Goal: Task Accomplishment & Management: Manage account settings

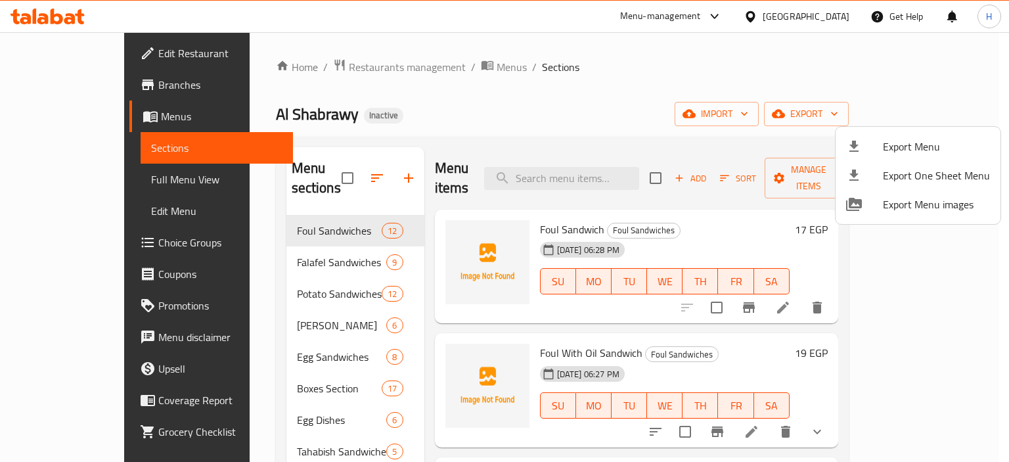
click at [426, 71] on div at bounding box center [504, 231] width 1009 height 462
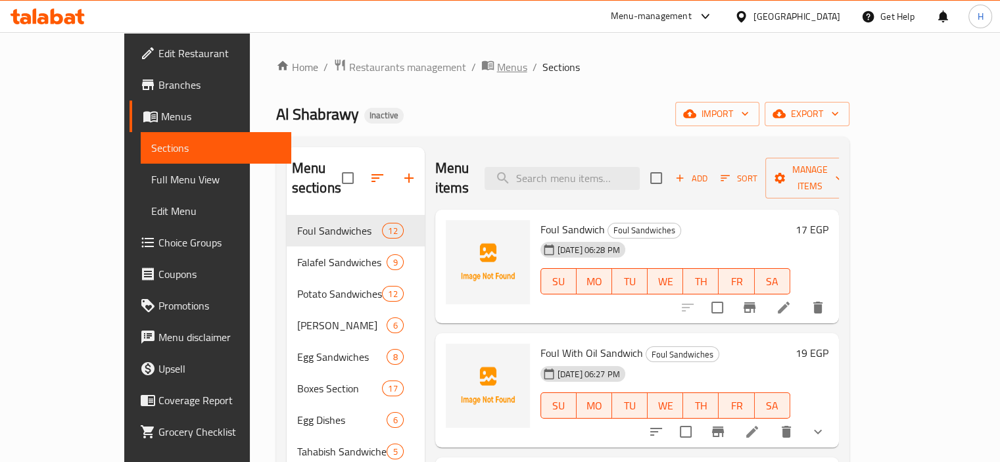
click at [497, 71] on span "Menus" at bounding box center [512, 67] width 30 height 16
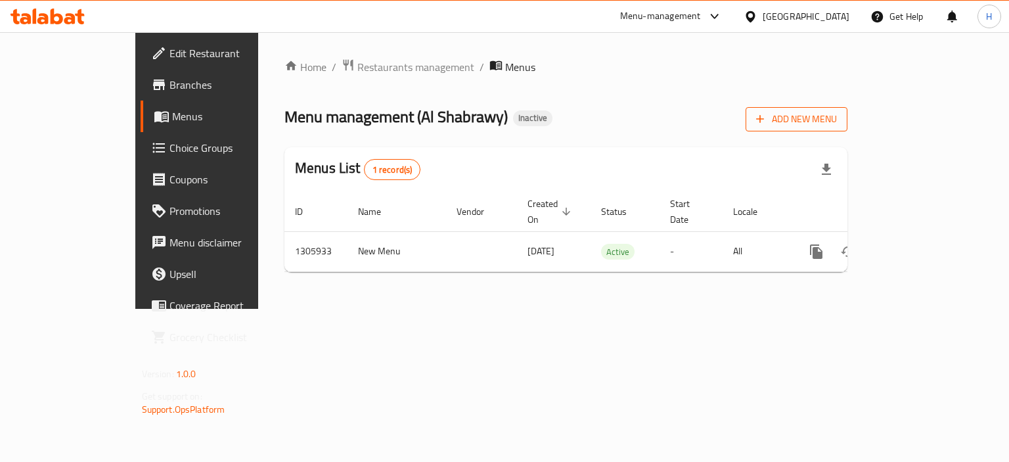
click at [767, 122] on icon "button" at bounding box center [760, 118] width 13 height 13
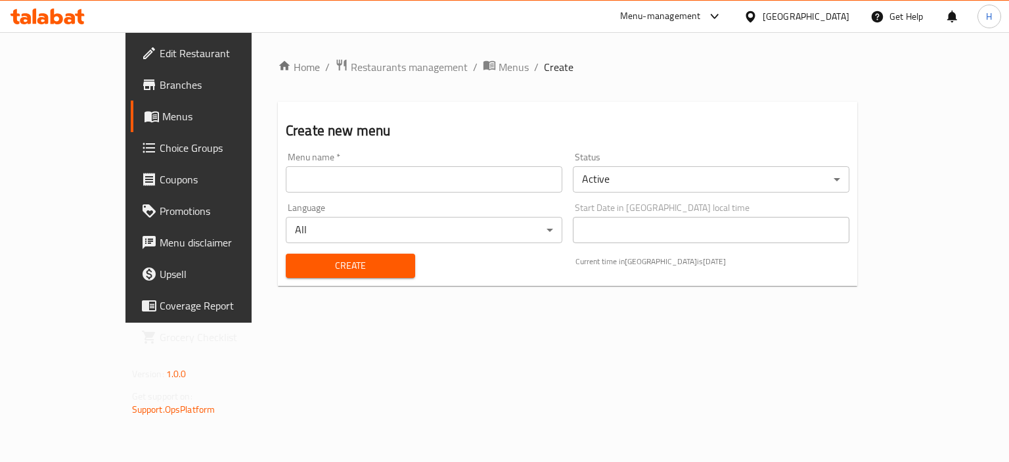
click at [459, 183] on input "text" at bounding box center [424, 179] width 277 height 26
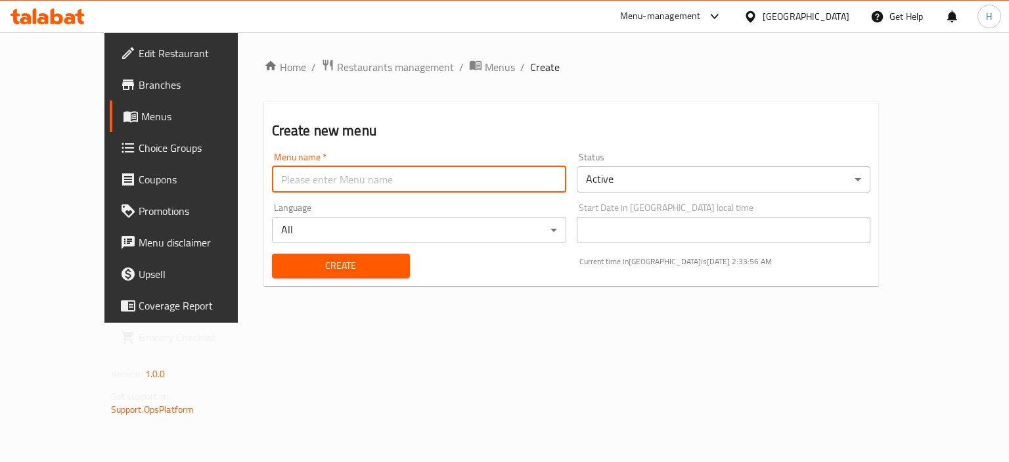
type input "Menu"
click at [298, 267] on span "Create" at bounding box center [341, 266] width 117 height 16
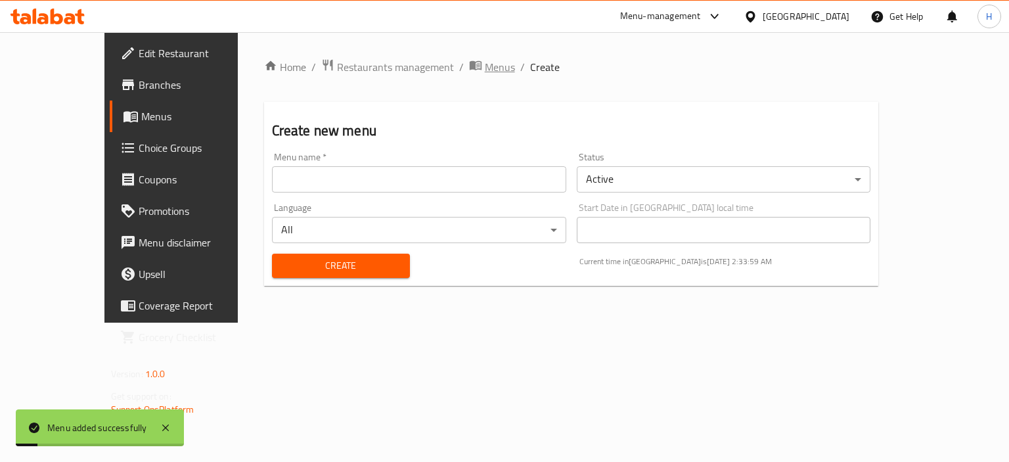
click at [485, 68] on span "Menus" at bounding box center [500, 67] width 30 height 16
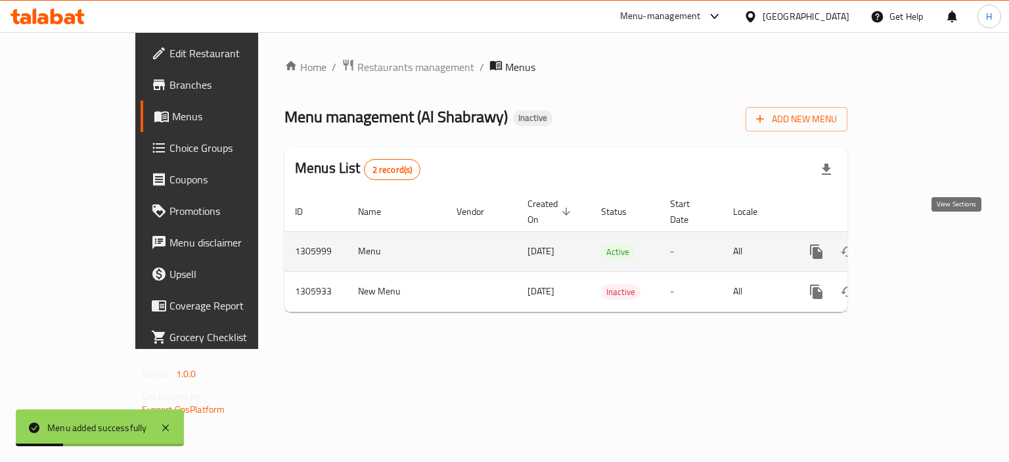
click at [919, 244] on icon "enhanced table" at bounding box center [912, 252] width 16 height 16
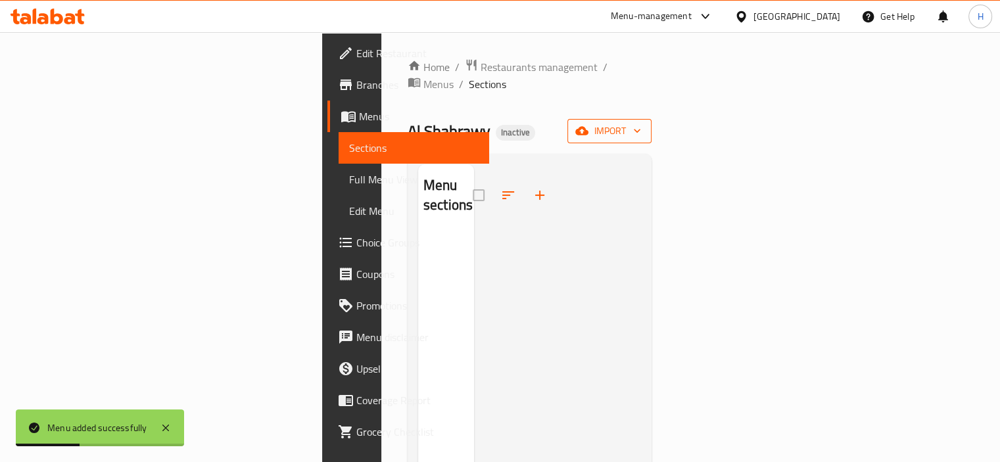
click at [641, 123] on span "import" at bounding box center [609, 131] width 63 height 16
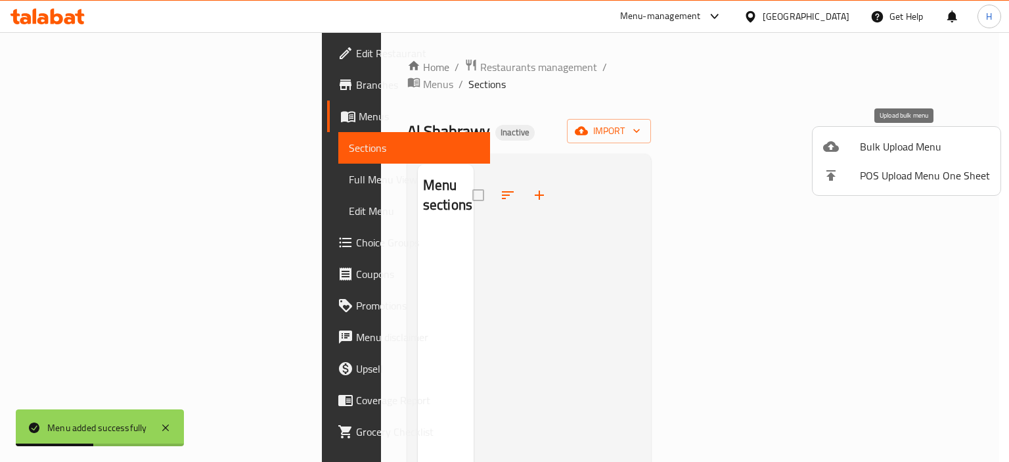
click at [821, 146] on li "Bulk Upload Menu" at bounding box center [907, 146] width 188 height 29
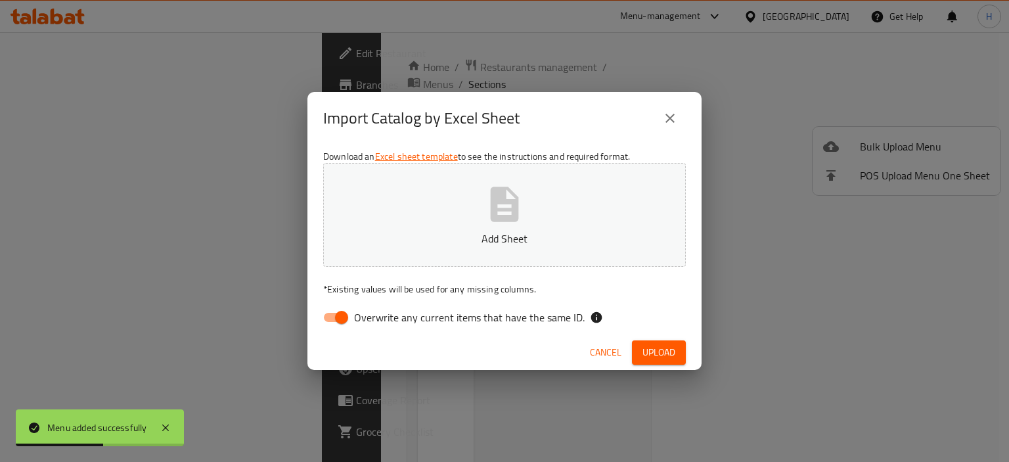
click at [454, 319] on span "Overwrite any current items that have the same ID." at bounding box center [469, 318] width 231 height 16
click at [379, 319] on input "Overwrite any current items that have the same ID." at bounding box center [341, 317] width 75 height 25
checkbox input "false"
drag, startPoint x: 672, startPoint y: 354, endPoint x: 643, endPoint y: 327, distance: 40.0
click at [672, 354] on span "Upload" at bounding box center [659, 352] width 33 height 16
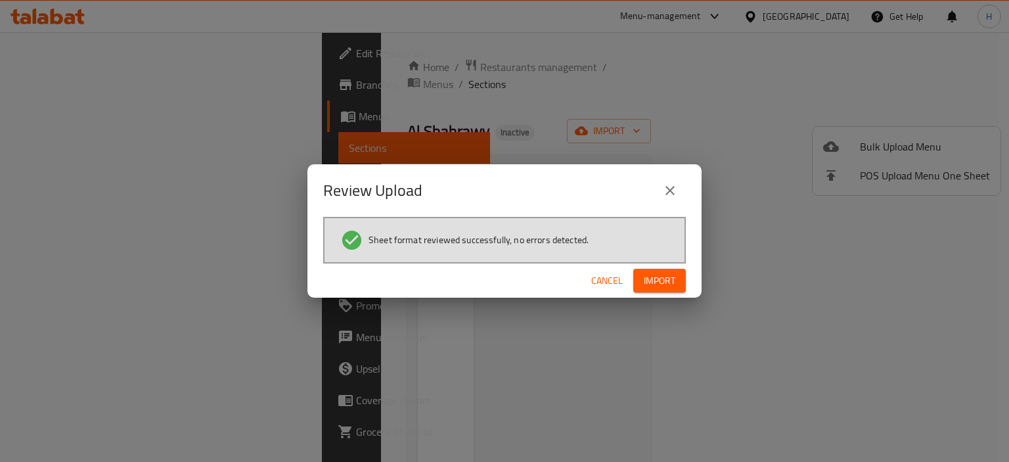
click at [673, 283] on span "Import" at bounding box center [660, 281] width 32 height 16
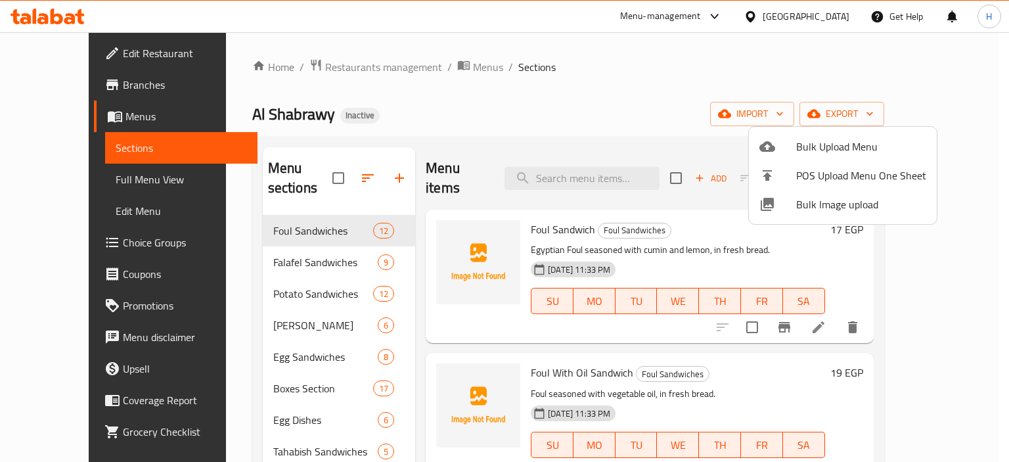
click at [45, 183] on div at bounding box center [504, 231] width 1009 height 462
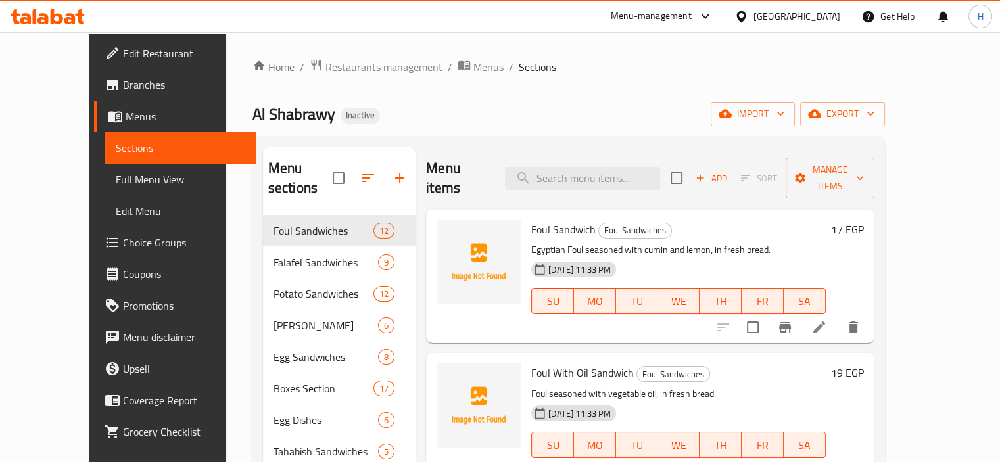
click at [116, 181] on span "Full Menu View" at bounding box center [180, 180] width 129 height 16
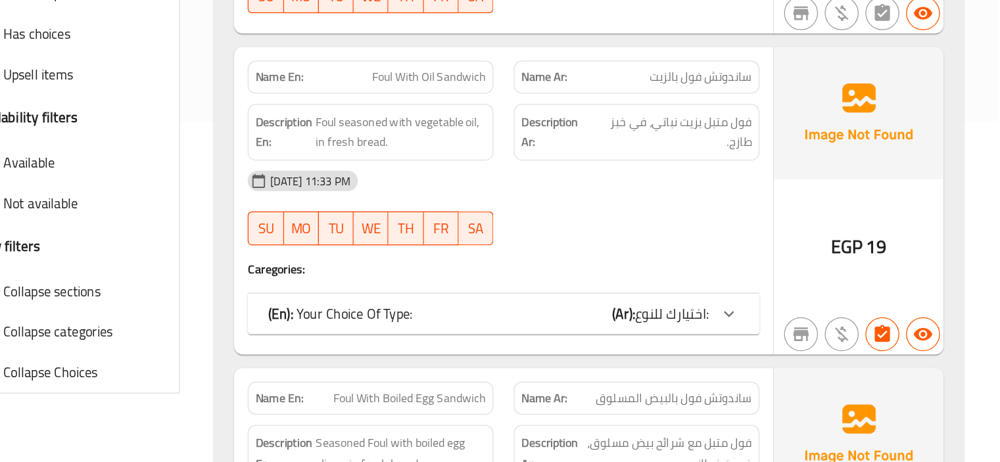
scroll to position [288, 0]
click at [626, 311] on div "(En): Your Choice Of Type: (Ar): اختيارك للنوع:" at bounding box center [616, 324] width 397 height 32
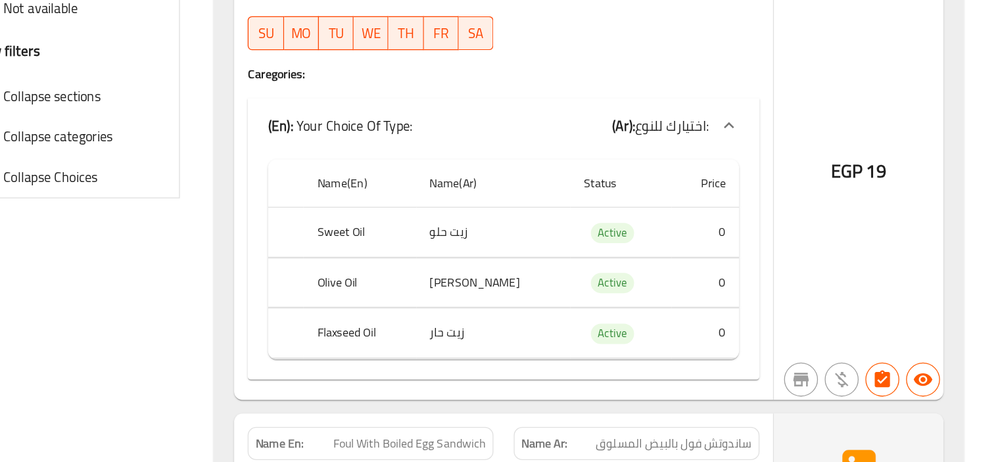
scroll to position [417, 0]
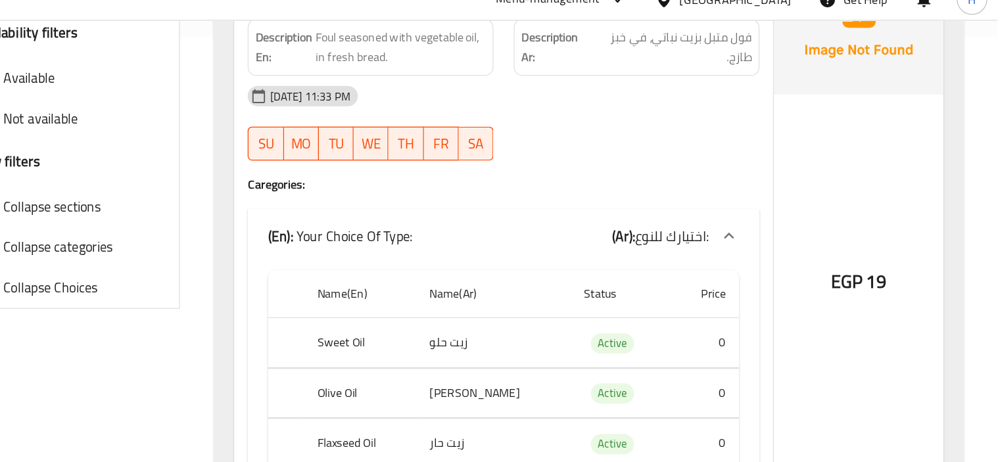
click at [602, 186] on div "(En): Your Choice Of Type: (Ar): اختيارك للنوع:" at bounding box center [616, 200] width 397 height 42
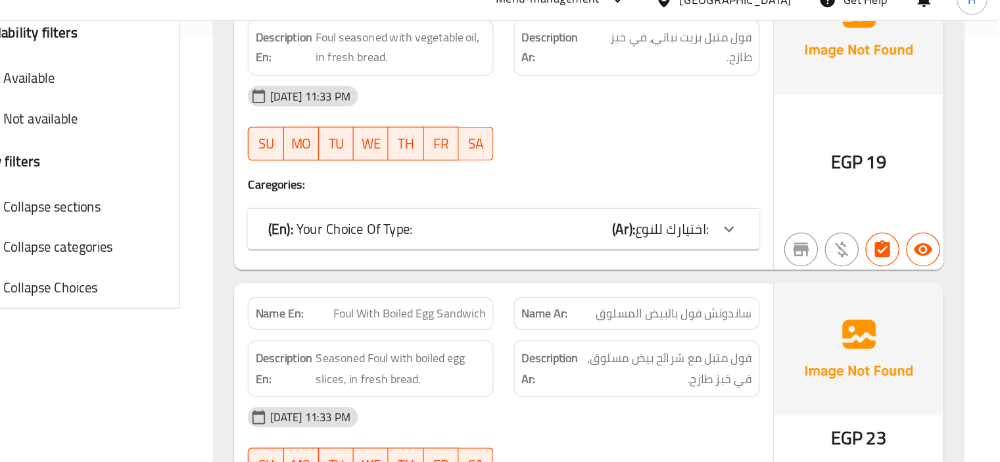
click at [619, 130] on div "16-08-2025 11:33 PM SU MO TU WE TH FR SA" at bounding box center [616, 113] width 413 height 74
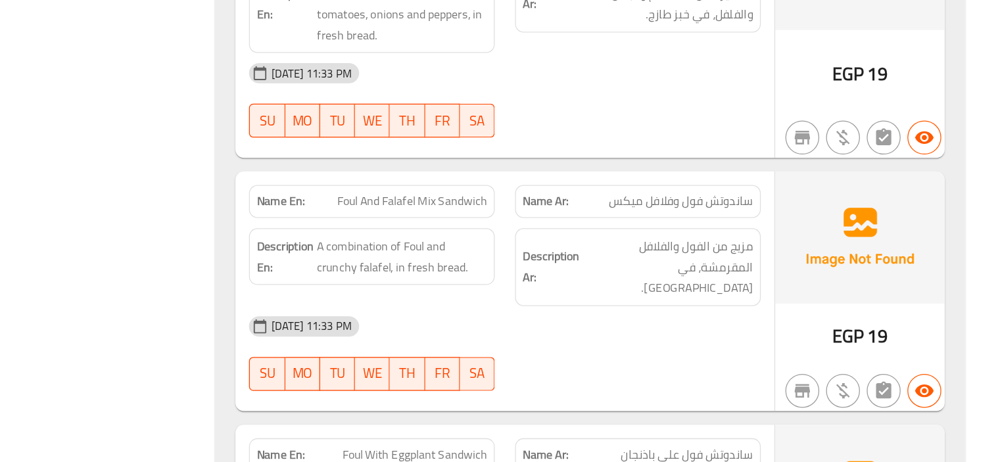
scroll to position [1196, 0]
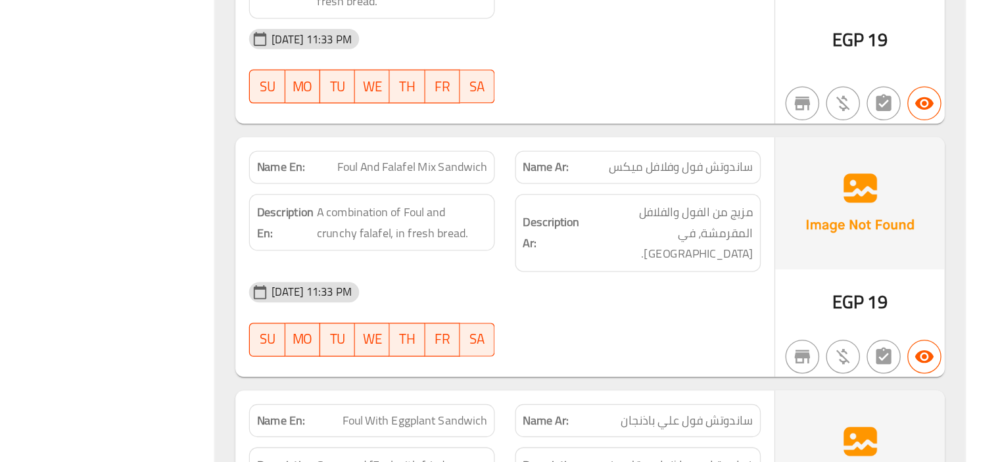
click at [612, 263] on div "Description En: A combination of Foul and crunchy falafel, in fresh bread." at bounding box center [513, 284] width 206 height 76
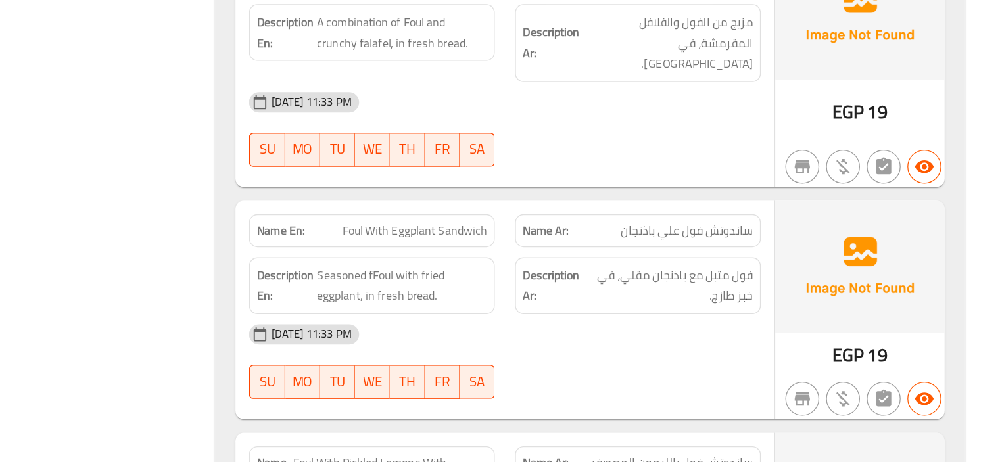
scroll to position [1387, 0]
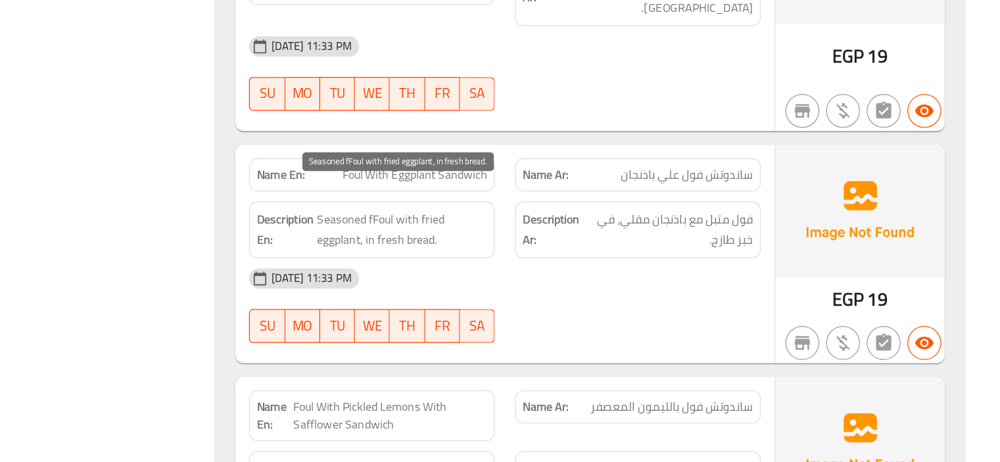
click at [510, 265] on span "Seasoned fFoul with fried eggplant, in fresh bread." at bounding box center [537, 281] width 132 height 32
copy span "fFoul"
click at [630, 275] on div "Description Ar: فول متبل مع باذنجان مقلي، في خبز طازج." at bounding box center [719, 282] width 191 height 44
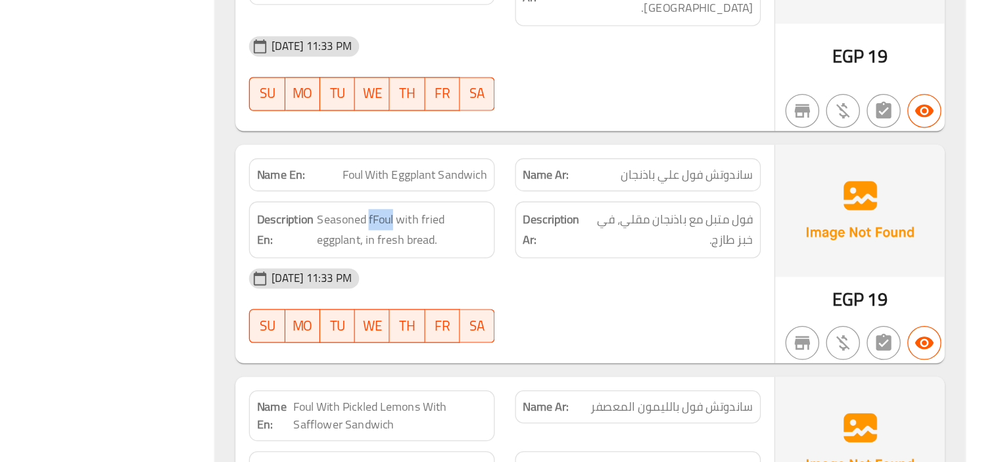
click at [566, 232] on span "Foul With Eggplant Sandwich" at bounding box center [546, 239] width 112 height 14
copy span "Foul With Eggplant Sandwich"
click at [616, 274] on div "Description Ar: فول متبل مع باذنجان مقلي، في خبز طازج." at bounding box center [719, 282] width 206 height 60
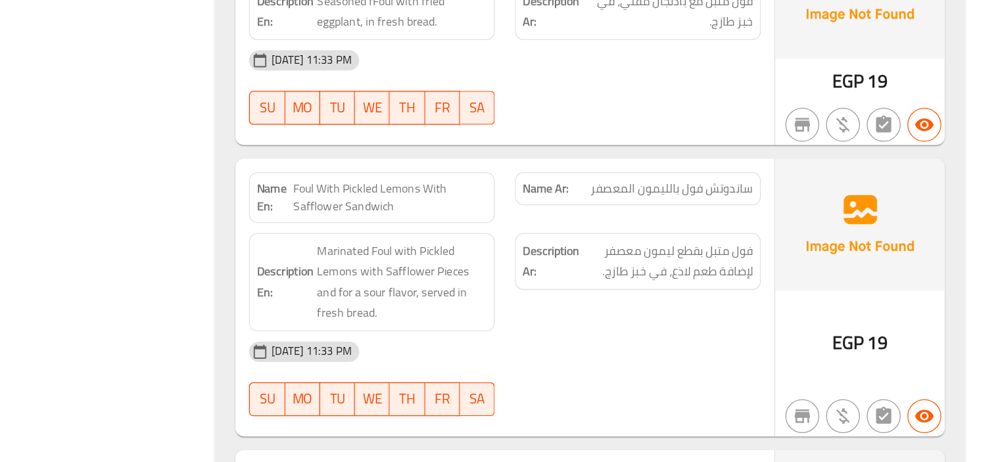
scroll to position [1571, 0]
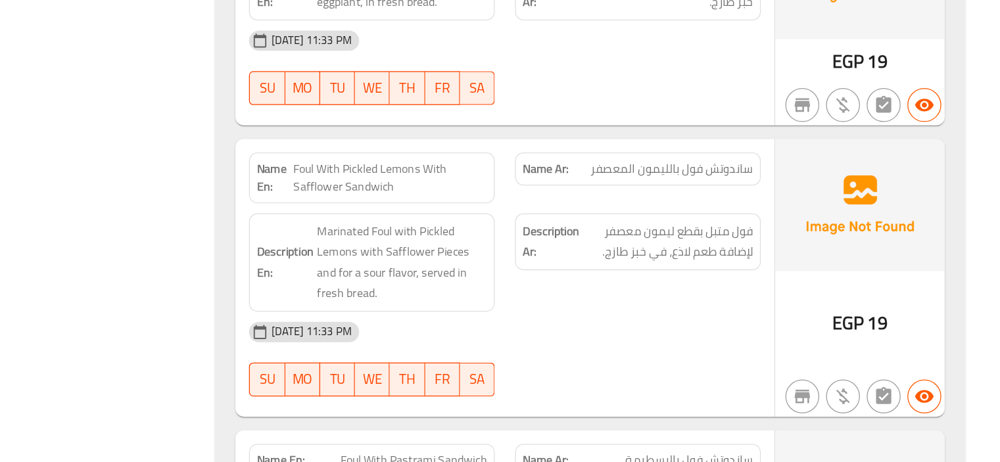
click at [534, 227] on span "Foul With Pickled Lemons With Safflower Sandwich" at bounding box center [527, 241] width 150 height 28
copy span "Foul With Pickled Lemons With Safflower Sandwich"
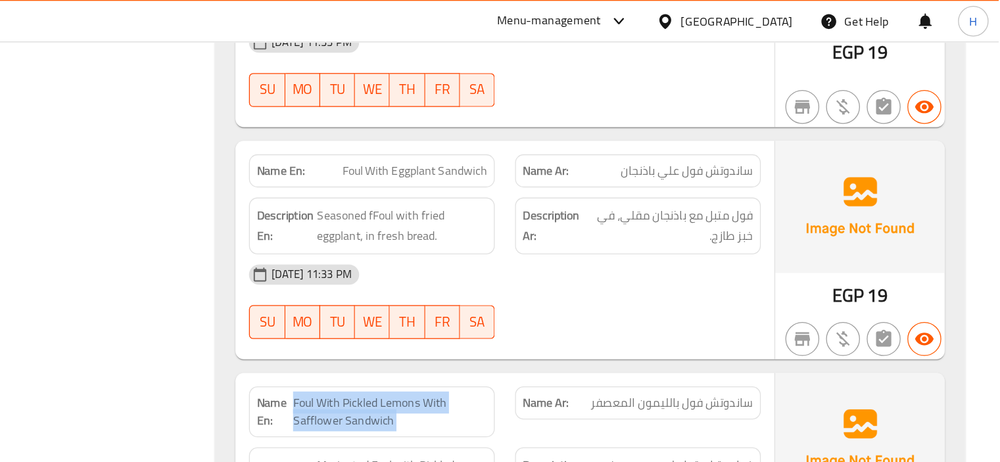
click at [632, 218] on div "16-08-2025 11:33 PM SU MO TU WE TH FR SA" at bounding box center [616, 234] width 413 height 74
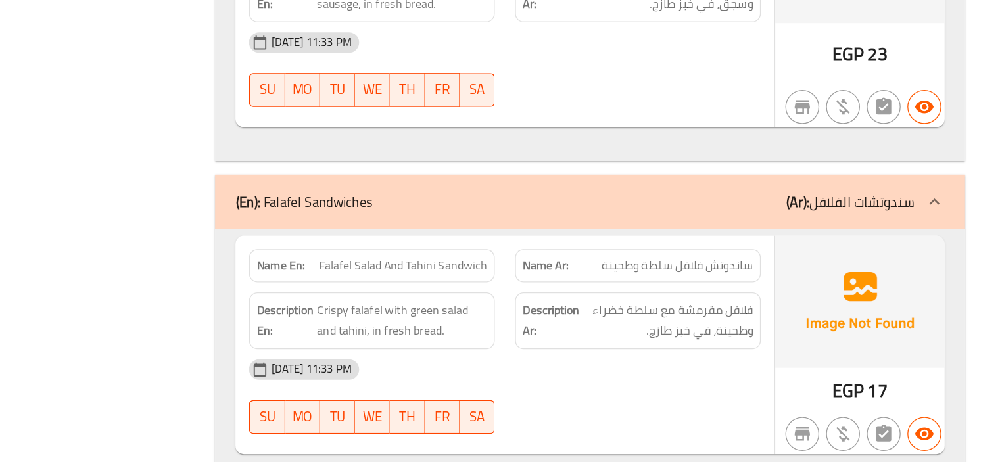
scroll to position [2355, 0]
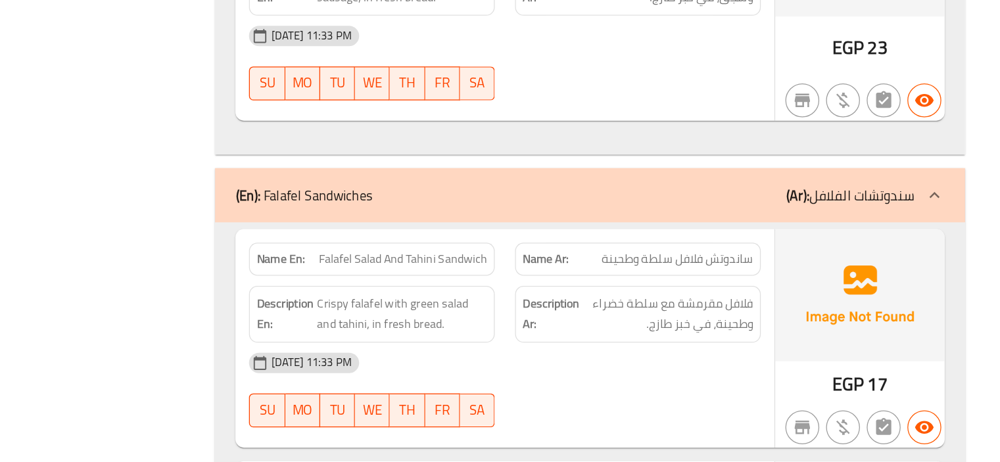
copy span "Falafel Salad And Tahini Sandwich"
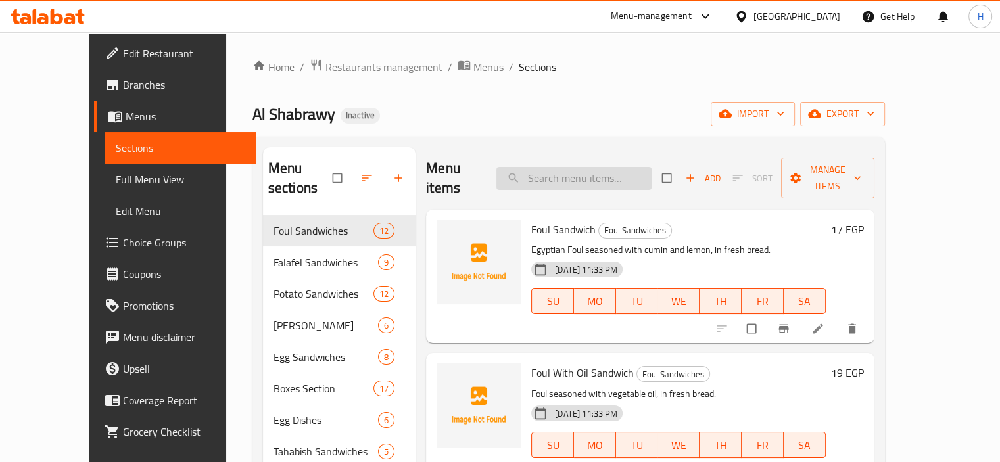
click at [573, 167] on input "search" at bounding box center [573, 178] width 155 height 23
paste input "Foul With Eggplant Sandwich"
type input "Foul With Eggplant Sandwich"
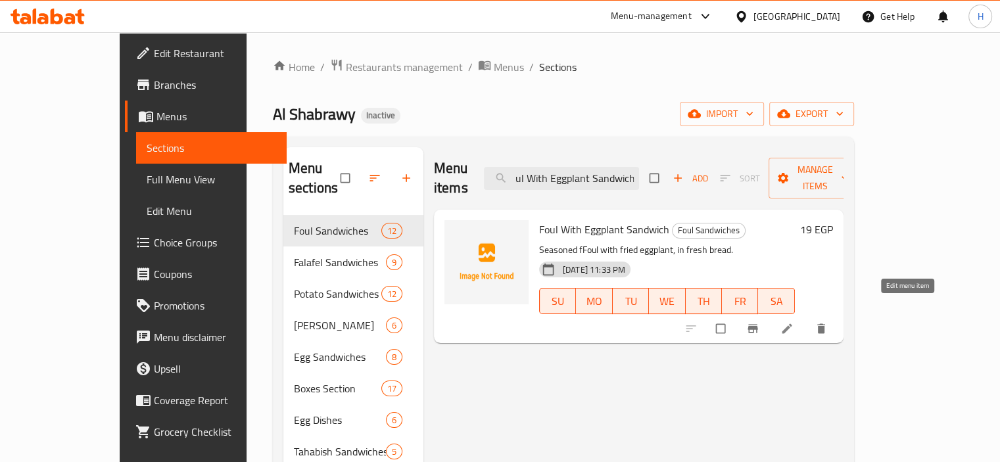
click at [793, 322] on icon at bounding box center [786, 328] width 13 height 13
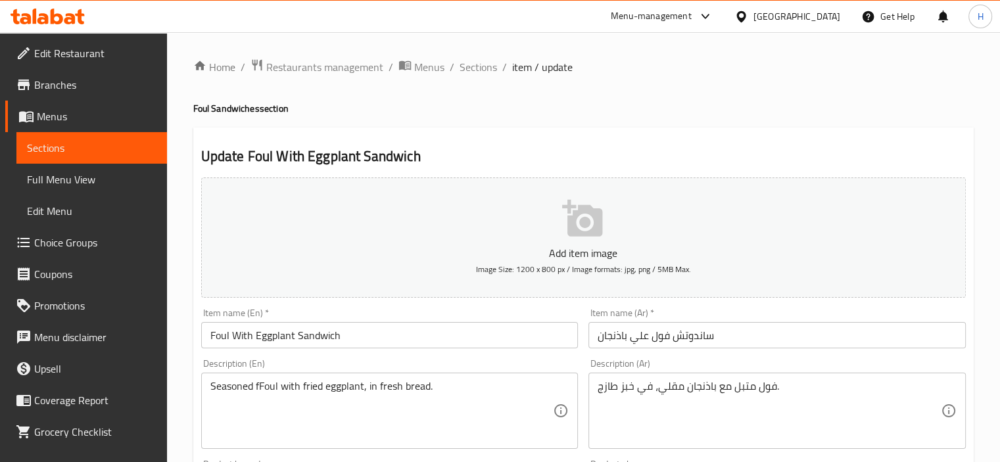
scroll to position [38, 0]
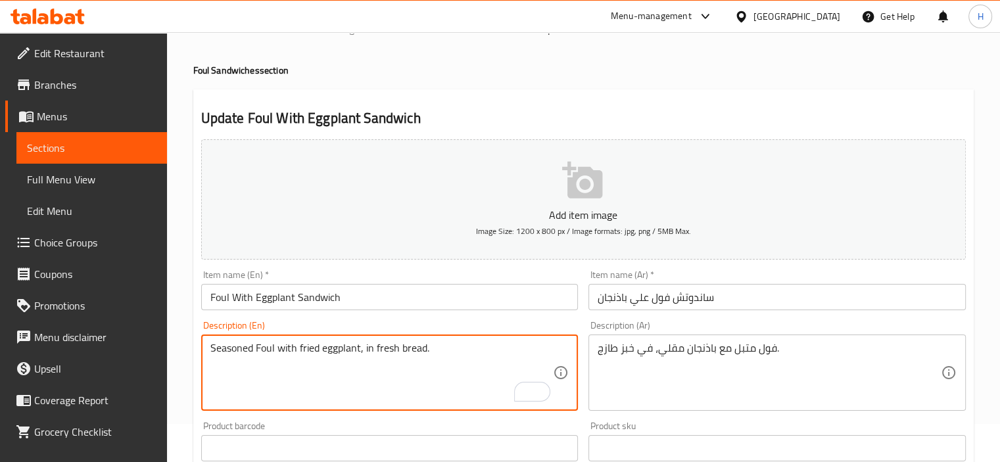
type textarea "Seasoned Foul with fried eggplant, in fresh bread."
click at [381, 299] on input "Foul With Eggplant Sandwich" at bounding box center [389, 297] width 377 height 26
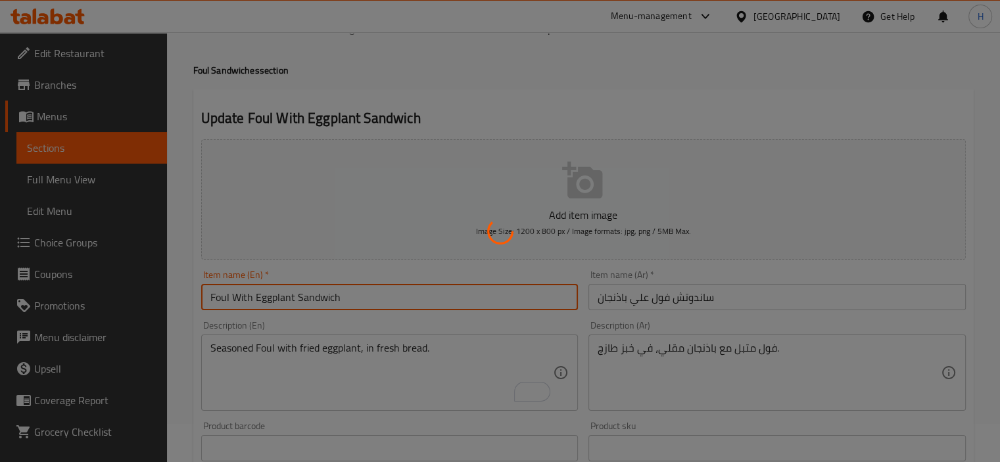
scroll to position [0, 0]
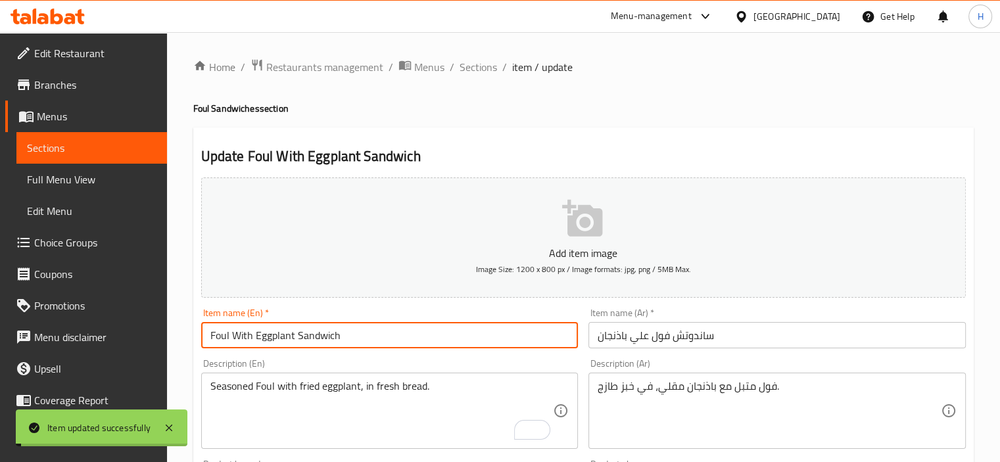
click at [484, 68] on span "Sections" at bounding box center [477, 67] width 37 height 16
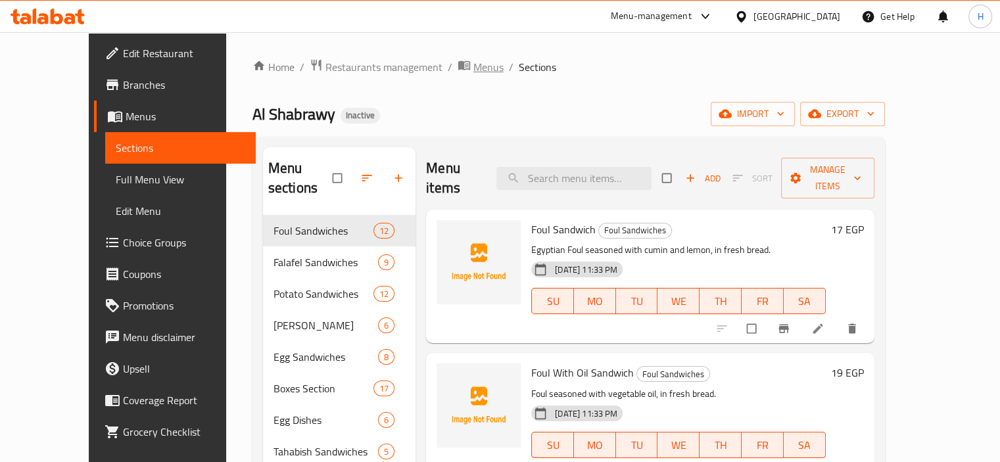
click at [473, 73] on span "Menus" at bounding box center [488, 67] width 30 height 16
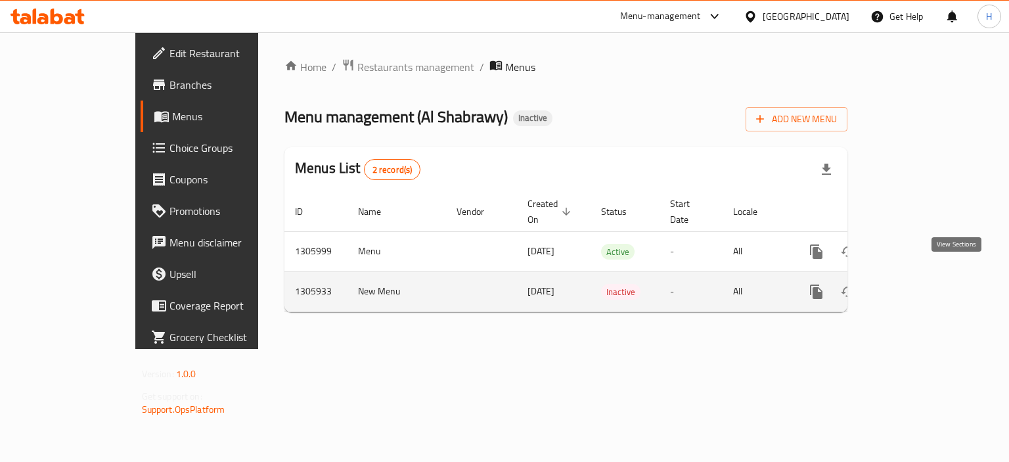
click at [927, 281] on link "enhanced table" at bounding box center [912, 292] width 32 height 32
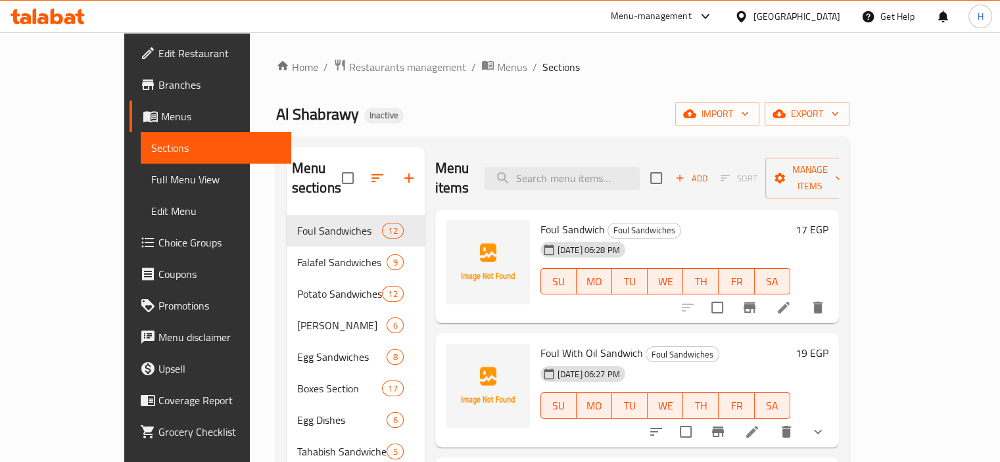
scroll to position [134, 0]
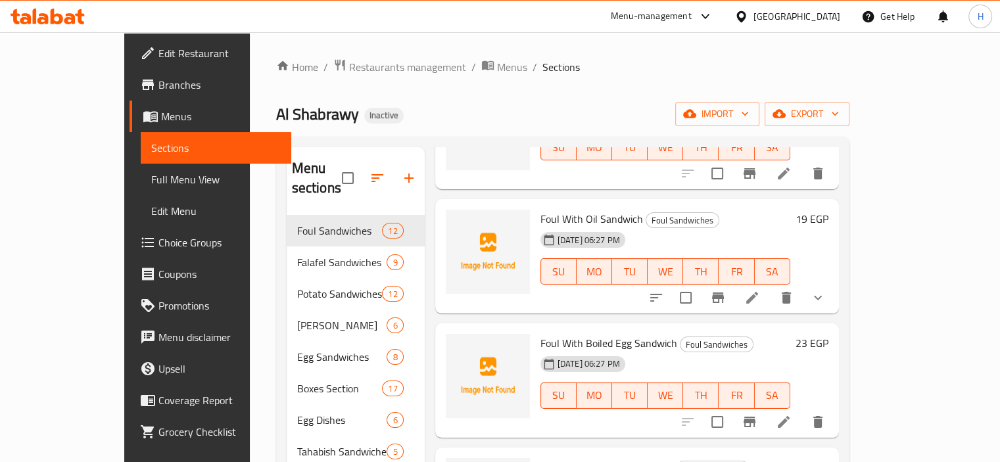
click at [825, 290] on icon "show more" at bounding box center [818, 298] width 16 height 16
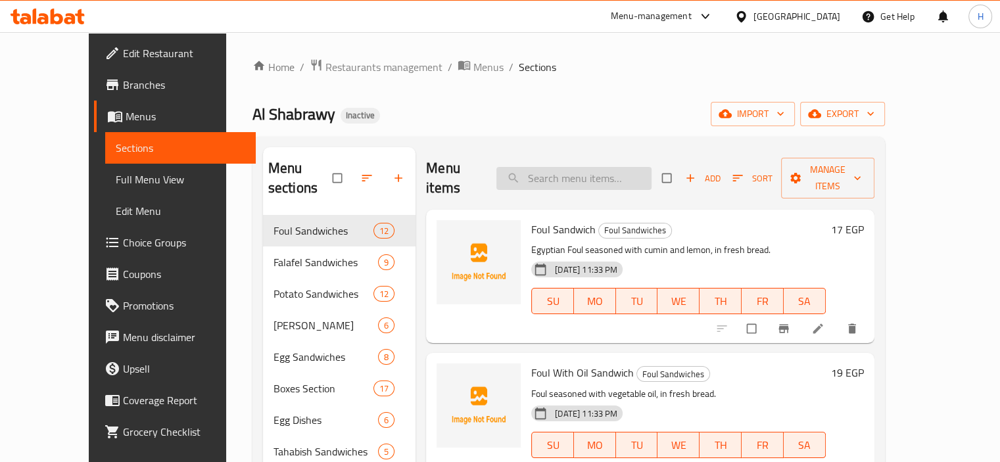
click at [605, 168] on input "search" at bounding box center [573, 178] width 155 height 23
paste input "Foul With Pickled Lemons With Safflower Sandwich"
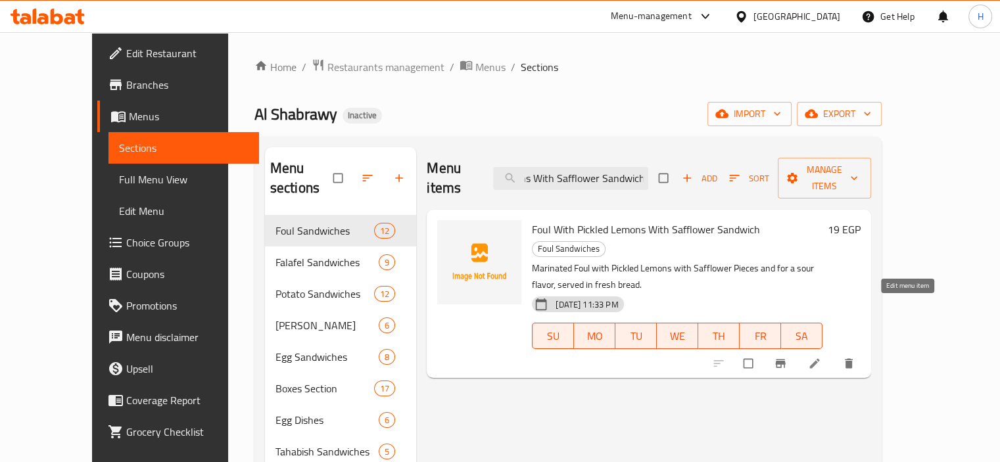
type input "Foul With Pickled Lemons With Safflower Sandwich"
click at [821, 357] on icon at bounding box center [814, 363] width 13 height 13
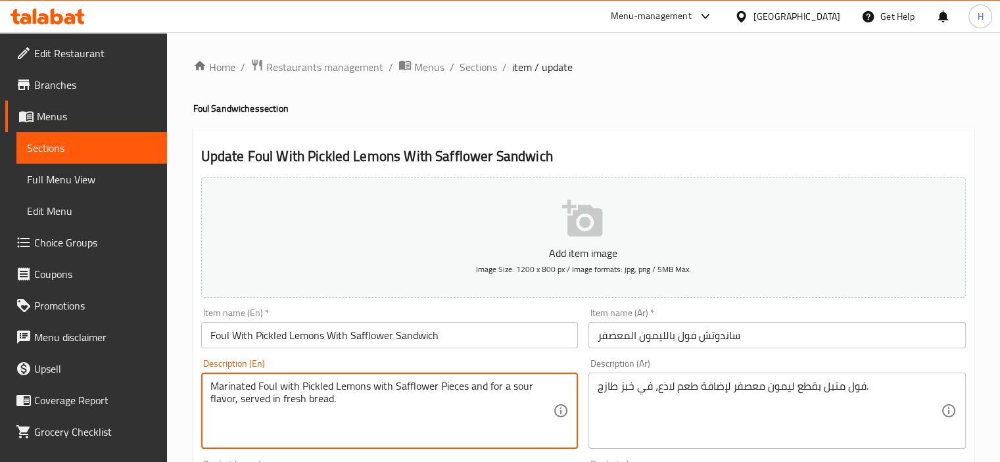
click at [263, 398] on textarea "Marinated Foul with Pickled Lemons with Safflower Pieces and for a sour flavor,…" at bounding box center [381, 411] width 343 height 62
type textarea "Marinated Foul with Pickled Lemons with Safflower Pieces and for a sour flavor,…"
click at [494, 340] on input "Foul With Pickled Lemons With Safflower Sandwich" at bounding box center [389, 335] width 377 height 26
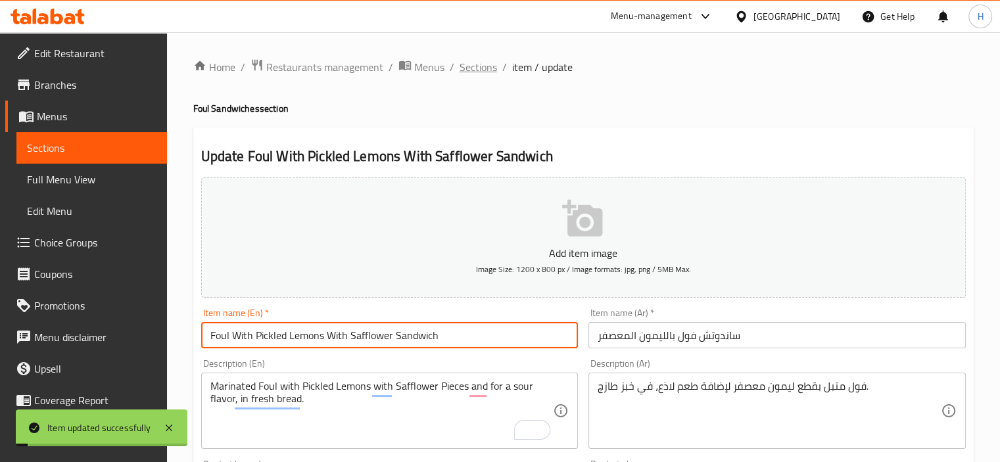
click at [471, 70] on span "Sections" at bounding box center [477, 67] width 37 height 16
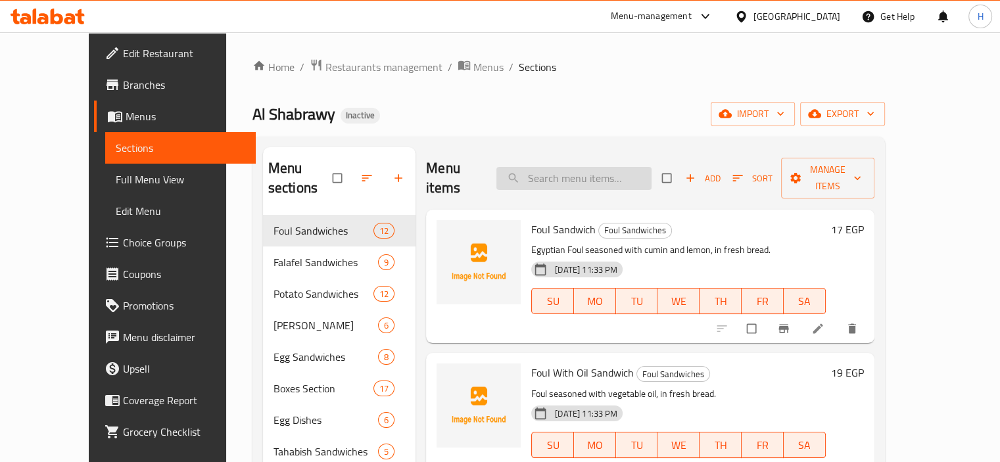
click at [575, 167] on input "search" at bounding box center [573, 178] width 155 height 23
paste input "Falafel With [PERSON_NAME]"
type input "Falafel With [PERSON_NAME]"
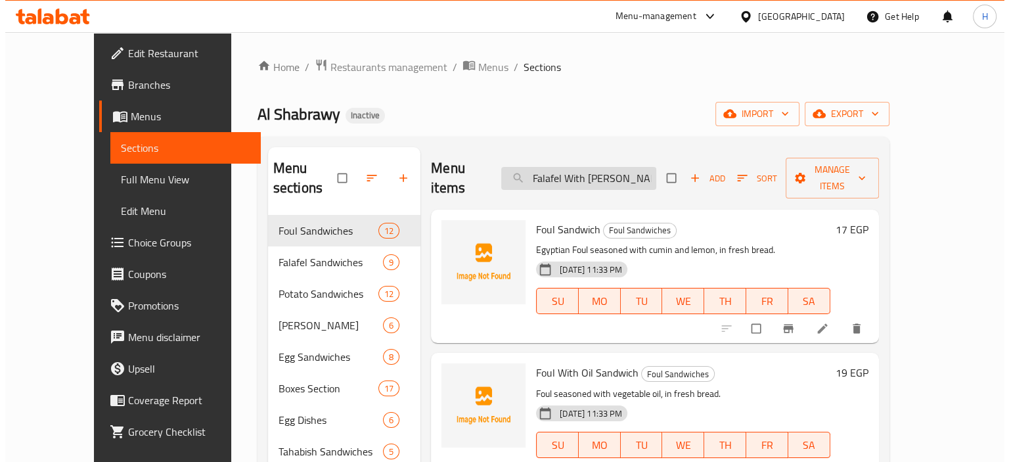
scroll to position [0, 52]
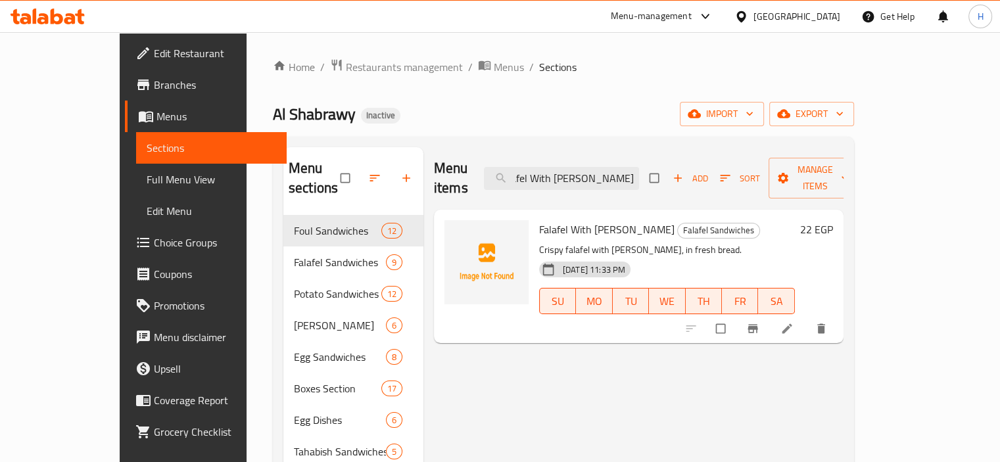
click at [793, 322] on icon at bounding box center [786, 328] width 13 height 13
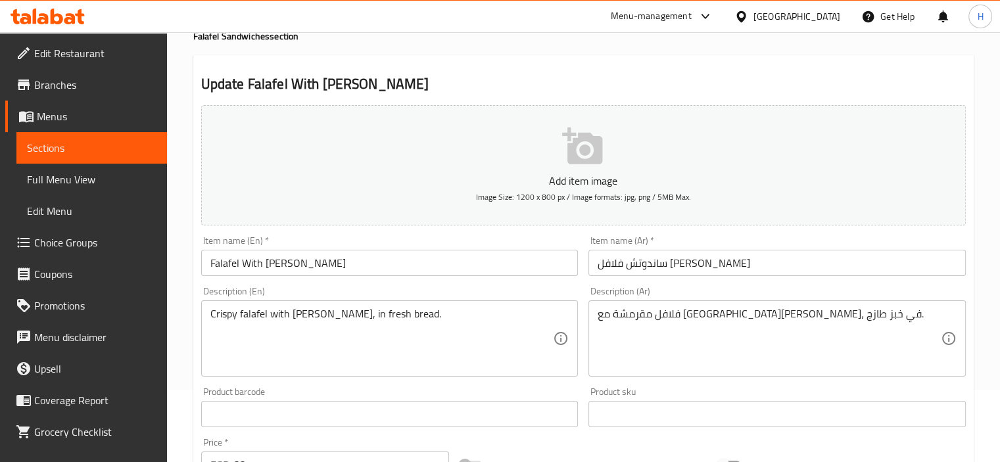
scroll to position [81, 0]
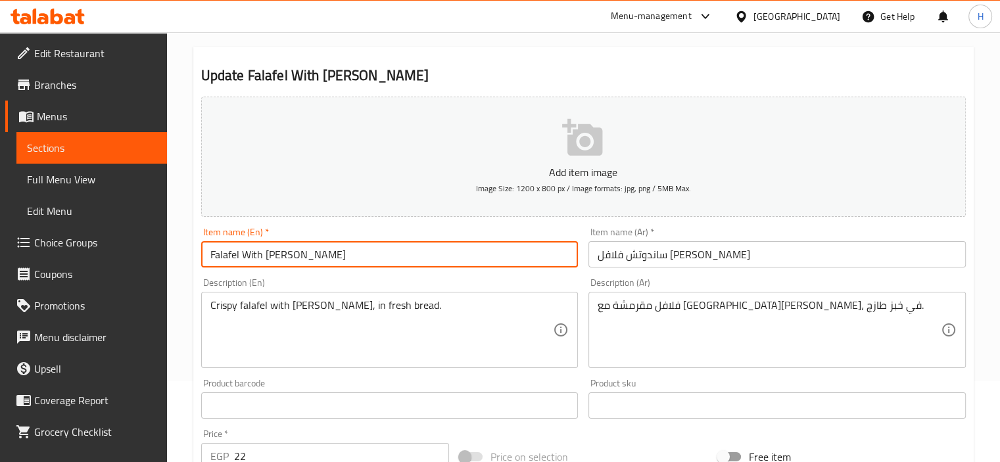
drag, startPoint x: 264, startPoint y: 258, endPoint x: 334, endPoint y: 257, distance: 69.7
click at [334, 257] on input "Falafel With [PERSON_NAME]" at bounding box center [389, 254] width 377 height 26
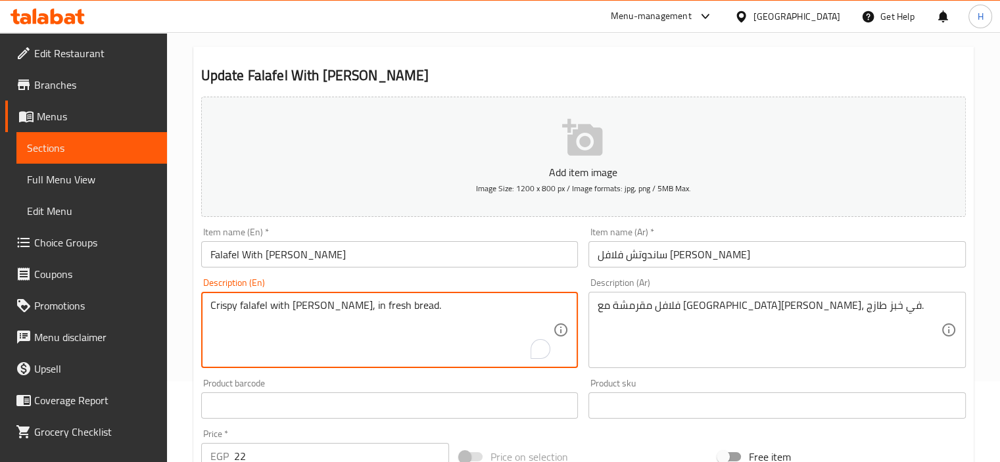
drag, startPoint x: 292, startPoint y: 306, endPoint x: 356, endPoint y: 310, distance: 64.5
paste textarea "Baba Ghannoug"
type textarea "Crispy falafel with [PERSON_NAME], in fresh bread."
click at [442, 258] on input "Falafel With [PERSON_NAME]" at bounding box center [389, 254] width 377 height 26
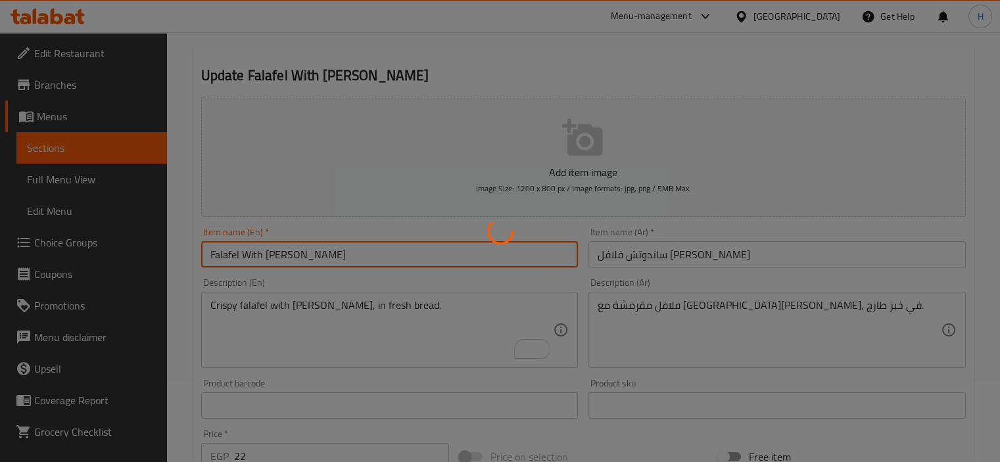
scroll to position [0, 0]
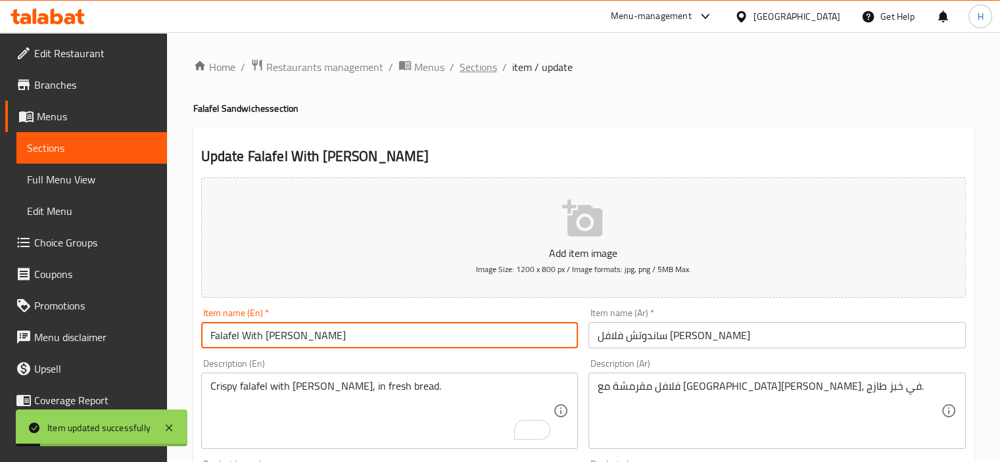
click at [481, 60] on span "Sections" at bounding box center [477, 67] width 37 height 16
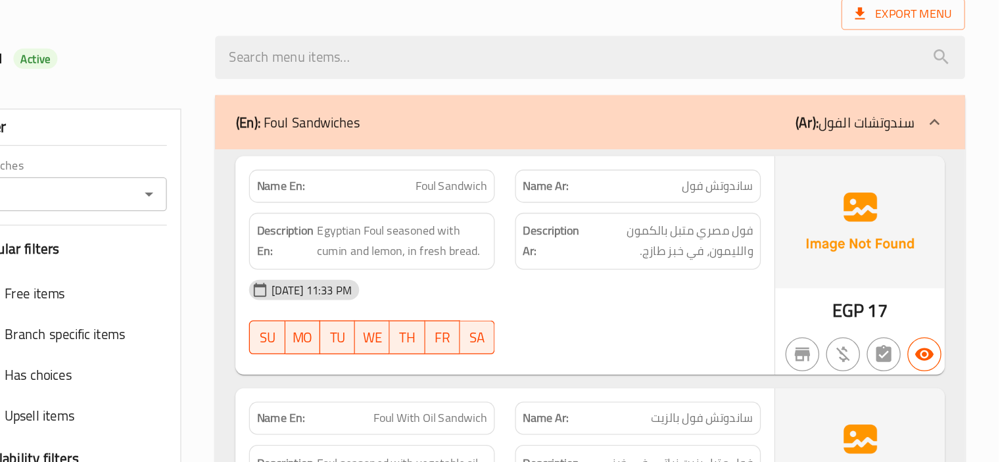
scroll to position [2353, 0]
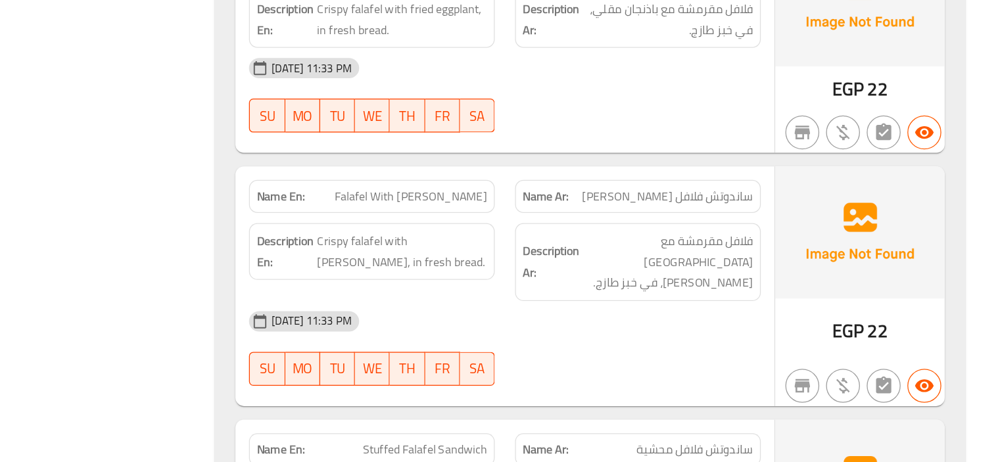
scroll to position [3149, 0]
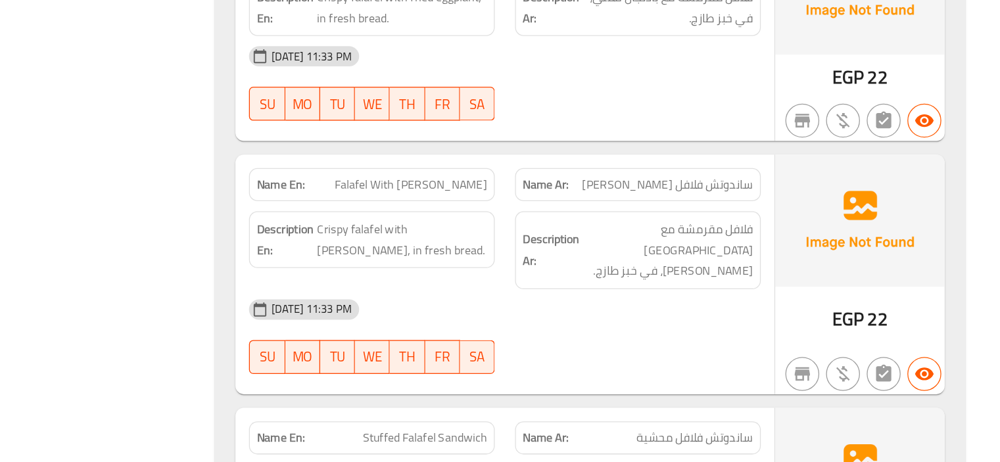
copy span "Falafel With Baba Ghannoug Sandwich"
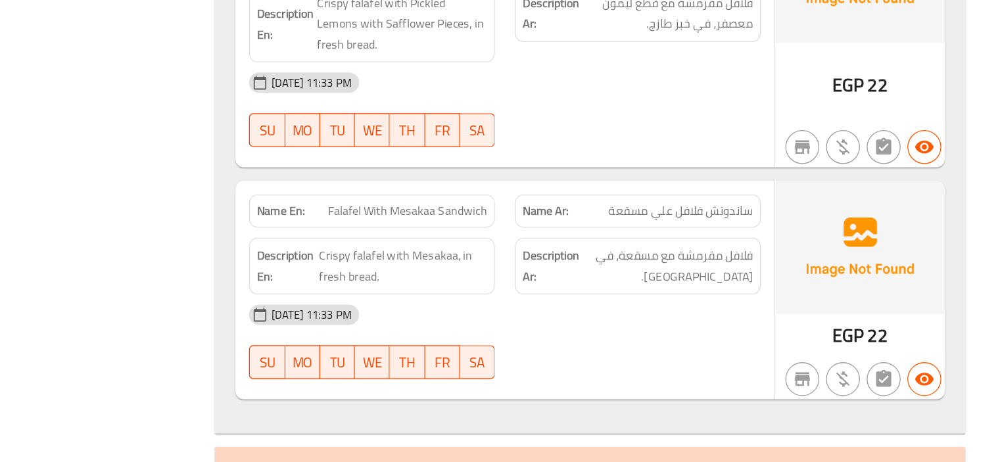
scroll to position [4219, 0]
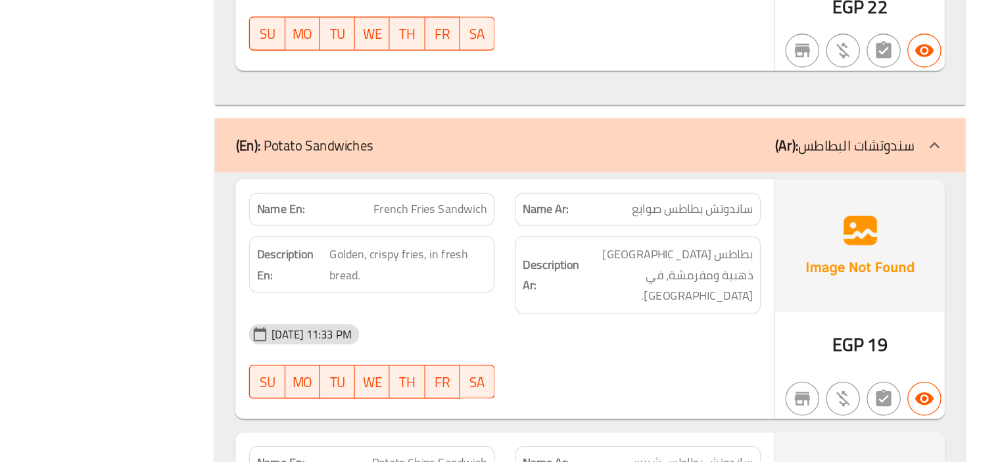
copy span "French Fries Sandwich"
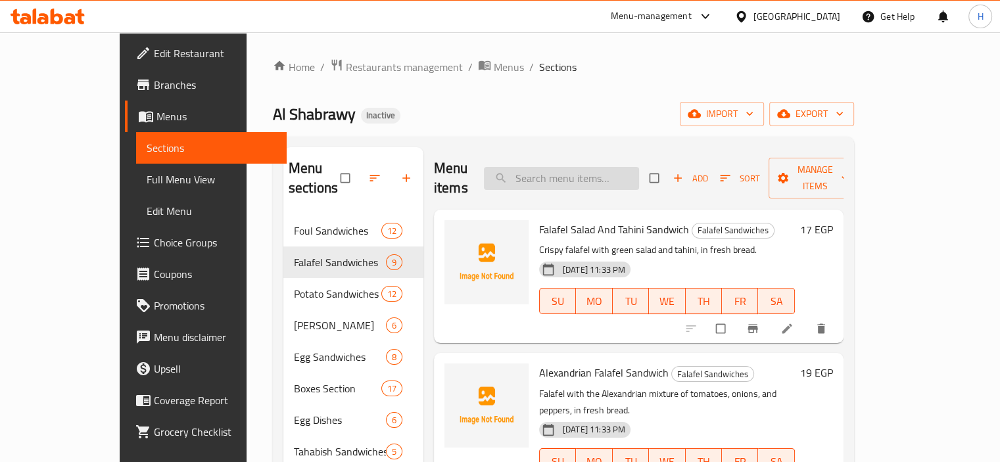
click at [553, 167] on input "search" at bounding box center [561, 178] width 155 height 23
paste input "Egg Omelette With Pastrami Sandwich"
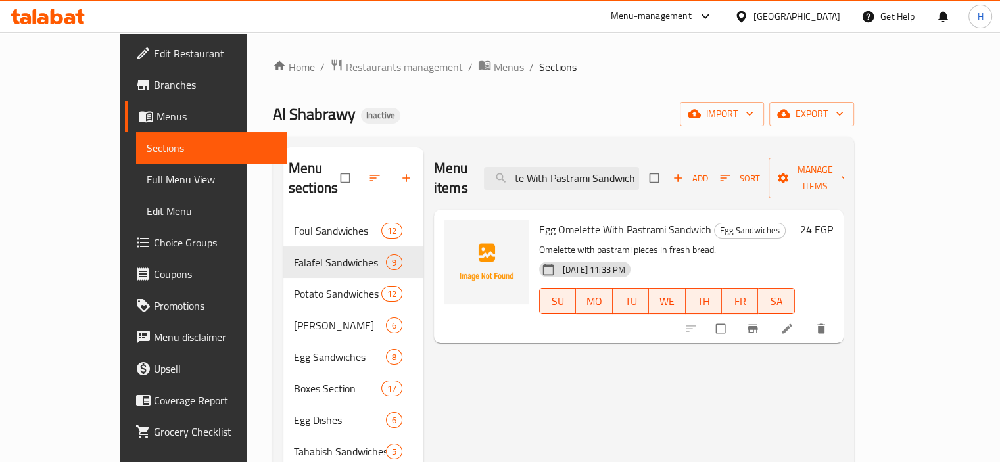
type input "Egg Omelette With Pastrami Sandwich"
click at [793, 322] on icon at bounding box center [786, 328] width 13 height 13
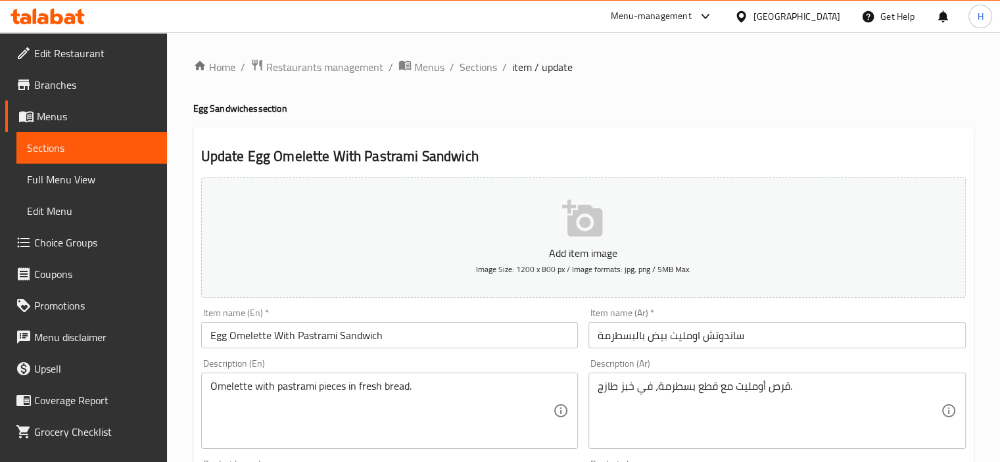
scroll to position [79, 0]
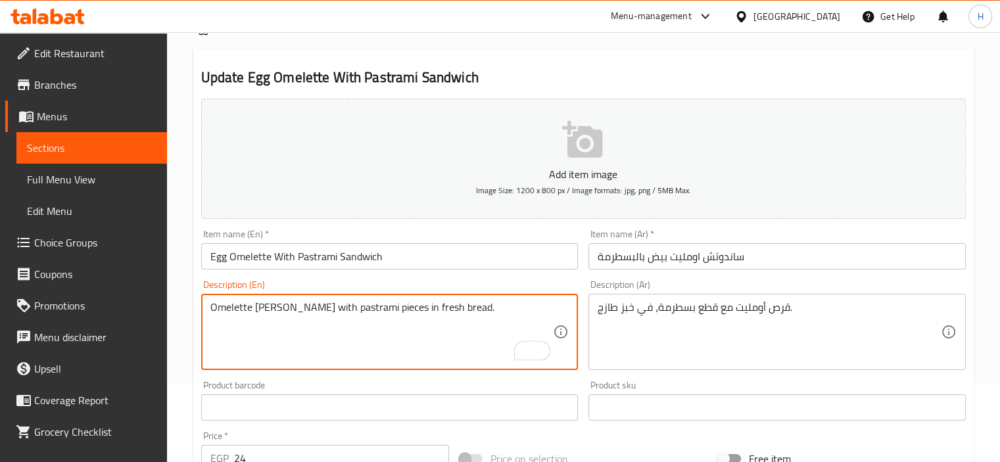
type textarea "Omelette [PERSON_NAME] with pastrami pieces in fresh bread."
click at [422, 283] on div "Description (En) Omelette [PERSON_NAME] with pastrami pieces in fresh bread. De…" at bounding box center [389, 325] width 377 height 90
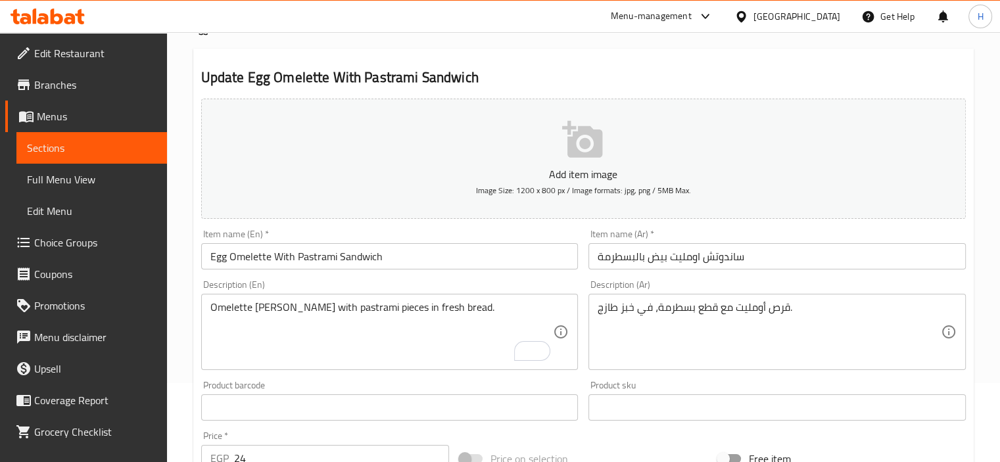
click at [435, 258] on input "Egg Omelette With Pastrami Sandwich" at bounding box center [389, 256] width 377 height 26
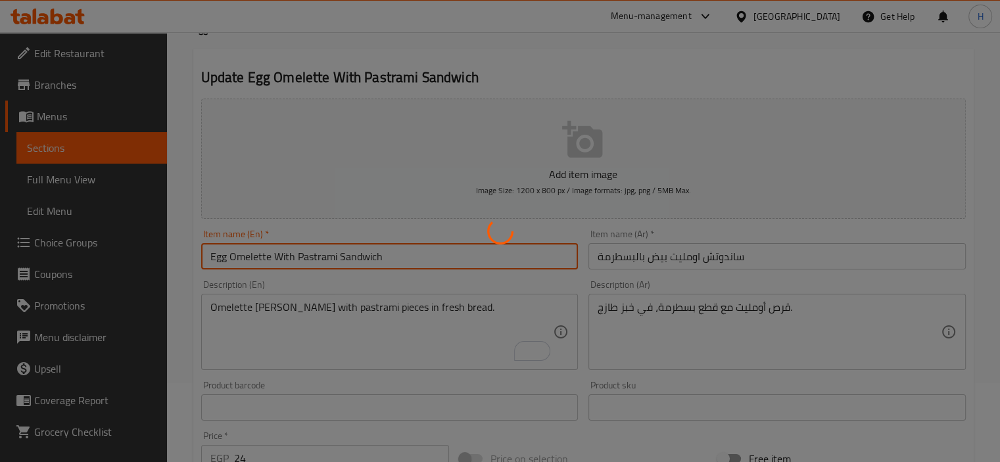
scroll to position [0, 0]
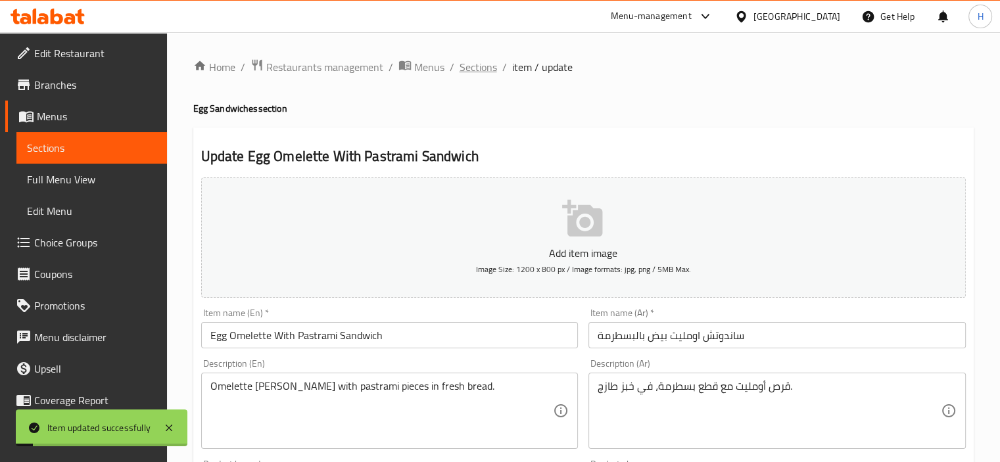
click at [481, 68] on span "Sections" at bounding box center [477, 67] width 37 height 16
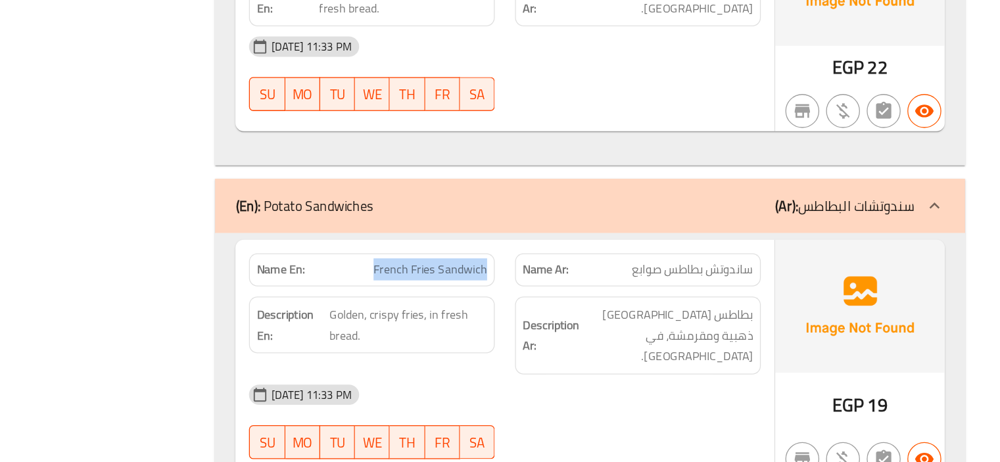
scroll to position [4217, 0]
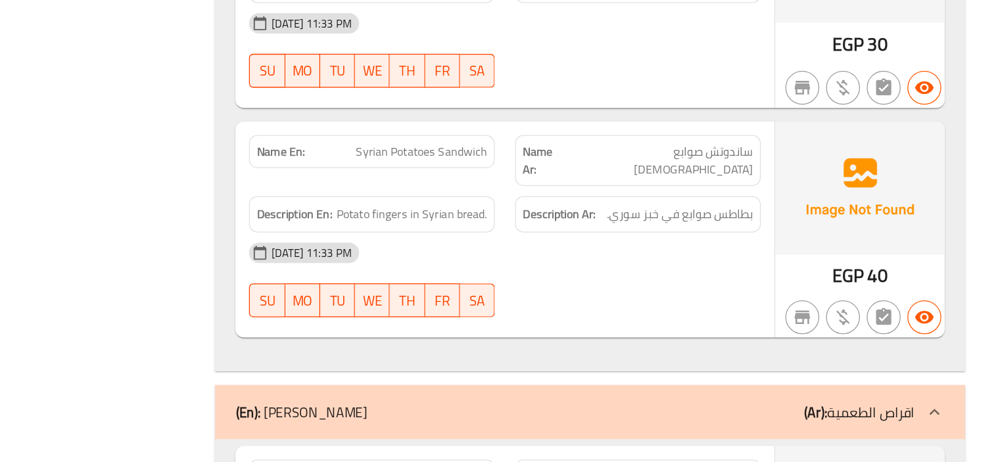
scroll to position [6456, 0]
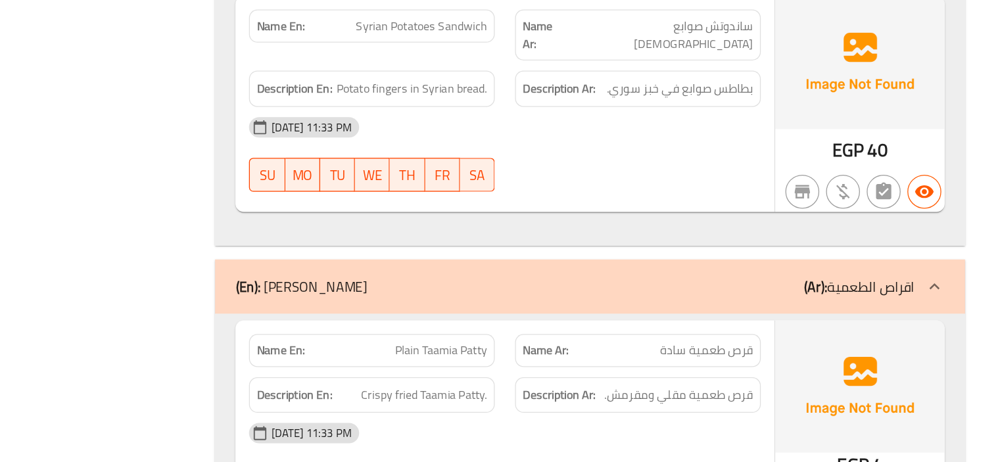
copy span "Plain Taamia Patty"
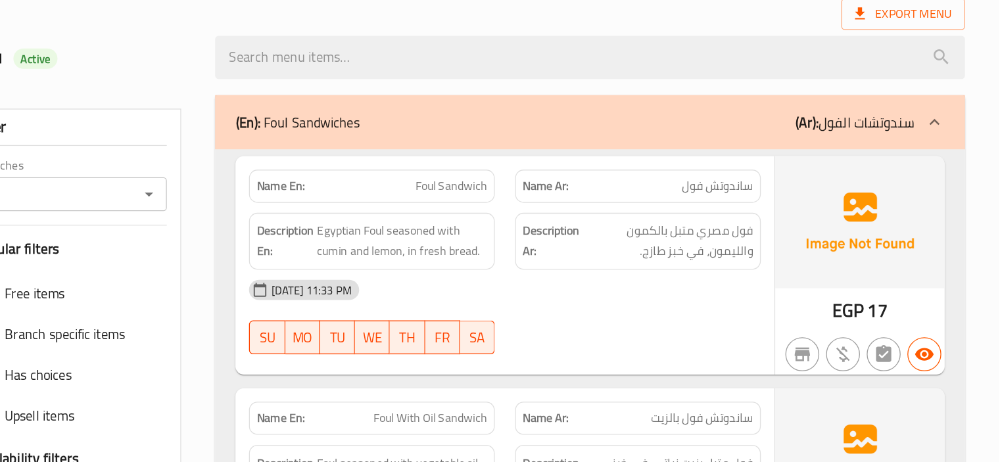
scroll to position [6467, 0]
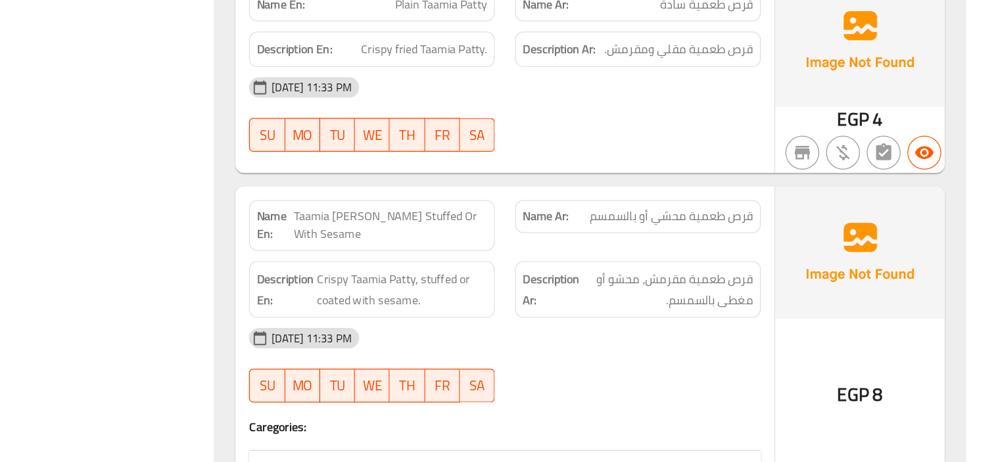
scroll to position [6730, 0]
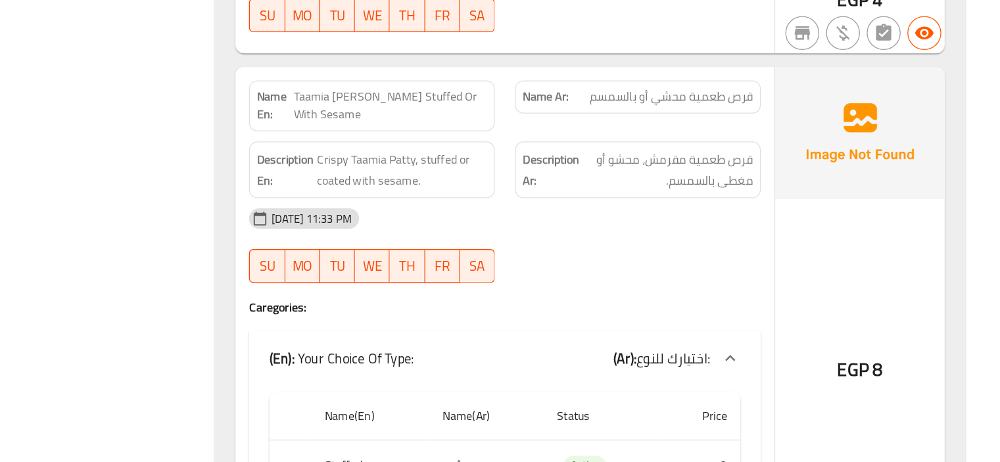
click at [623, 373] on div "(En): Your Choice Of Type: (Ar): اختيارك للنوع:" at bounding box center [605, 381] width 342 height 16
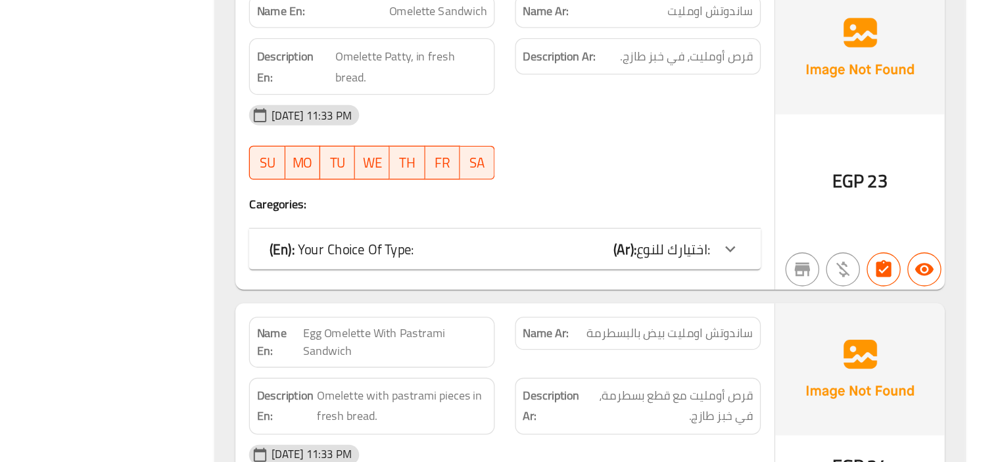
scroll to position [8314, 0]
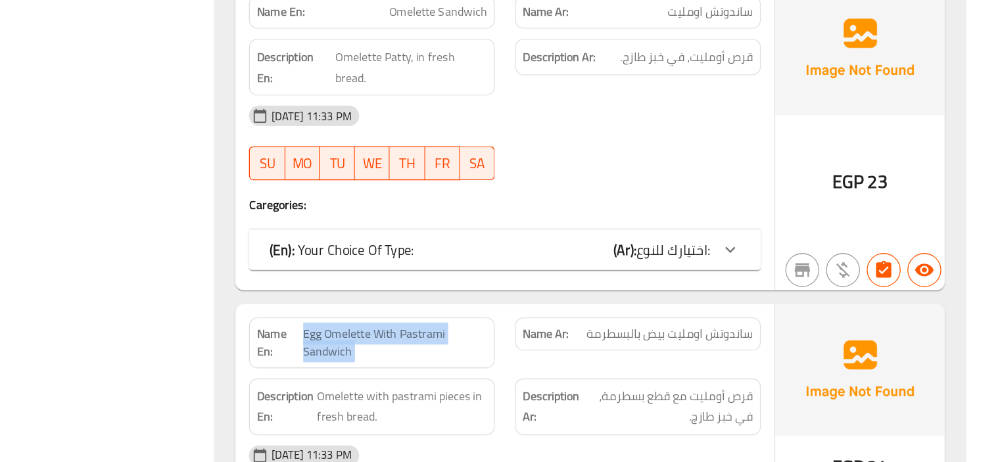
copy span "Egg Omelette With Pastrami Sandwich"
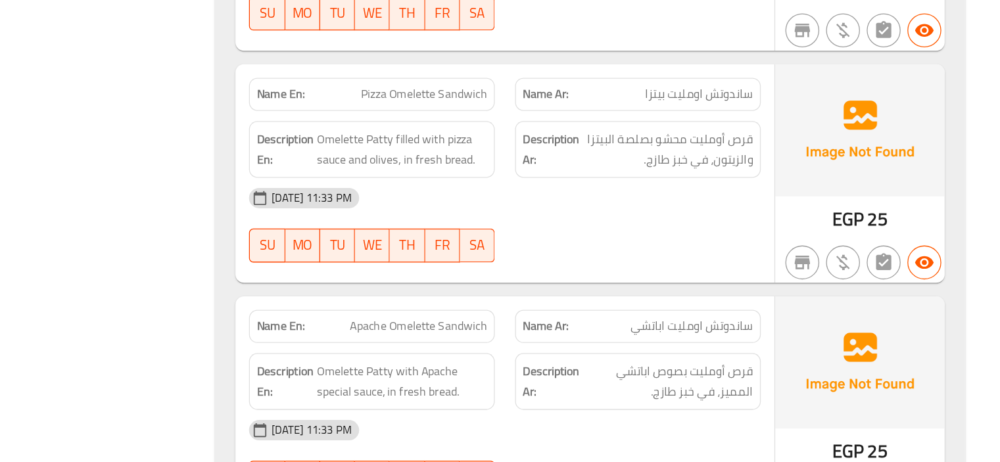
scroll to position [8893, 0]
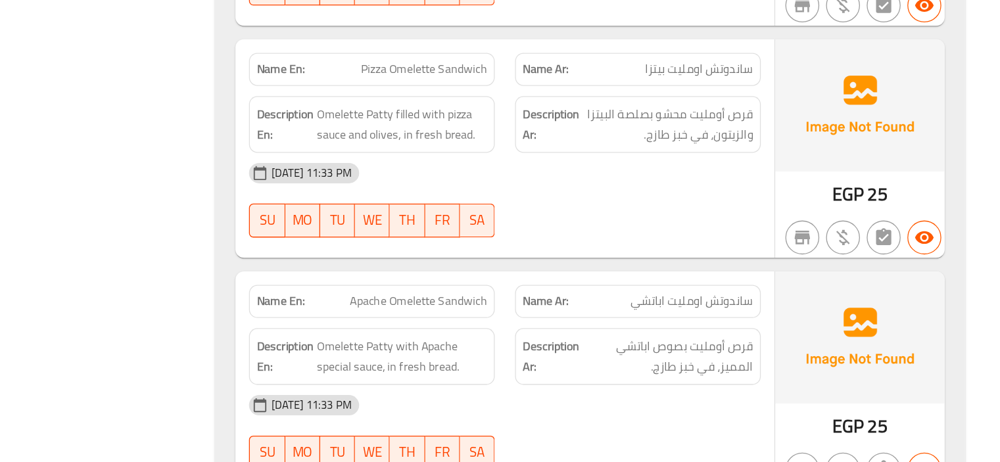
copy span "Apache Omelette Sandwich"
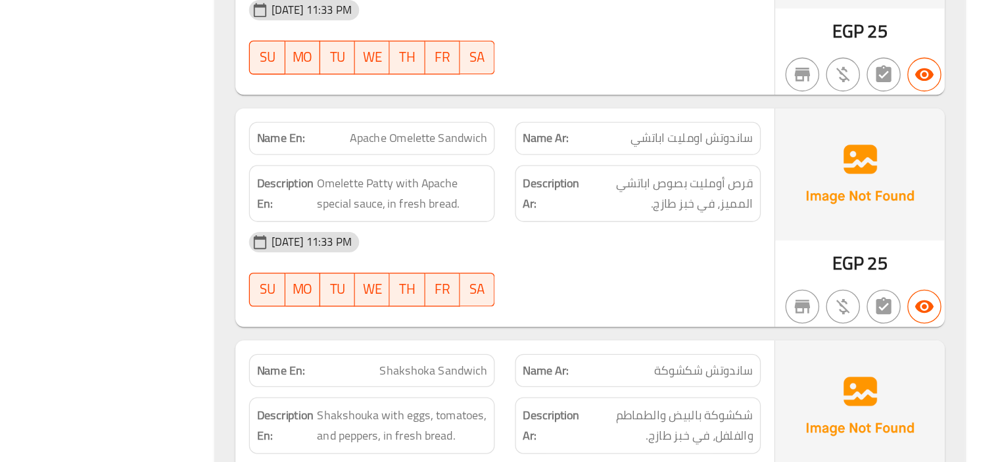
scroll to position [9042, 0]
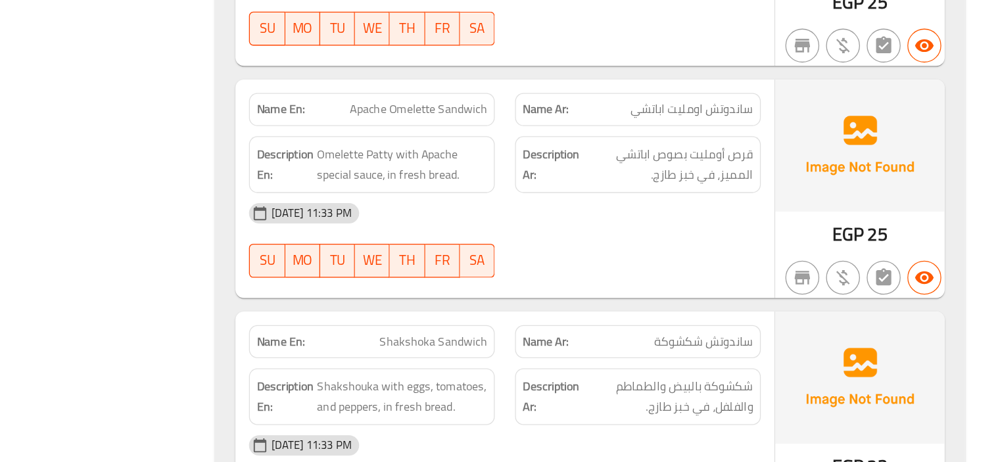
copy span "Shakshoka Sandwich"
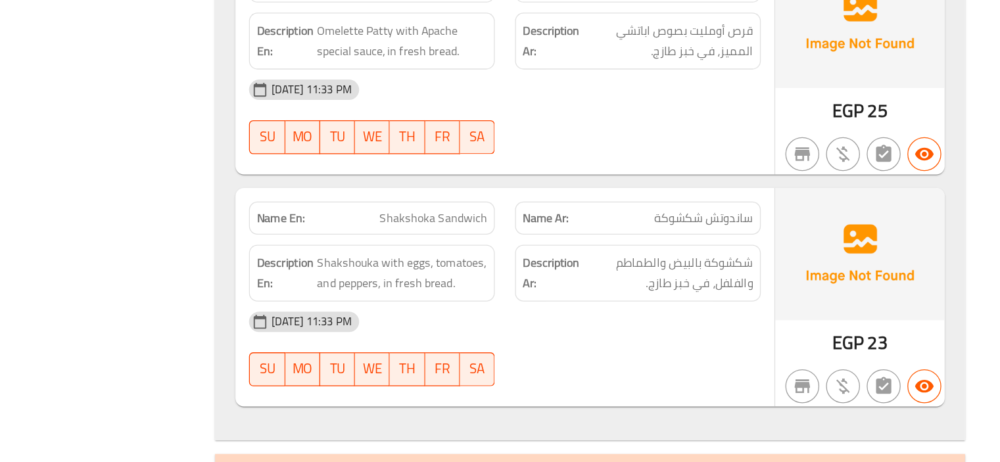
scroll to position [9259, 0]
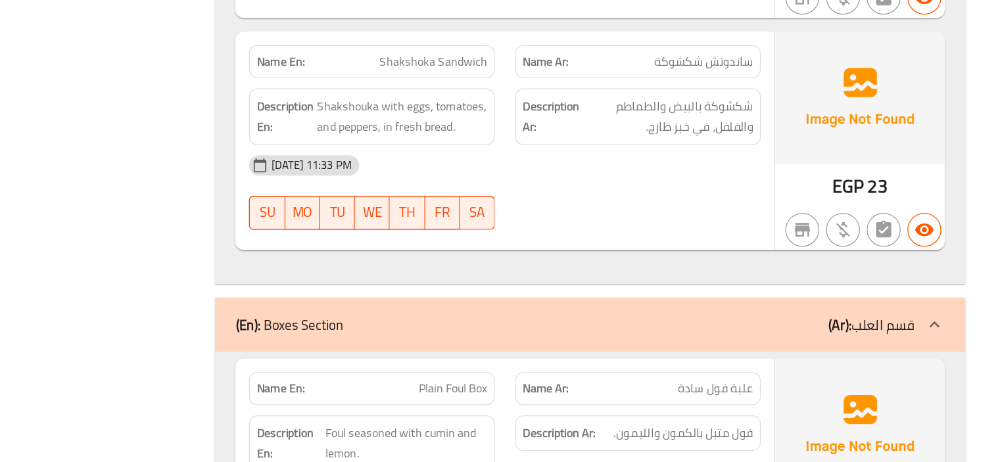
copy span "Plain Foul Box"
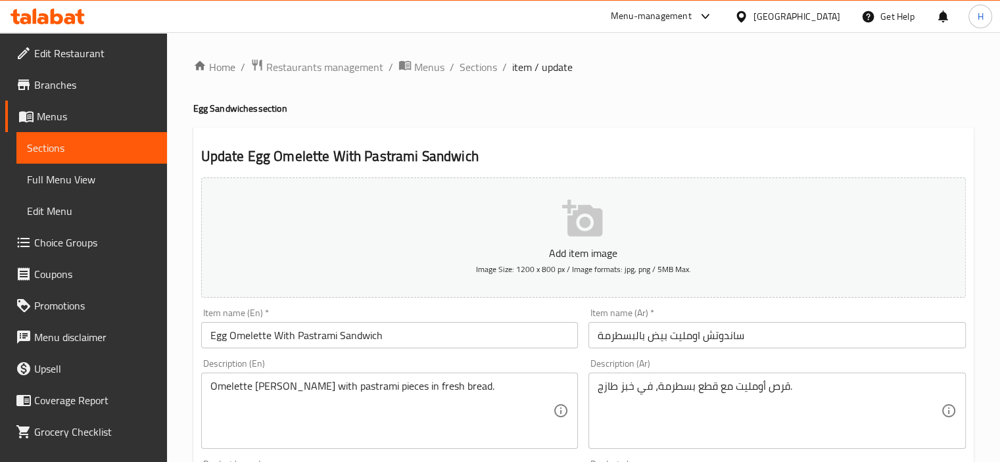
click at [446, 338] on input "Egg Omelette With Pastrami Sandwich" at bounding box center [389, 335] width 377 height 26
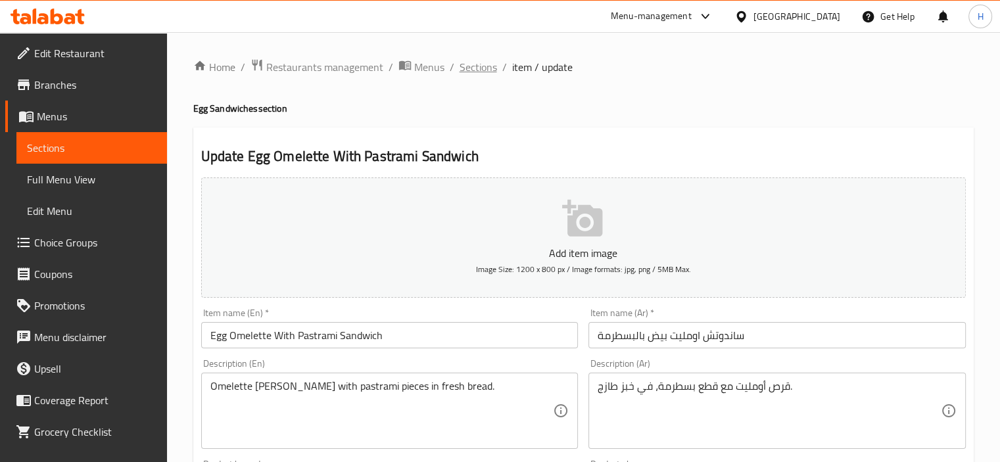
click at [474, 74] on span "Sections" at bounding box center [477, 67] width 37 height 16
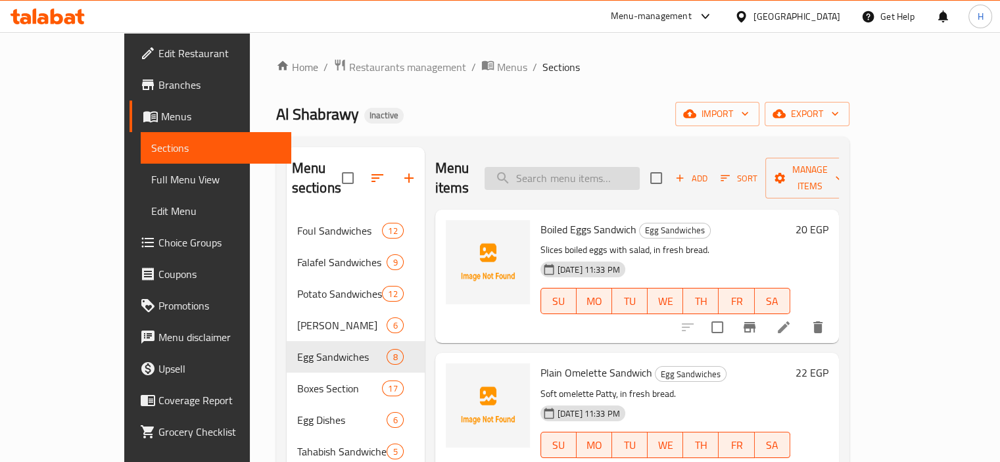
click at [614, 167] on input "search" at bounding box center [561, 178] width 155 height 23
paste input "Apache Omelette Sandwich"
type input "Apache Omelette Sandwich"
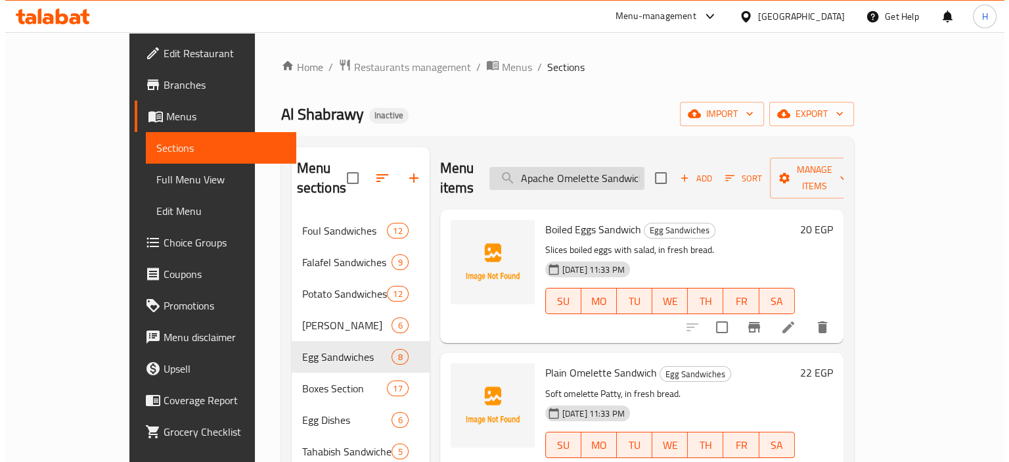
scroll to position [0, 3]
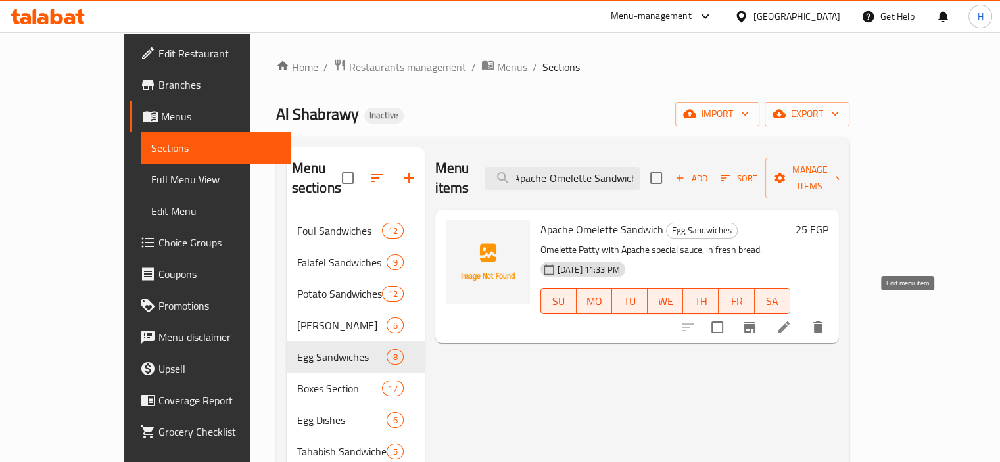
click at [791, 319] on icon at bounding box center [783, 327] width 16 height 16
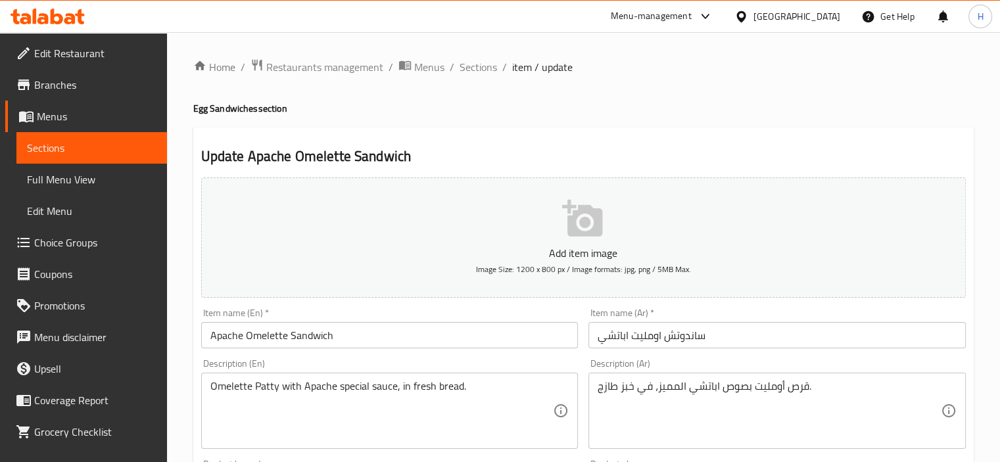
scroll to position [87, 0]
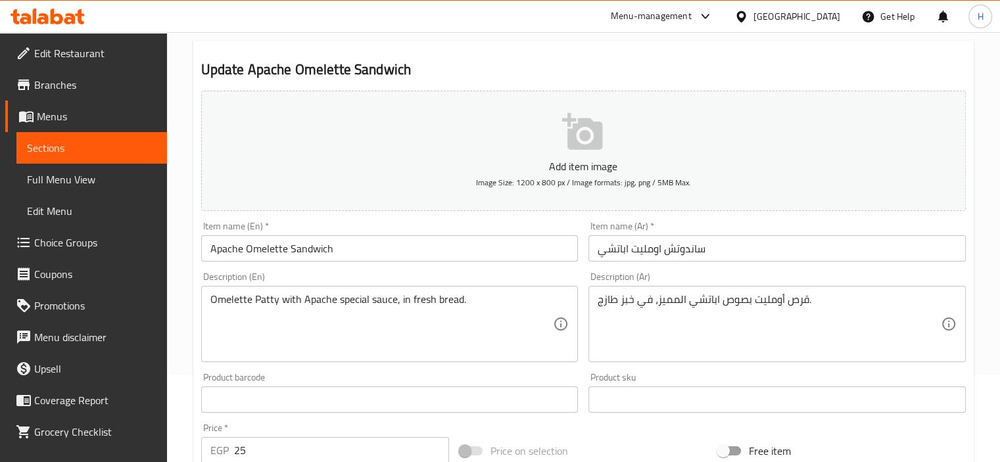
click at [671, 294] on textarea "قرص أومليت بصوص اباتشي المميز، في خبز طازج." at bounding box center [768, 324] width 343 height 62
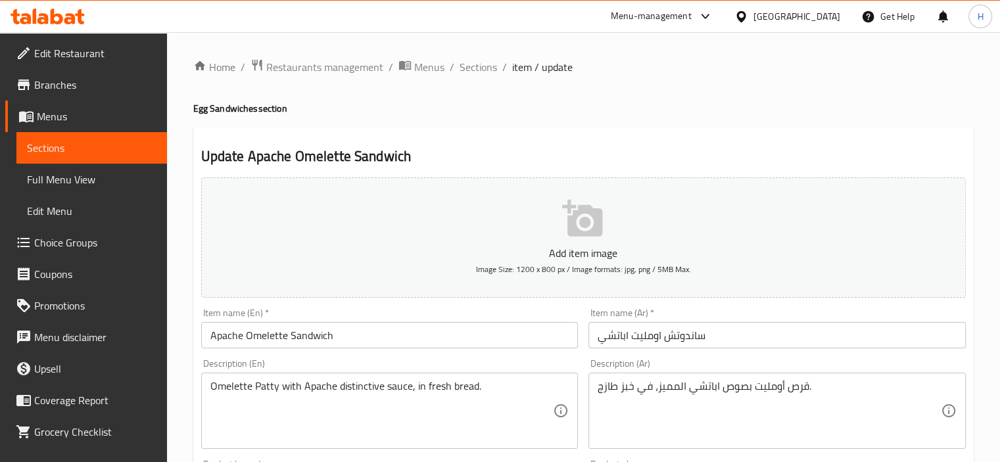
click at [480, 71] on span "Sections" at bounding box center [477, 67] width 37 height 16
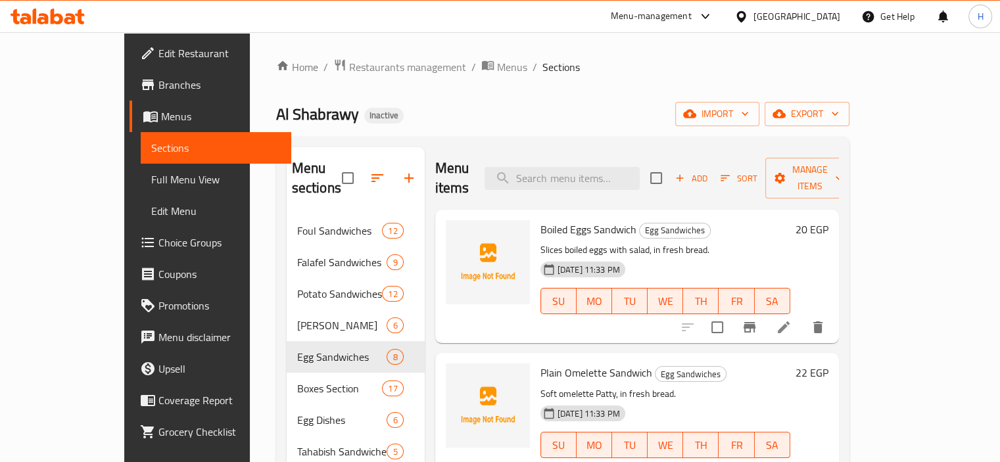
click at [599, 180] on div "Menu items Add Sort Manage items" at bounding box center [636, 178] width 403 height 62
click at [610, 167] on input "search" at bounding box center [561, 178] width 155 height 23
paste input "Shakshoka Sandwich"
type input "Shakshoka Sandwich"
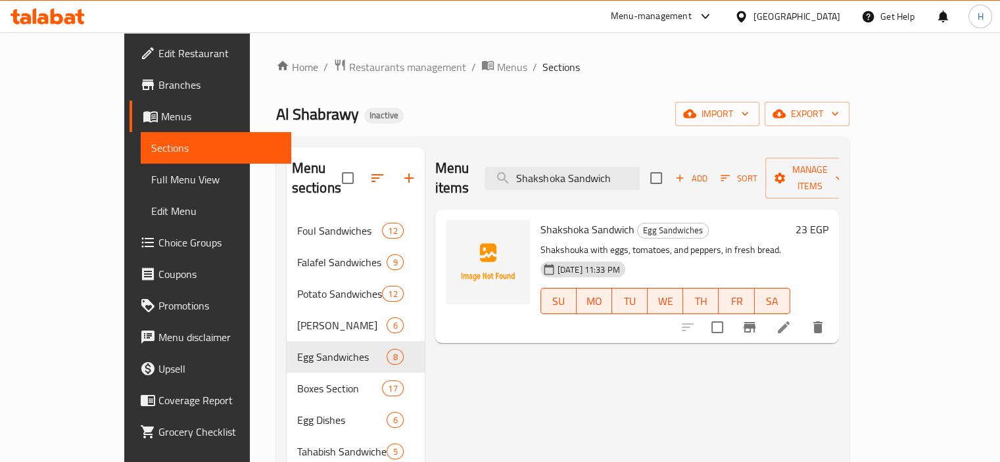
click at [789, 321] on icon at bounding box center [783, 327] width 12 height 12
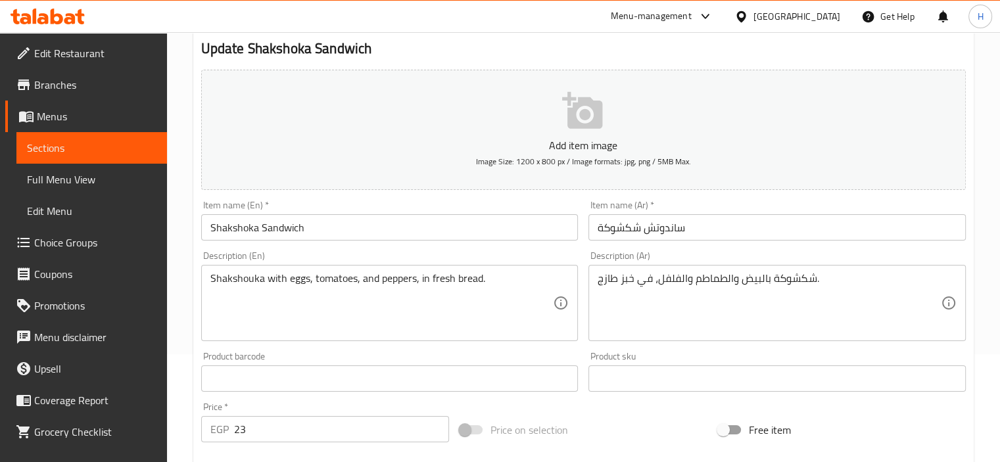
scroll to position [109, 0]
click at [233, 232] on input "Shakshoka Sandwich" at bounding box center [389, 226] width 377 height 26
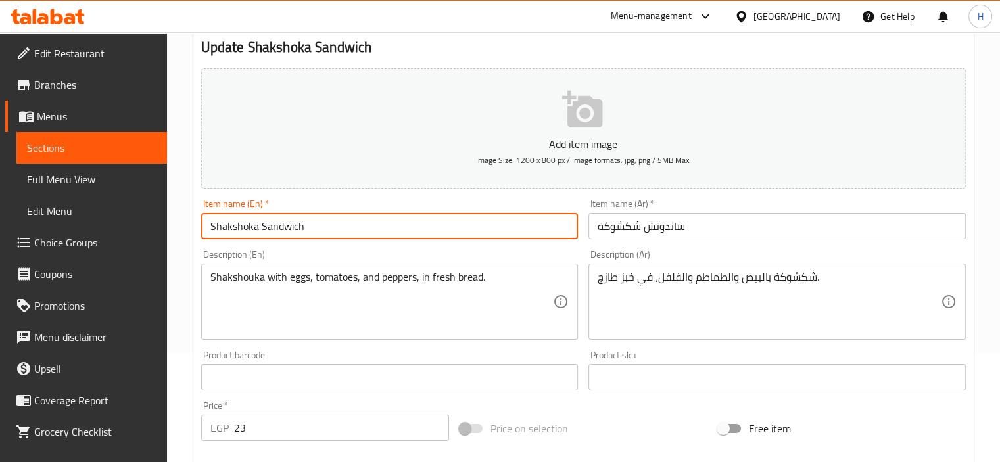
click at [233, 232] on input "Shakshoka Sandwich" at bounding box center [389, 226] width 377 height 26
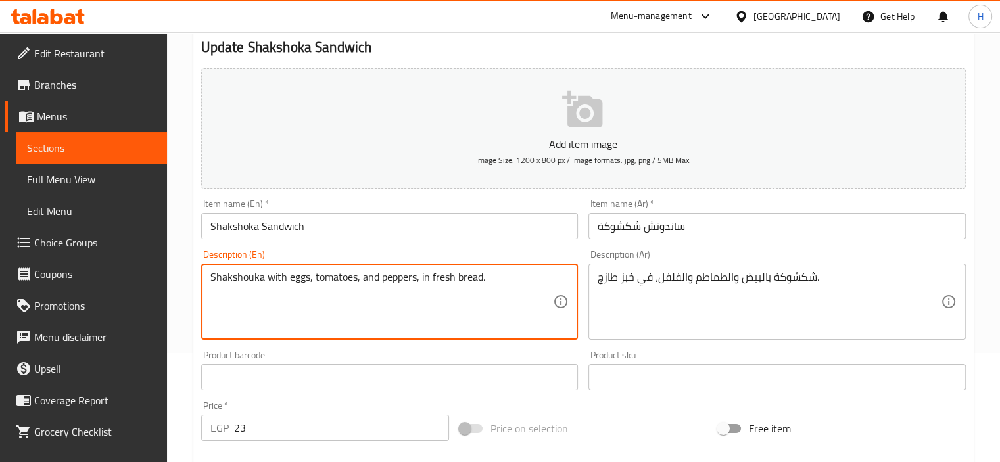
click at [233, 275] on textarea "Shakshouka with eggs, tomatoes, and peppers, in fresh bread." at bounding box center [381, 302] width 343 height 62
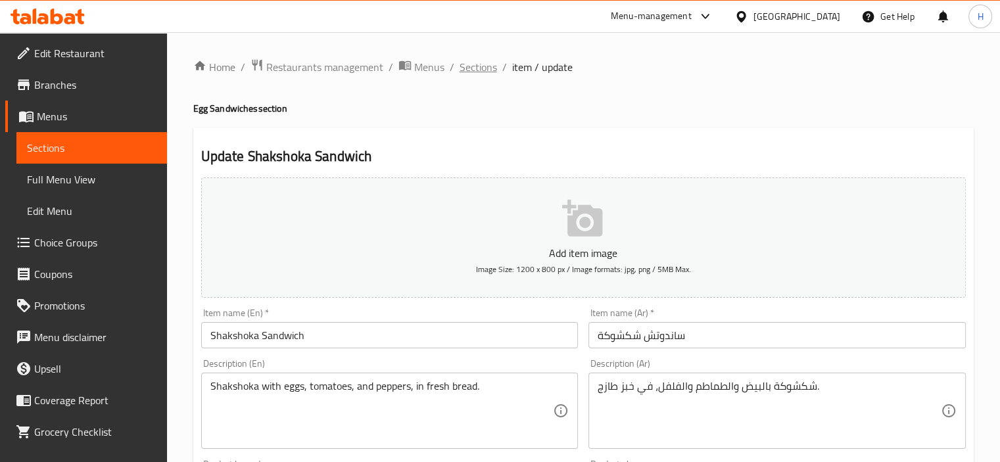
click at [481, 66] on span "Sections" at bounding box center [477, 67] width 37 height 16
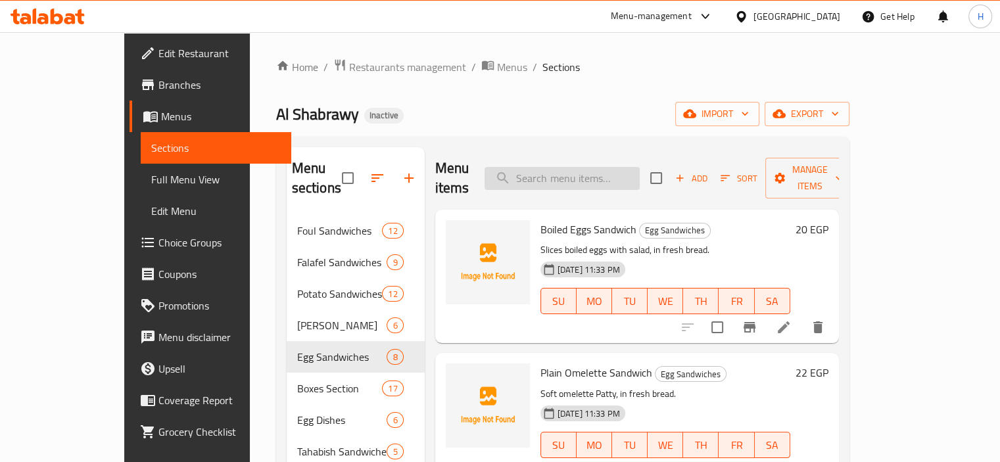
click at [584, 168] on input "search" at bounding box center [561, 178] width 155 height 23
paste input "Foul With Shakshouka Box"
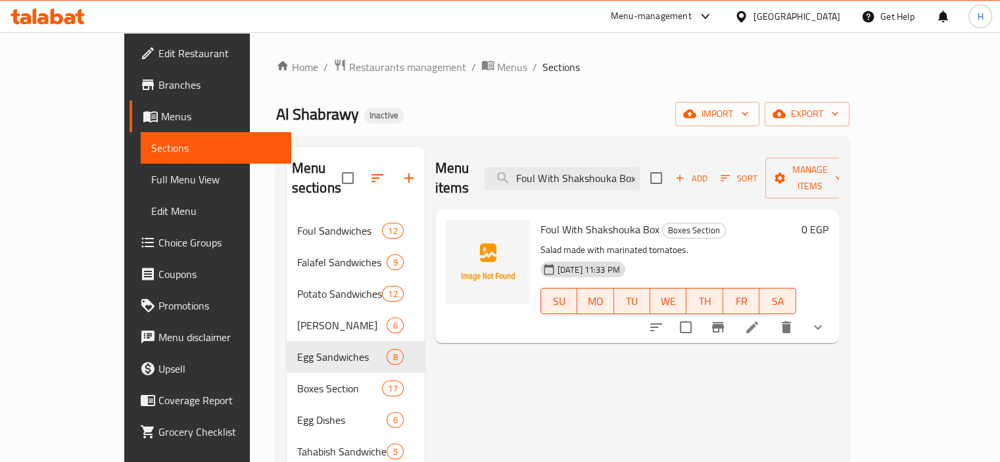
type input "Foul With Shakshouka Box"
click at [758, 321] on icon at bounding box center [752, 327] width 12 height 12
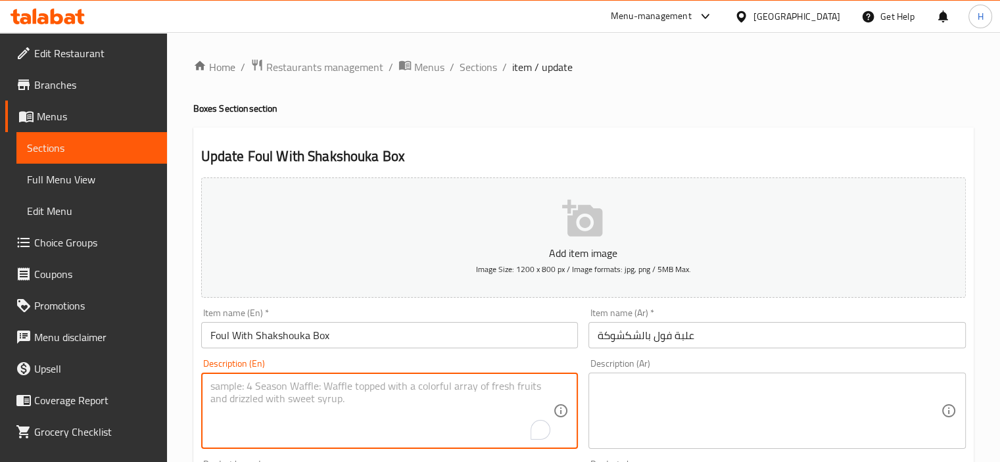
click at [405, 335] on input "Foul With Shakshouka Box" at bounding box center [389, 335] width 377 height 26
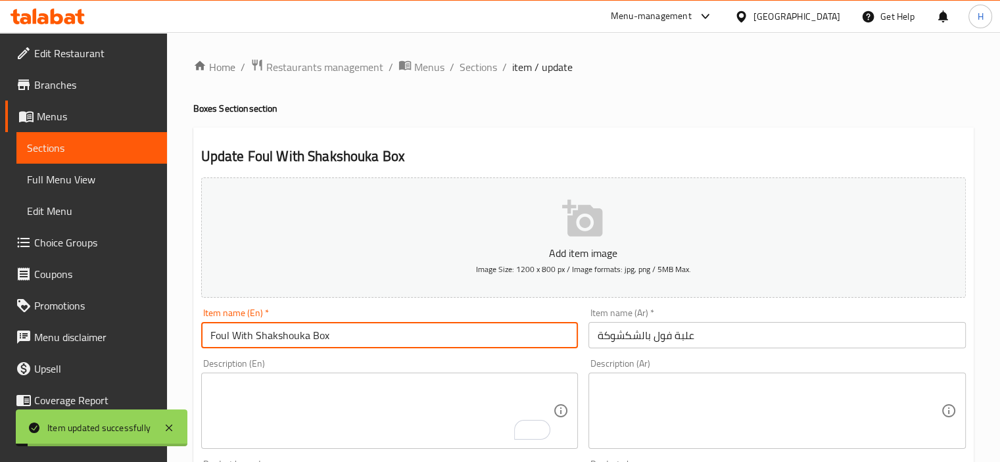
click at [289, 329] on input "Foul With Shakshouka Box" at bounding box center [389, 335] width 377 height 26
paste input "text"
type input "Foul With Shakshouka Box"
click at [368, 335] on input "Foul With Shakshouka Box" at bounding box center [389, 335] width 377 height 26
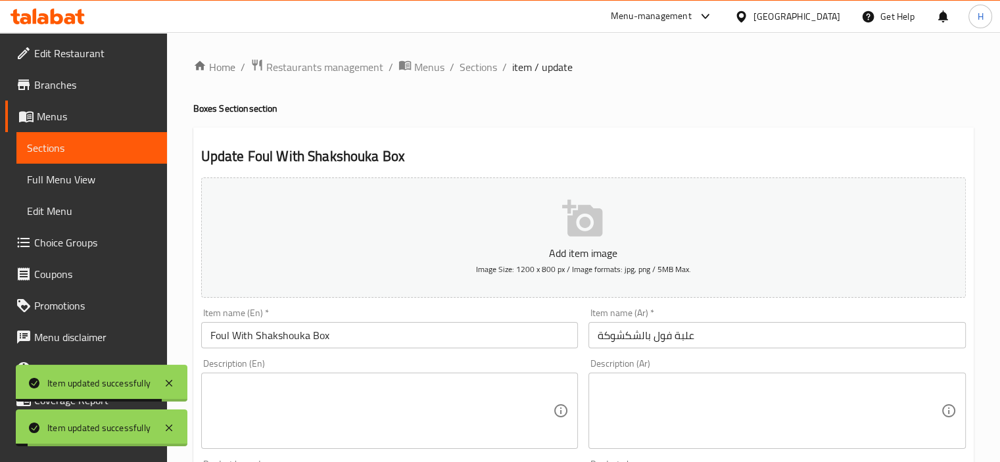
drag, startPoint x: 461, startPoint y: 66, endPoint x: 426, endPoint y: 9, distance: 66.4
click at [461, 66] on span "Sections" at bounding box center [477, 67] width 37 height 16
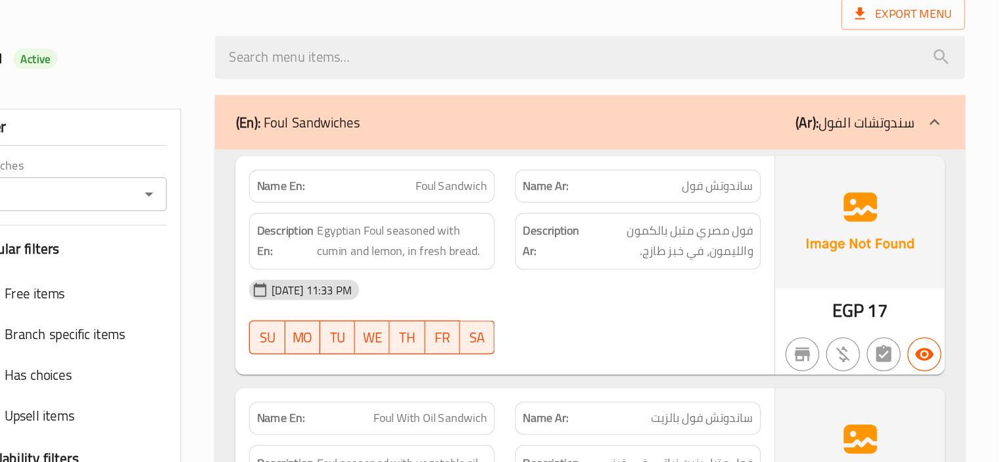
scroll to position [9260, 0]
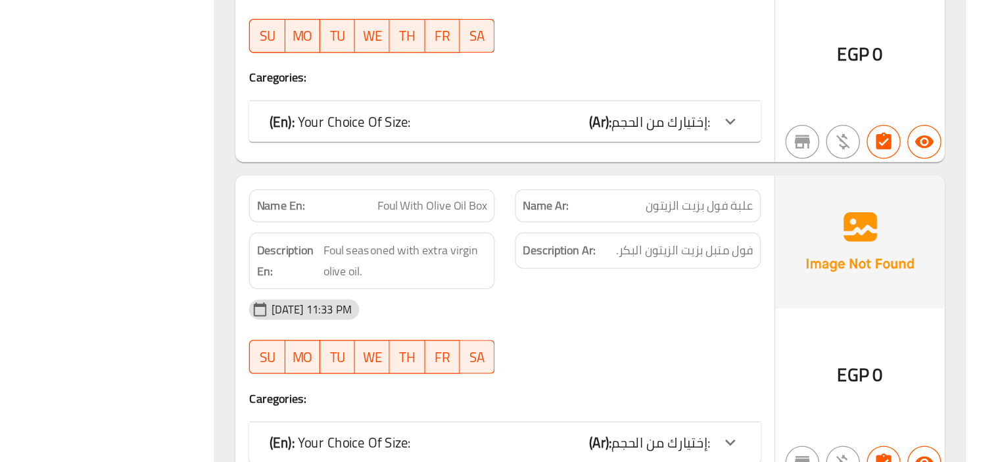
scroll to position [10517, 0]
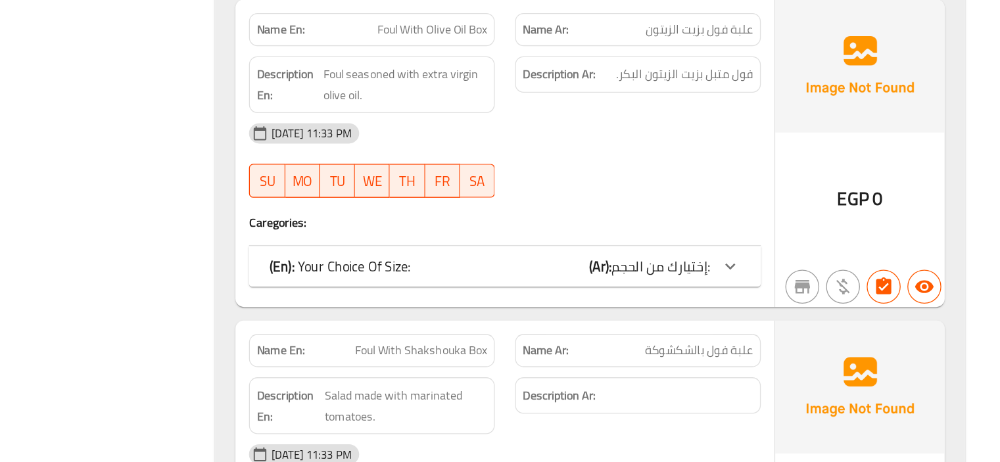
copy span "Foul With Shakshouka Box"
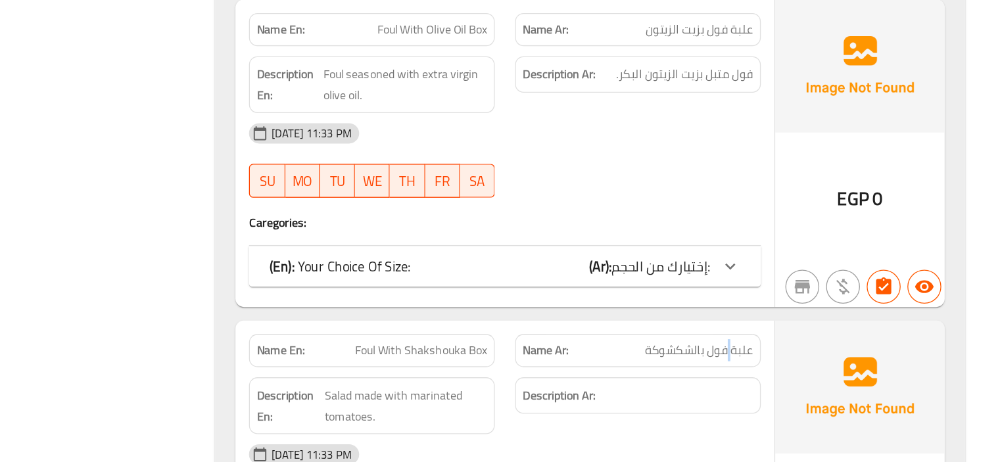
copy span "علبة فول بالشكشوكة"
click at [515, 402] on span "Salad made with marinated tomatoes." at bounding box center [539, 418] width 126 height 32
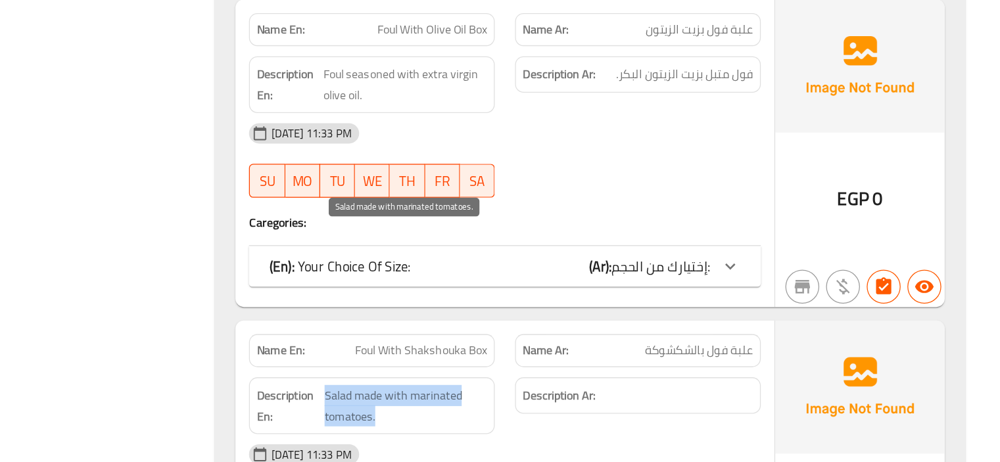
click at [515, 402] on span "Salad made with marinated tomatoes." at bounding box center [539, 418] width 126 height 32
copy span "Salad made with marinated tomatoes."
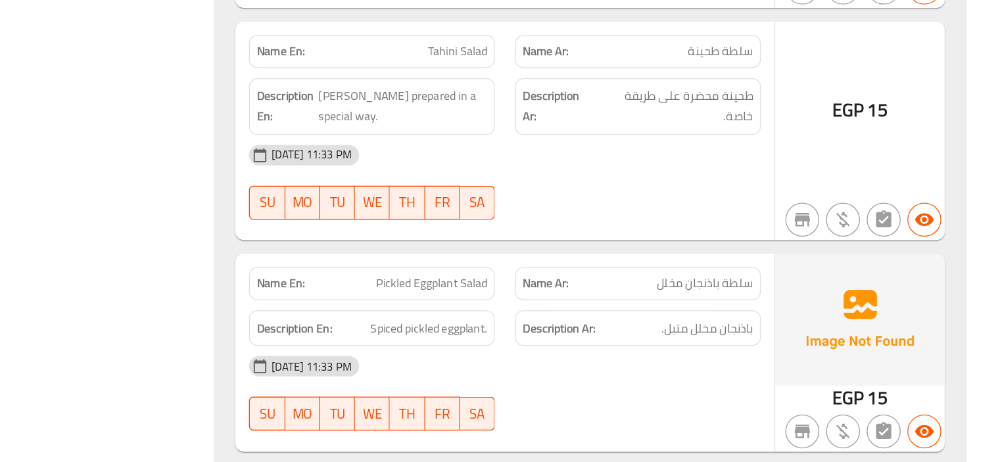
scroll to position [10634, 0]
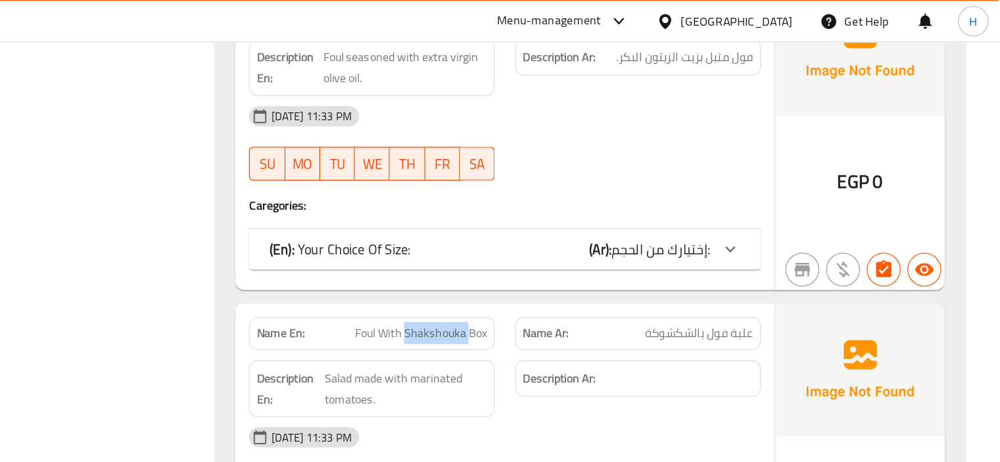
copy span "Foul With Shakshouka Box"
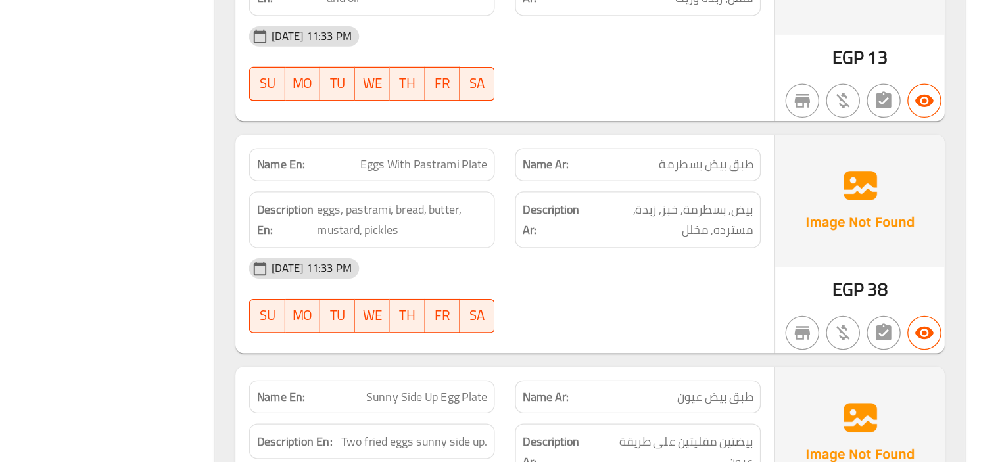
scroll to position [13910, 0]
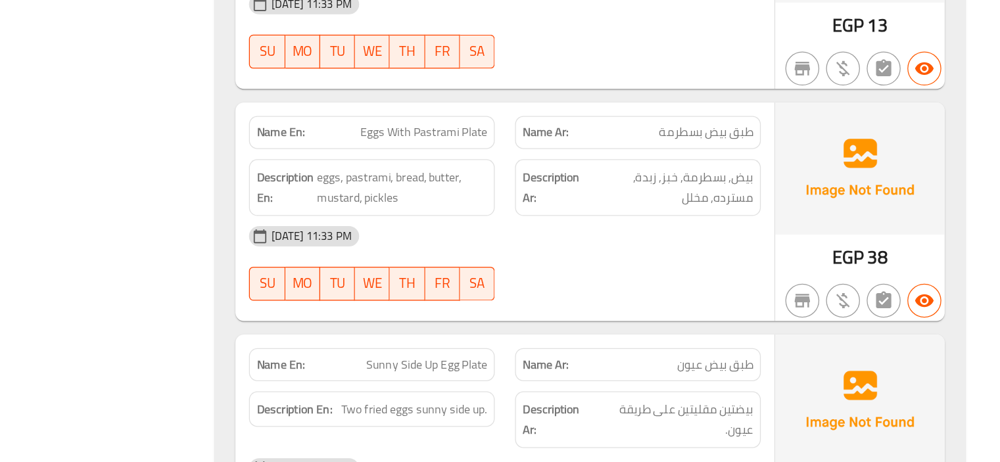
copy span "Sunny Side Up Egg Plate"
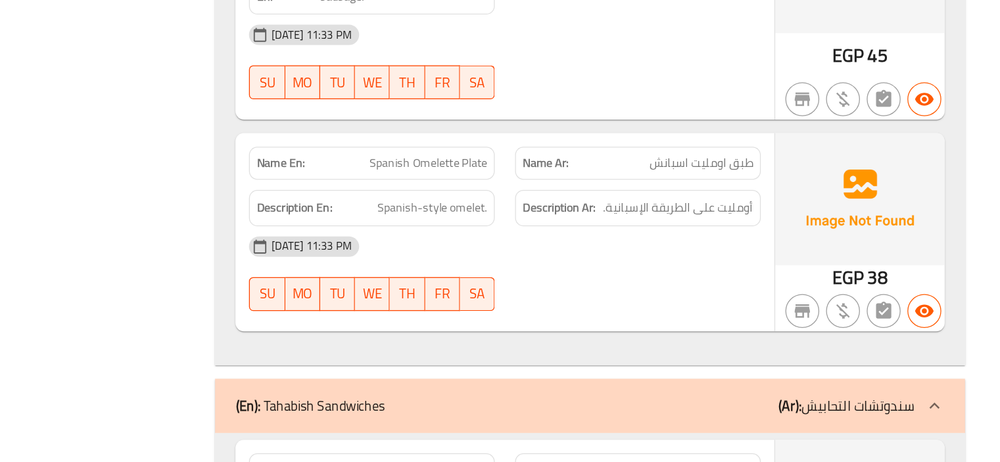
scroll to position [14592, 0]
copy span "Dynamite Sandwich"
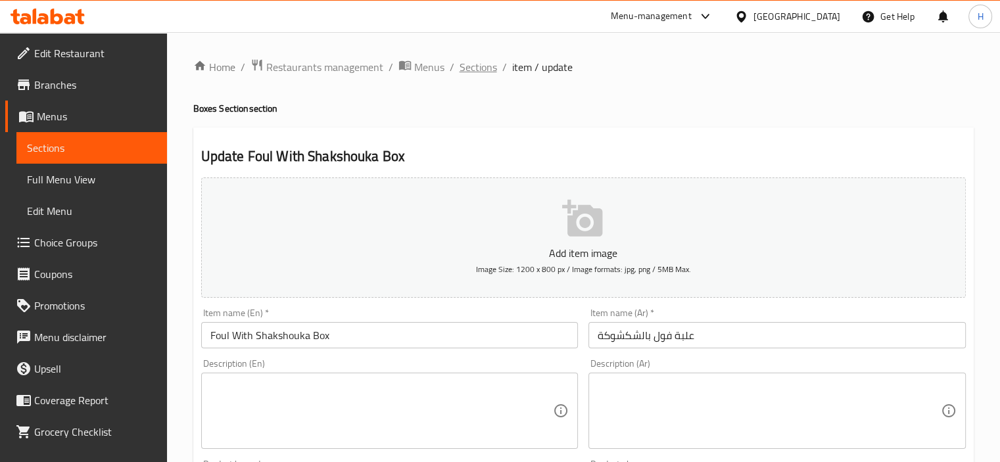
click at [464, 60] on span "Sections" at bounding box center [477, 67] width 37 height 16
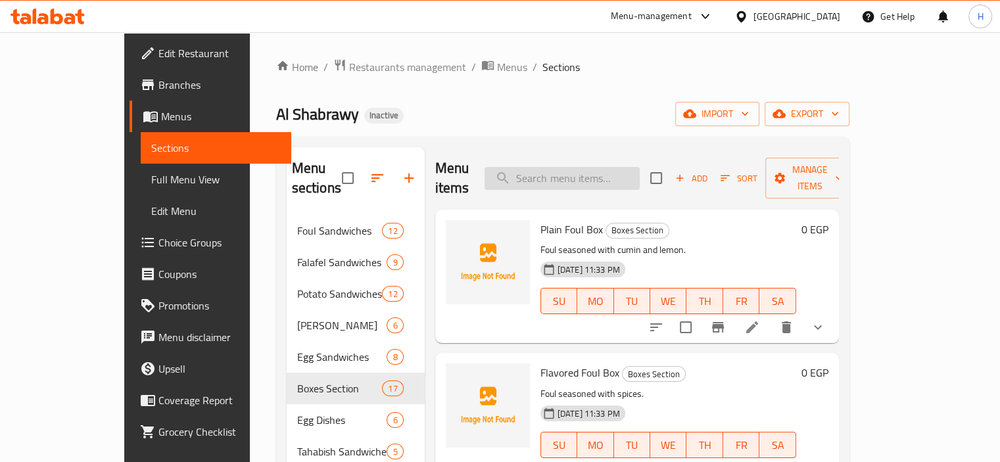
click at [589, 178] on input "search" at bounding box center [561, 178] width 155 height 23
paste input "Sunny Side Up Egg Plate"
type input "Sunny Side Up Egg Plate"
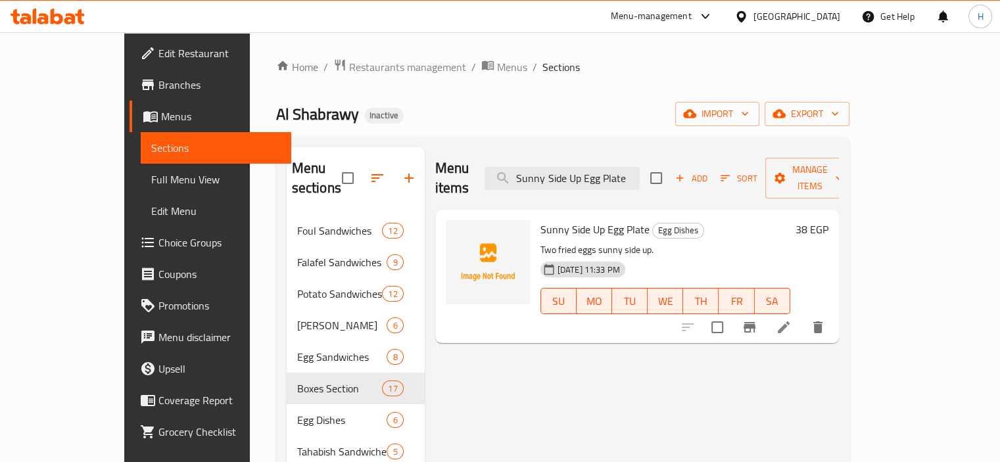
click at [802, 315] on li at bounding box center [783, 327] width 37 height 24
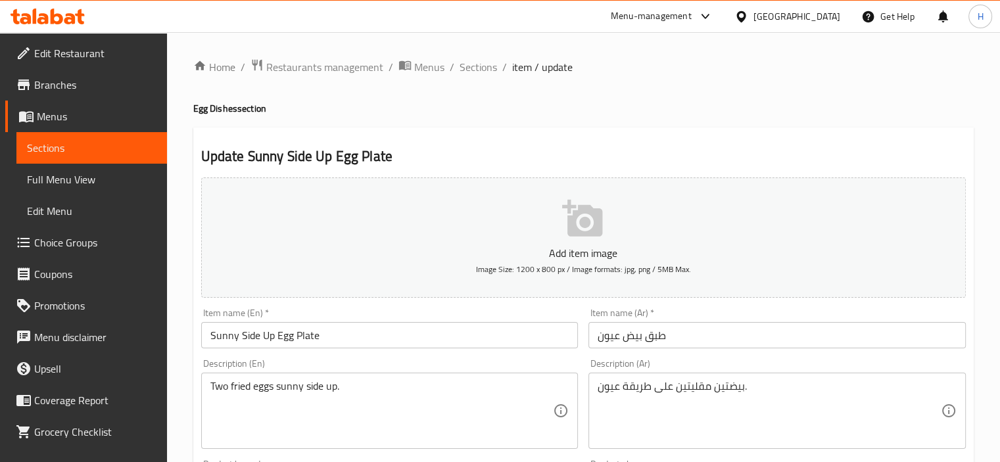
scroll to position [112, 0]
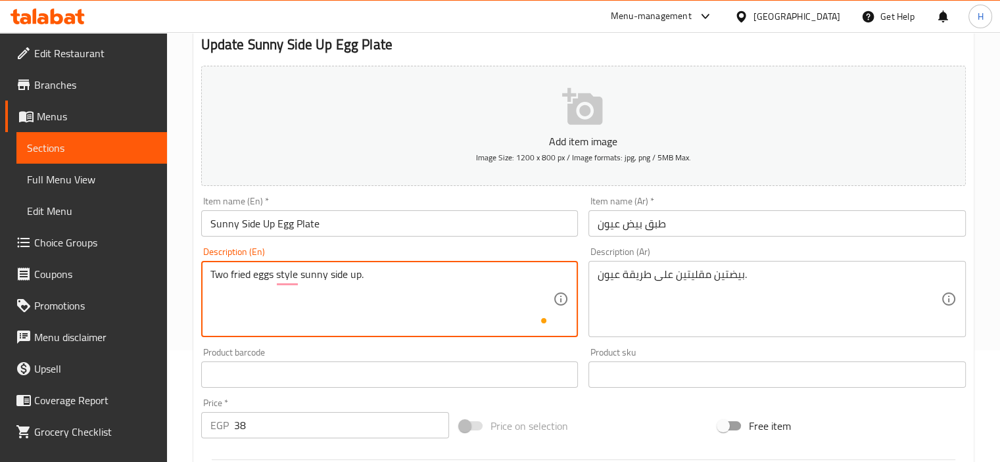
type textarea "Two fried eggs style sunny side up."
click at [382, 221] on input "Sunny Side Up Egg Plate" at bounding box center [389, 223] width 377 height 26
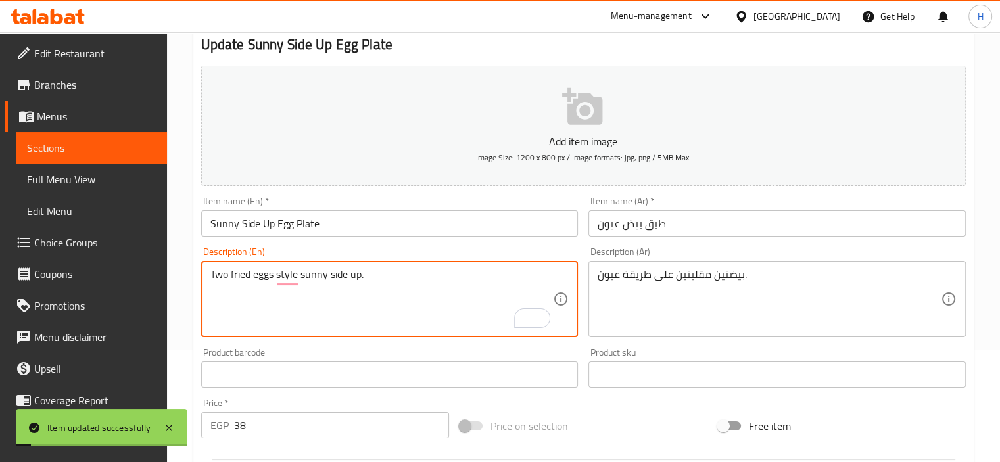
click at [379, 298] on textarea "Two fried eggs style sunny side up." at bounding box center [381, 299] width 343 height 62
click at [401, 220] on input "Sunny Side Up Egg Plate" at bounding box center [389, 223] width 377 height 26
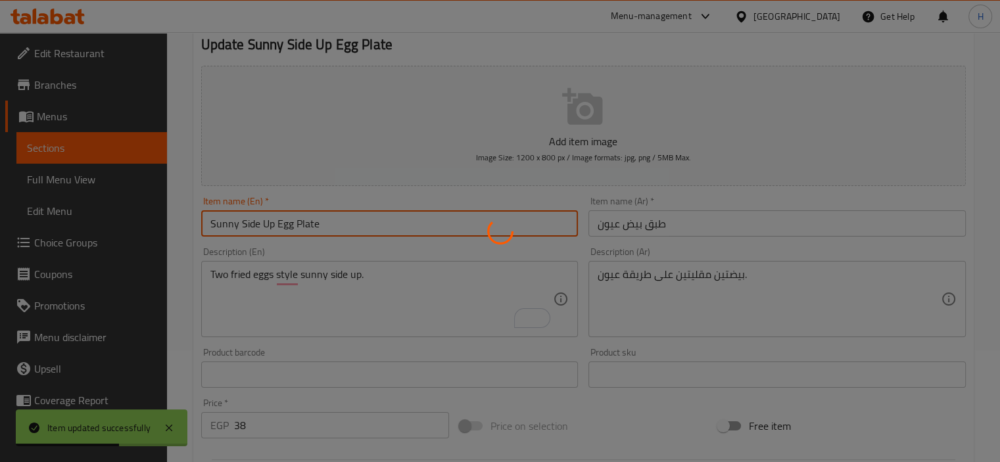
scroll to position [0, 0]
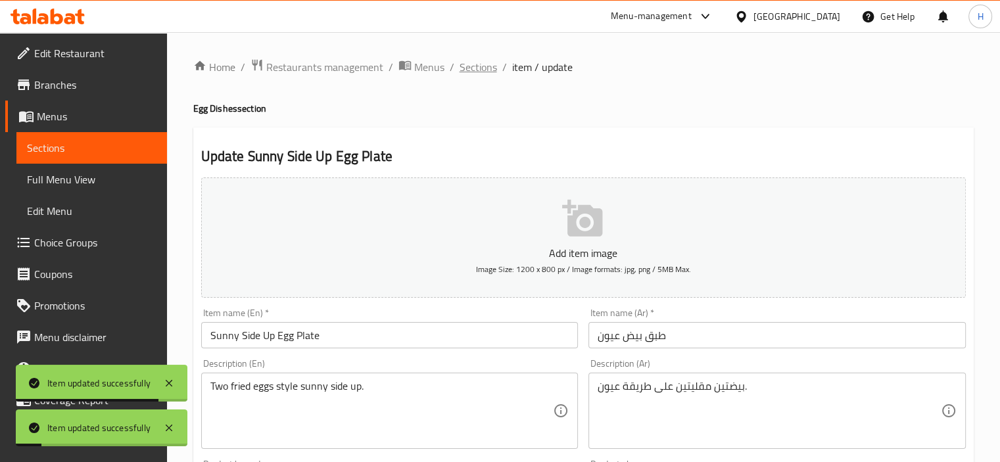
click at [476, 72] on span "Sections" at bounding box center [477, 67] width 37 height 16
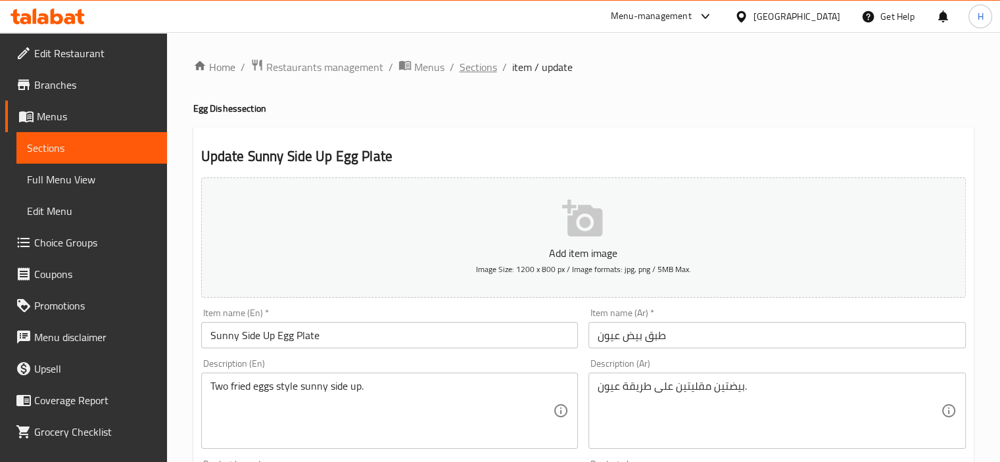
click at [480, 74] on span "Sections" at bounding box center [477, 67] width 37 height 16
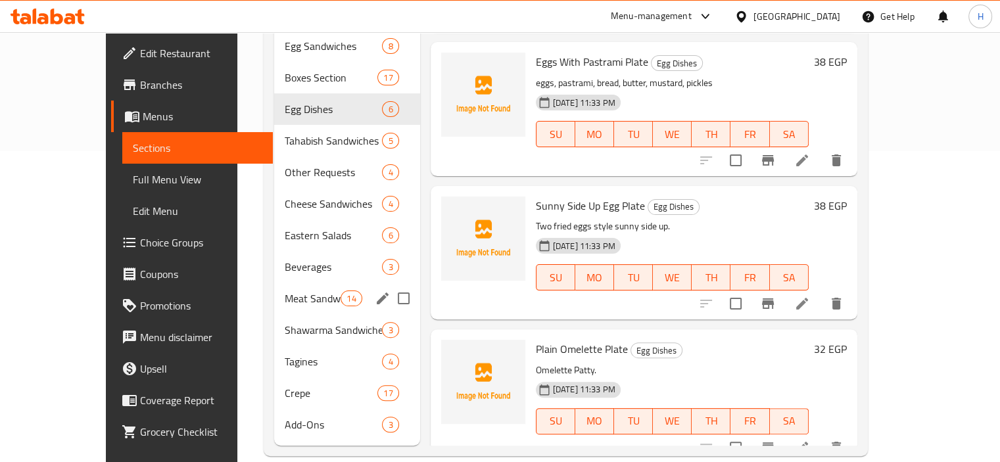
scroll to position [310, 0]
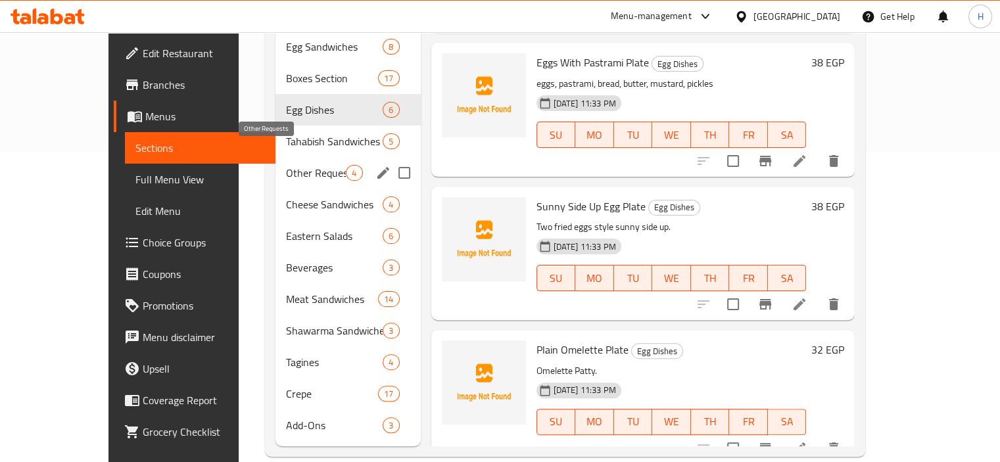
click at [286, 165] on span "Other Requests" at bounding box center [316, 173] width 60 height 16
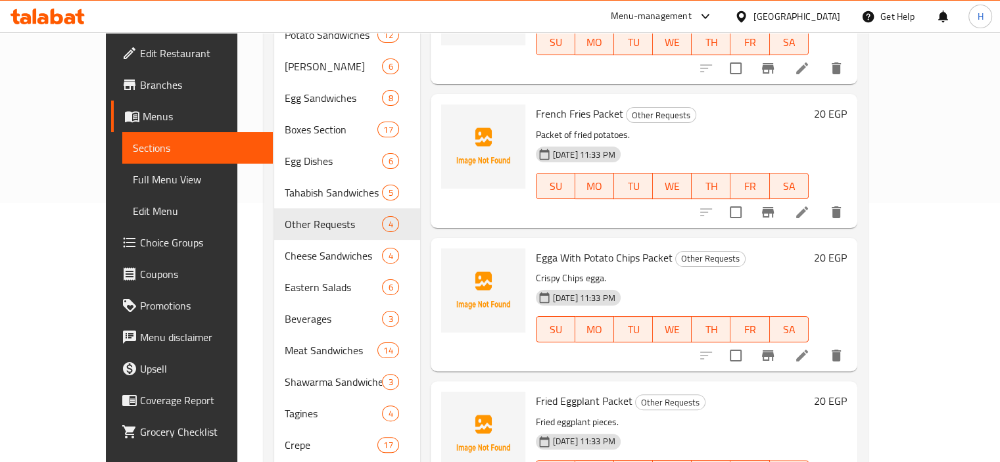
scroll to position [264, 0]
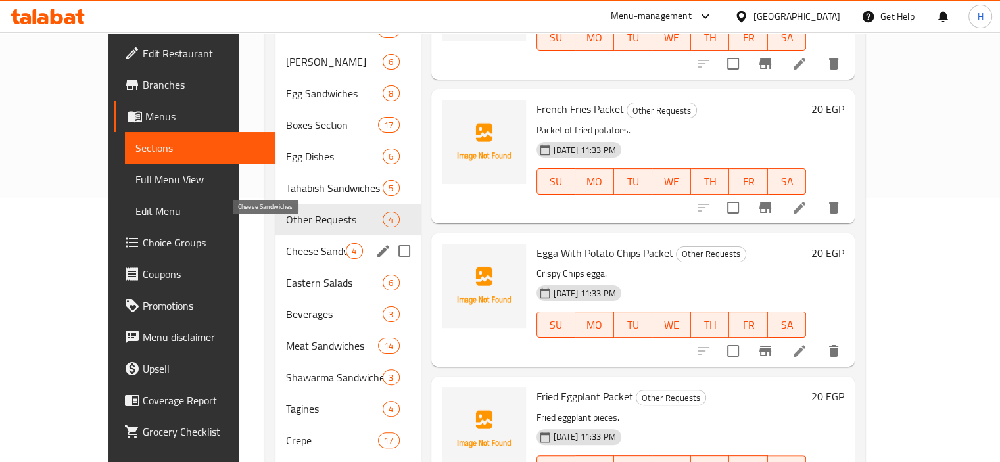
click at [294, 243] on span "Cheese Sandwiches" at bounding box center [316, 251] width 60 height 16
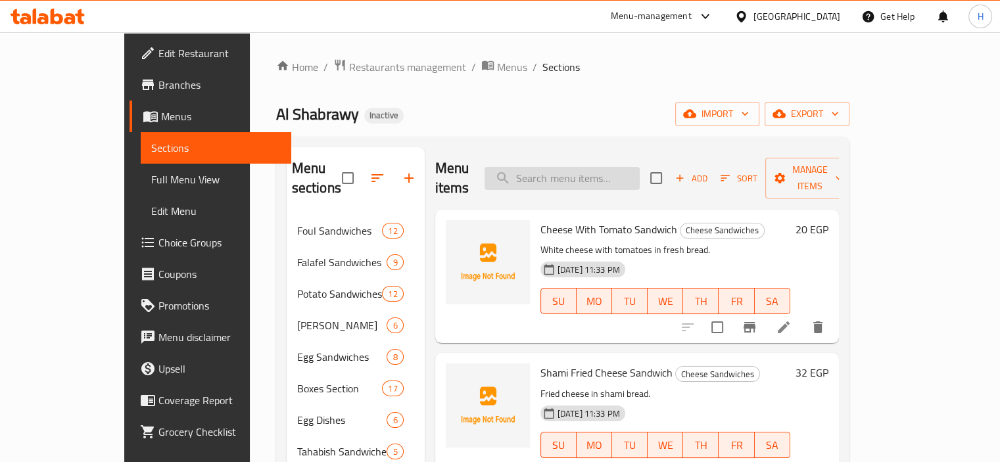
click at [601, 167] on input "search" at bounding box center [561, 178] width 155 height 23
paste input "Fried Cheese Petit Pan Sandwich"
type input "Fried Cheese Petit Pan Sandwich"
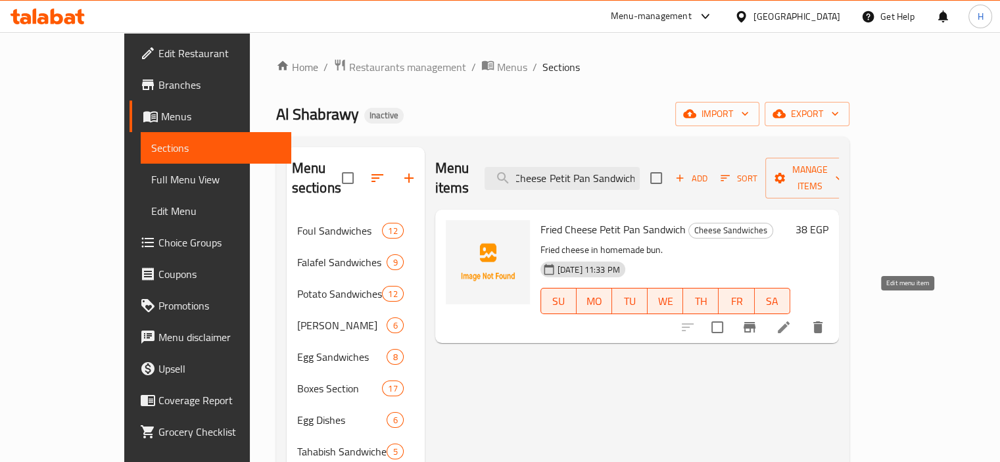
click at [789, 321] on icon at bounding box center [783, 327] width 12 height 12
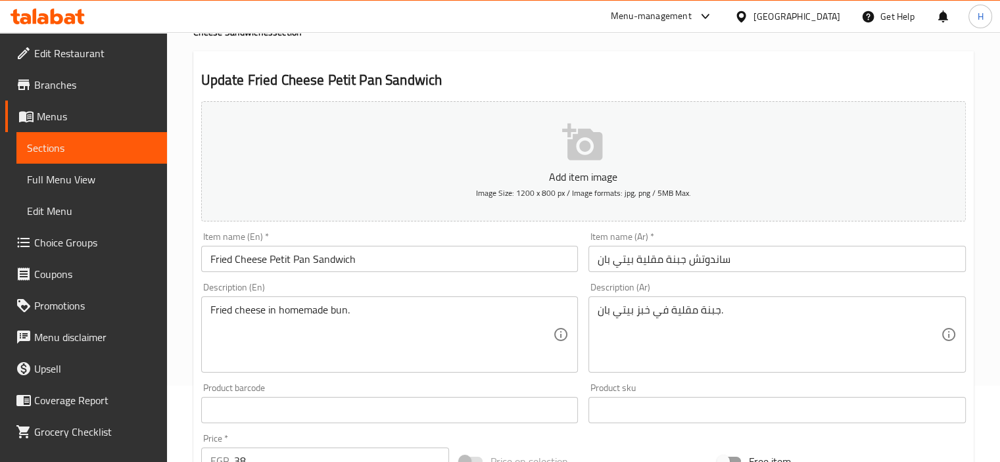
scroll to position [87, 0]
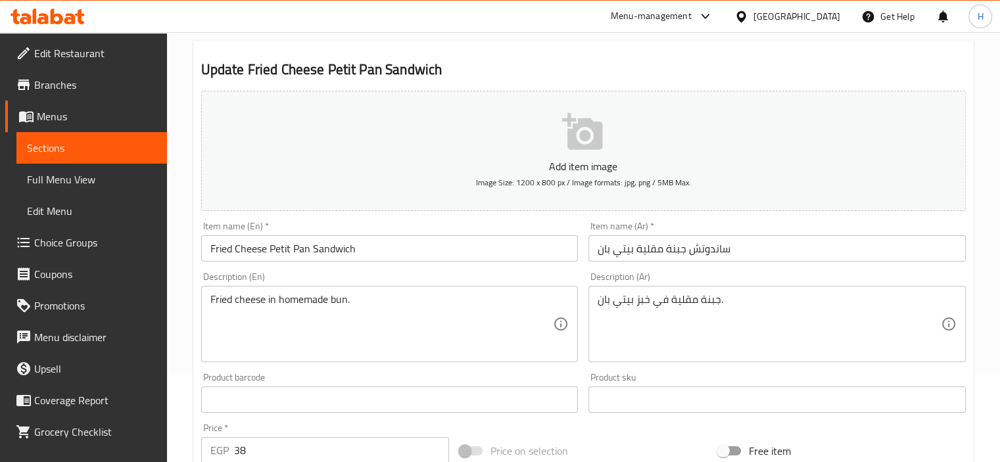
click at [668, 350] on textarea "جبنة مقلية في خبز بيتي بان." at bounding box center [768, 324] width 343 height 62
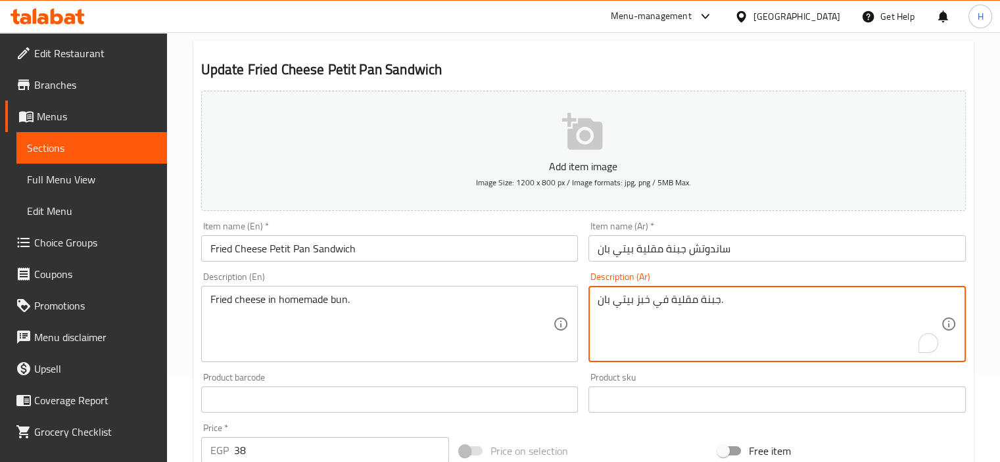
click at [668, 350] on textarea "جبنة مقلية في خبز بيتي بان." at bounding box center [768, 324] width 343 height 62
click at [359, 272] on div "Description (En) Fried cheese in homemade bun. Description (En)" at bounding box center [390, 317] width 388 height 101
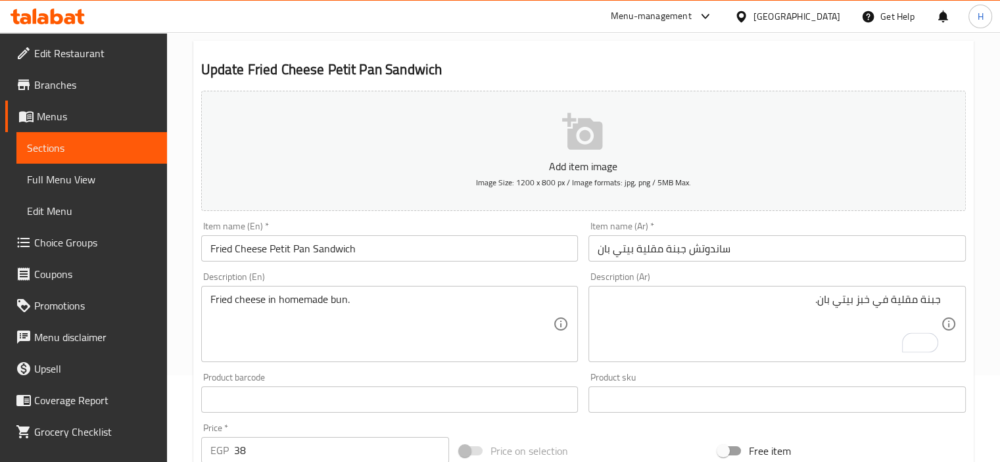
click at [281, 249] on input "Fried Cheese Petit Pan Sandwich" at bounding box center [389, 248] width 377 height 26
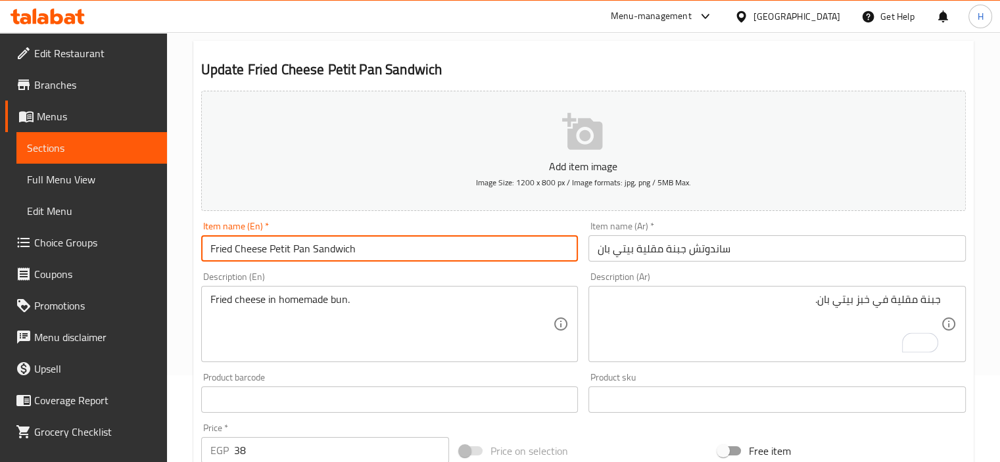
click at [281, 249] on input "Fried Cheese Petit Pan Sandwich" at bounding box center [389, 248] width 377 height 26
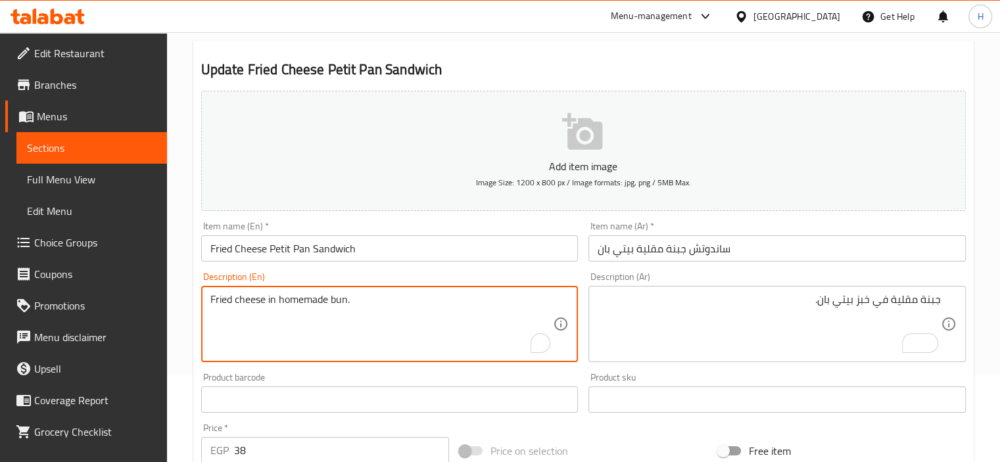
click at [310, 304] on textarea "Fried cheese in homemade bun." at bounding box center [381, 324] width 343 height 62
paste textarea "Petit"
click at [299, 253] on input "Fried Cheese Petit Pan Sandwich" at bounding box center [389, 248] width 377 height 26
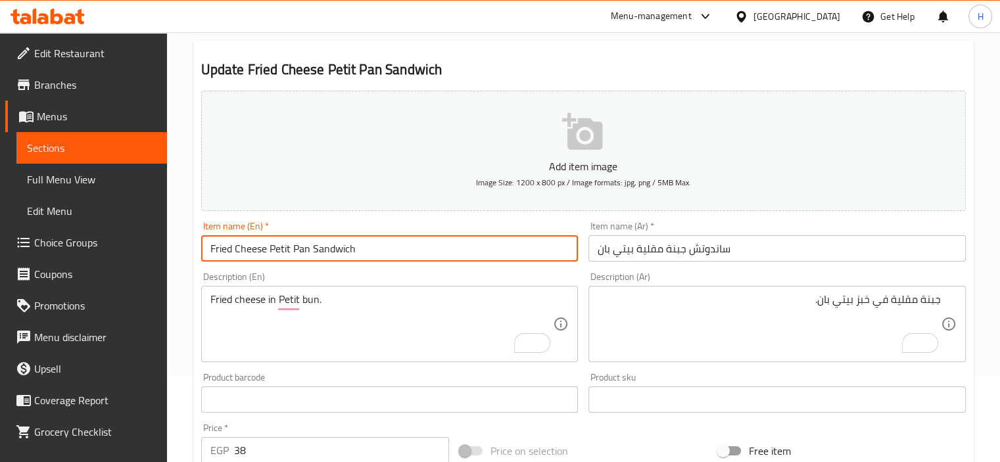
click at [299, 253] on input "Fried Cheese Petit Pan Sandwich" at bounding box center [389, 248] width 377 height 26
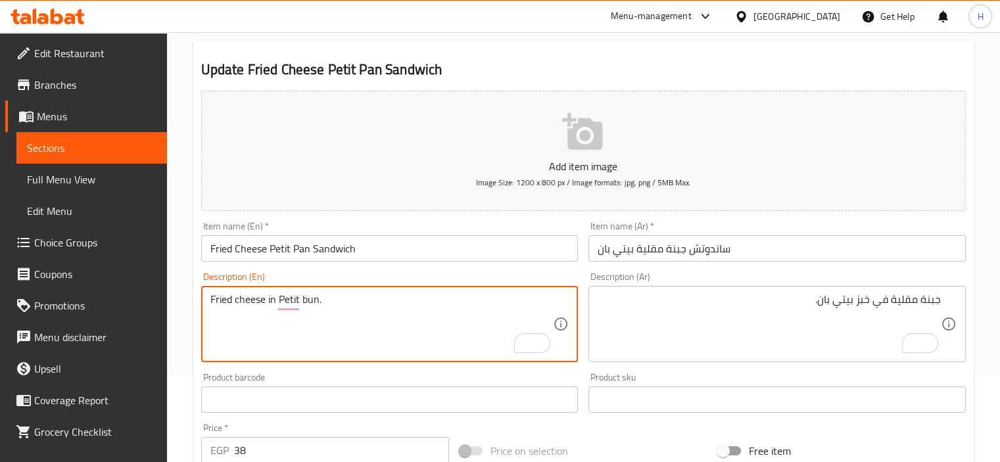
click at [311, 303] on textarea "Fried cheese in Petit bun." at bounding box center [381, 324] width 343 height 62
paste textarea "Pan"
type textarea "Fried cheese in Petit Pan."
click at [426, 271] on div "Description (En) Fried cheese in Petit Pan. Description (En)" at bounding box center [390, 317] width 388 height 101
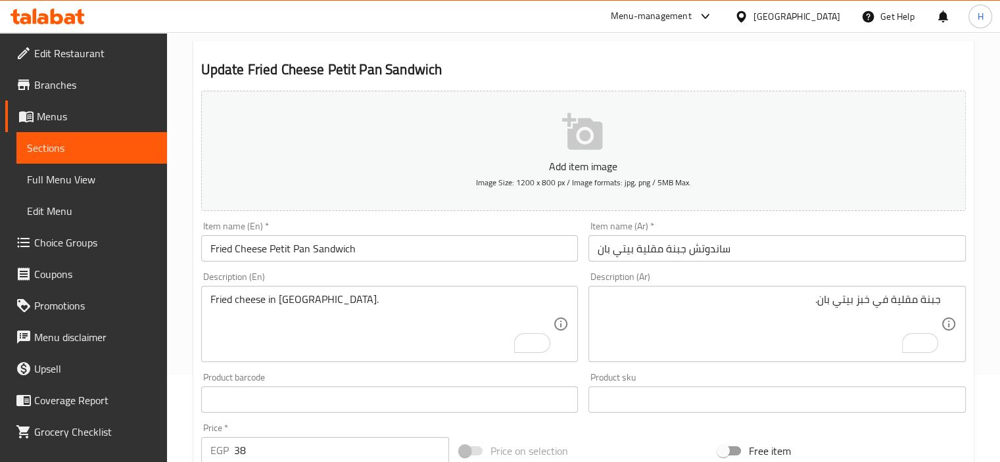
click at [461, 240] on input "Fried Cheese Petit Pan Sandwich" at bounding box center [389, 248] width 377 height 26
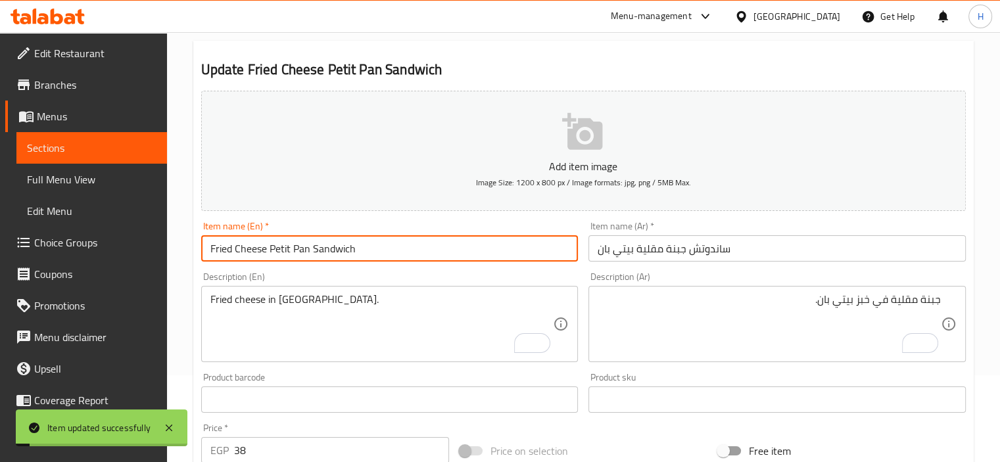
scroll to position [0, 0]
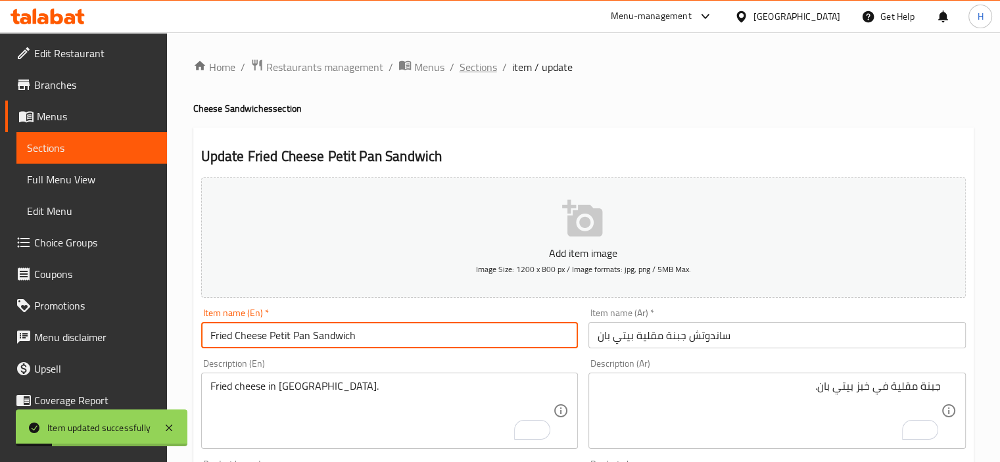
click at [476, 63] on span "Sections" at bounding box center [477, 67] width 37 height 16
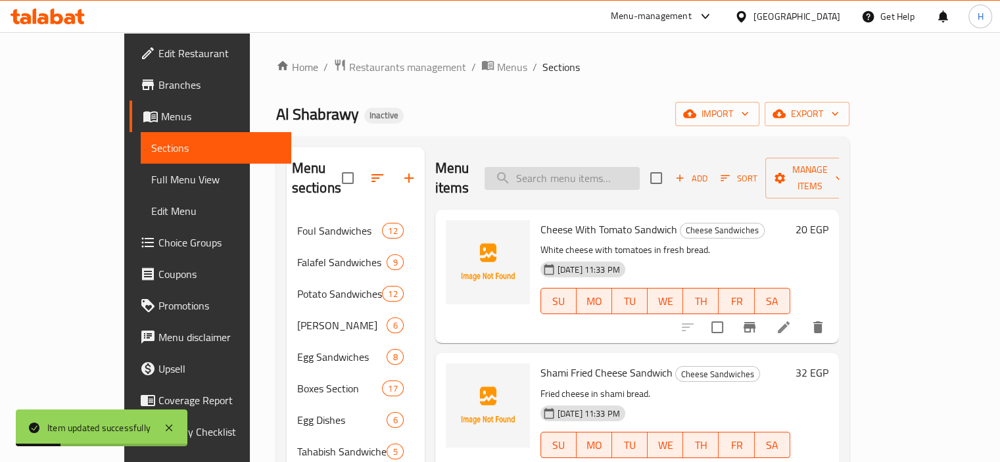
click at [595, 168] on input "search" at bounding box center [561, 178] width 155 height 23
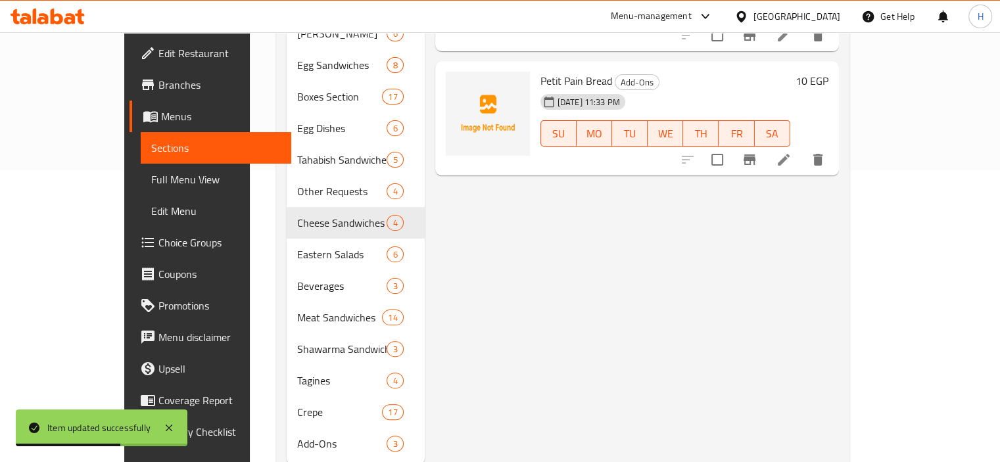
scroll to position [71, 0]
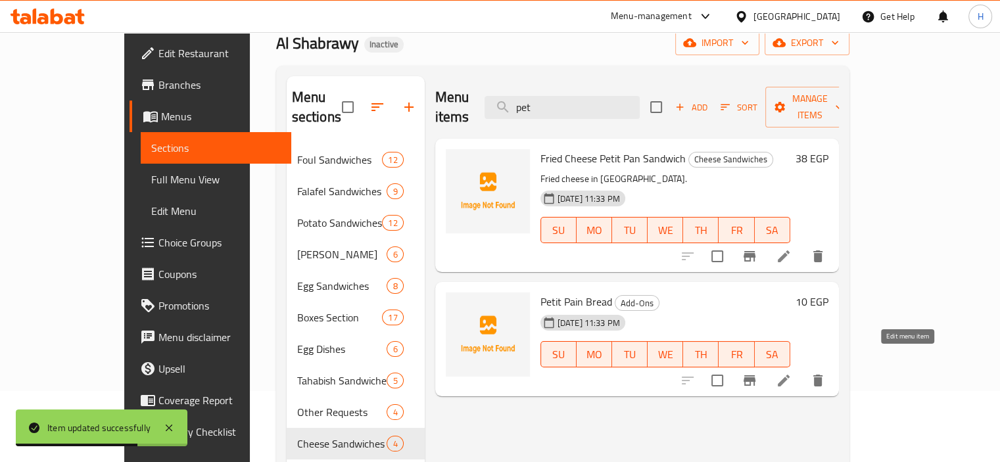
type input "pet"
click at [791, 373] on icon at bounding box center [783, 381] width 16 height 16
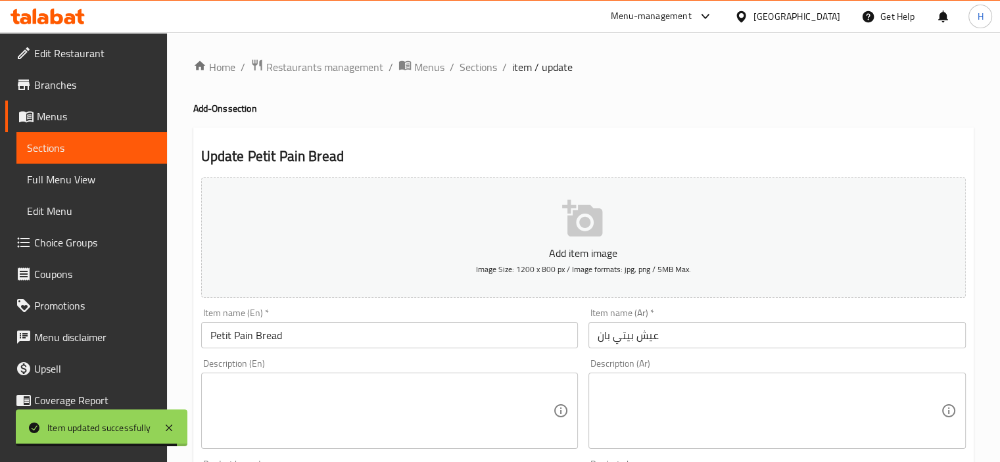
click at [244, 337] on input "Petit Pain Bread" at bounding box center [389, 335] width 377 height 26
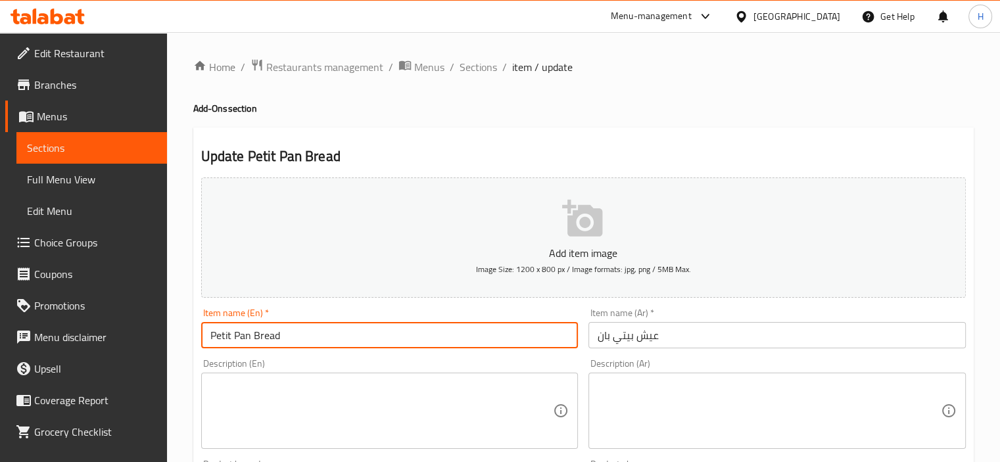
click at [345, 341] on input "Petit Pan Bread" at bounding box center [389, 335] width 377 height 26
type input "Petit Pan Bread"
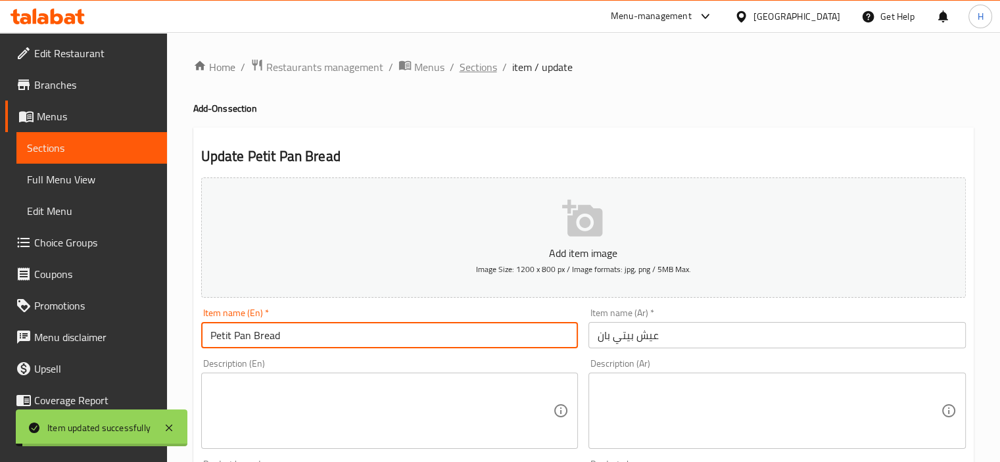
click at [476, 68] on span "Sections" at bounding box center [477, 67] width 37 height 16
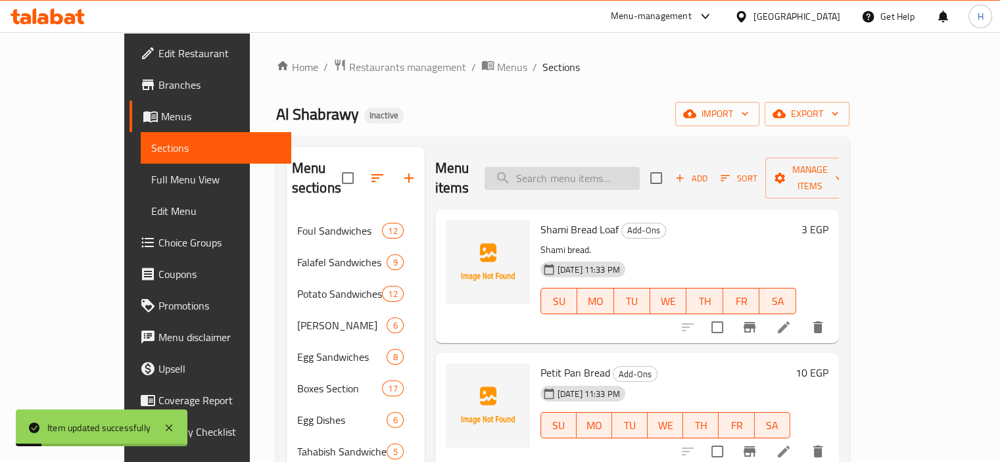
click at [602, 167] on input "search" at bounding box center [561, 178] width 155 height 23
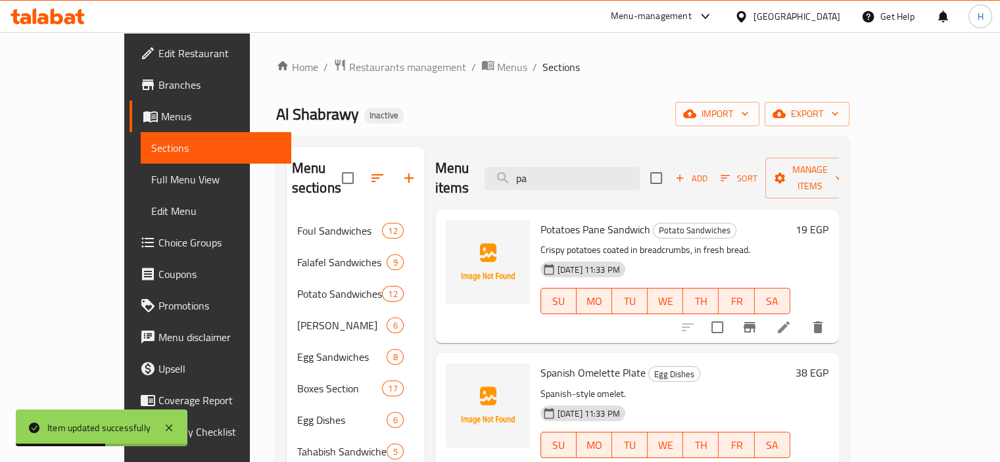
type input "p"
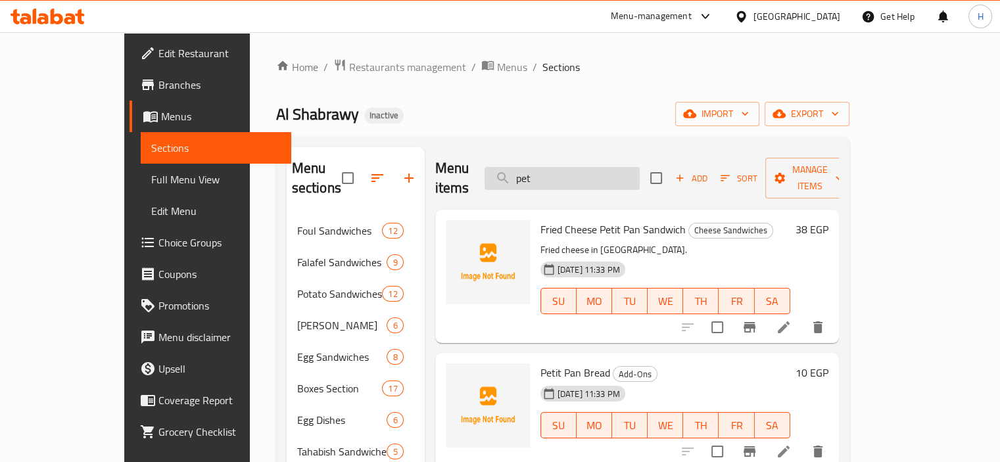
click at [598, 167] on input "pet" at bounding box center [561, 178] width 155 height 23
paste input "Torshi Salad"
type input "Torshi Salad"
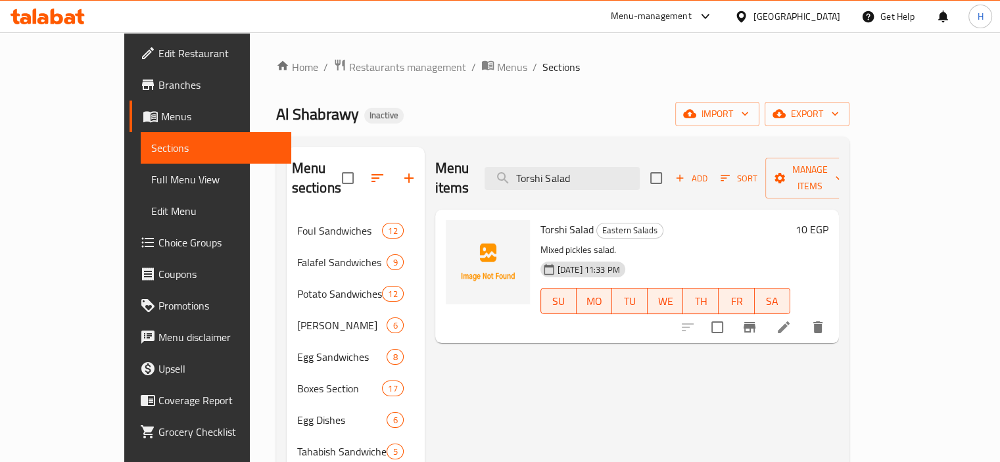
click at [791, 319] on icon at bounding box center [783, 327] width 16 height 16
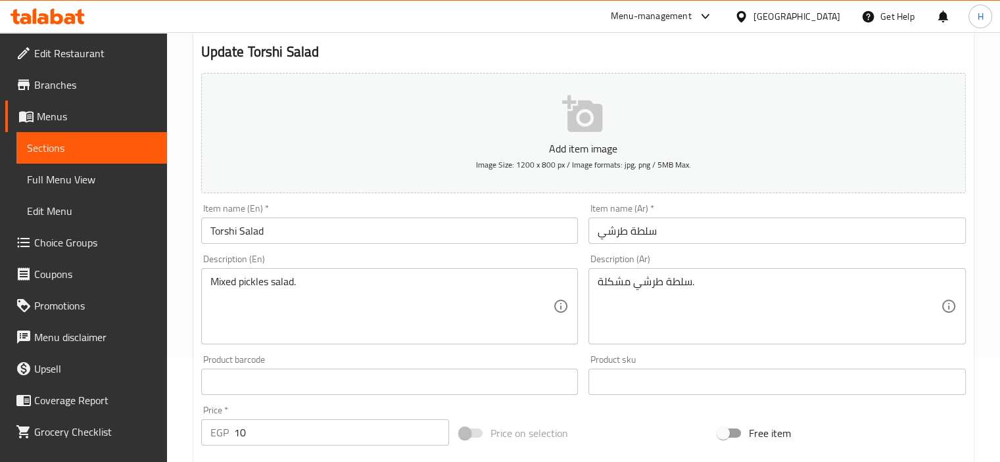
scroll to position [118, 0]
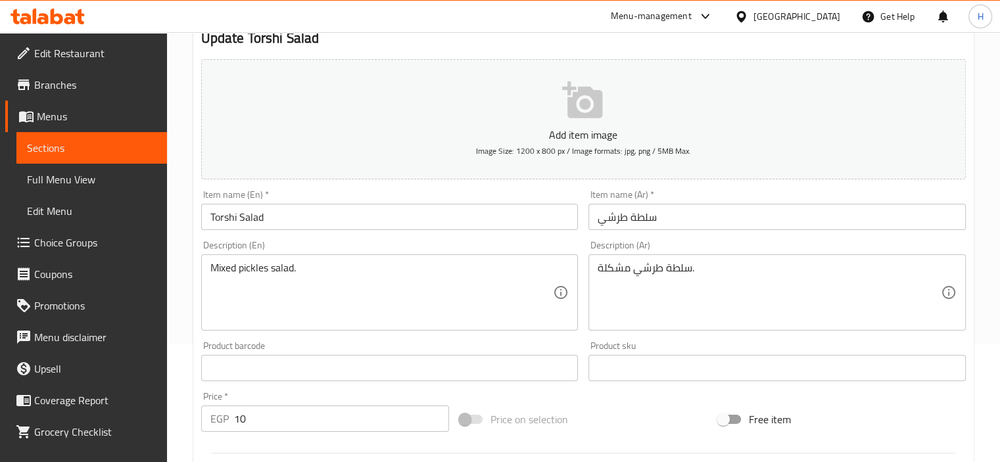
click at [229, 217] on input "Torshi Salad" at bounding box center [389, 217] width 377 height 26
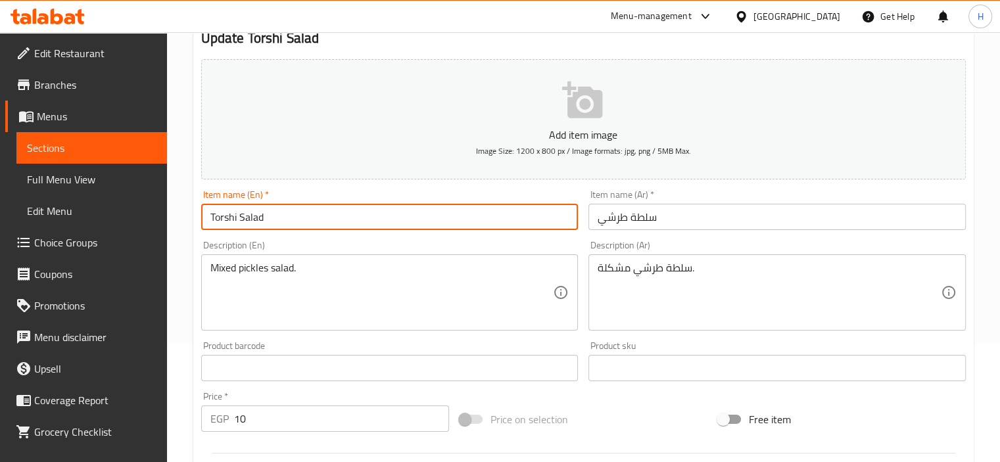
click at [250, 270] on textarea "Mixed pickles salad." at bounding box center [381, 293] width 343 height 62
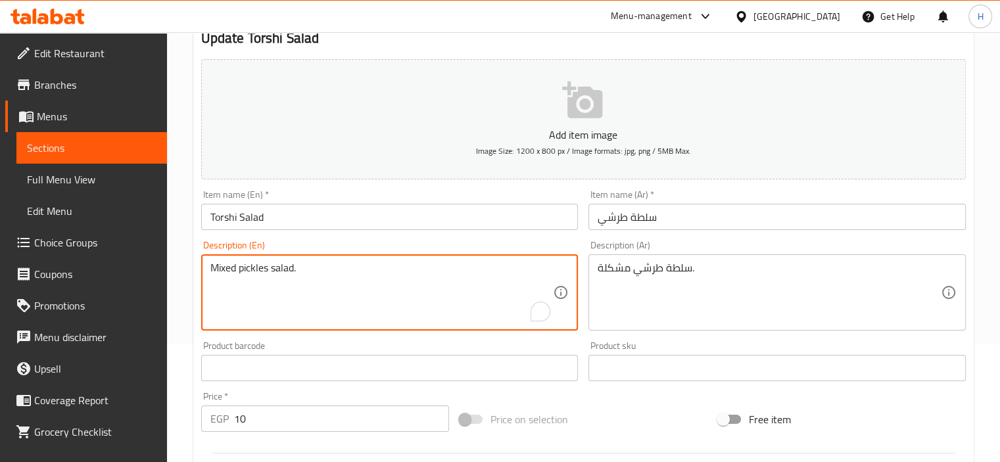
paste textarea "Torshi"
type textarea "Mixed Torshi salad."
click at [336, 221] on input "Torshi Salad" at bounding box center [389, 217] width 377 height 26
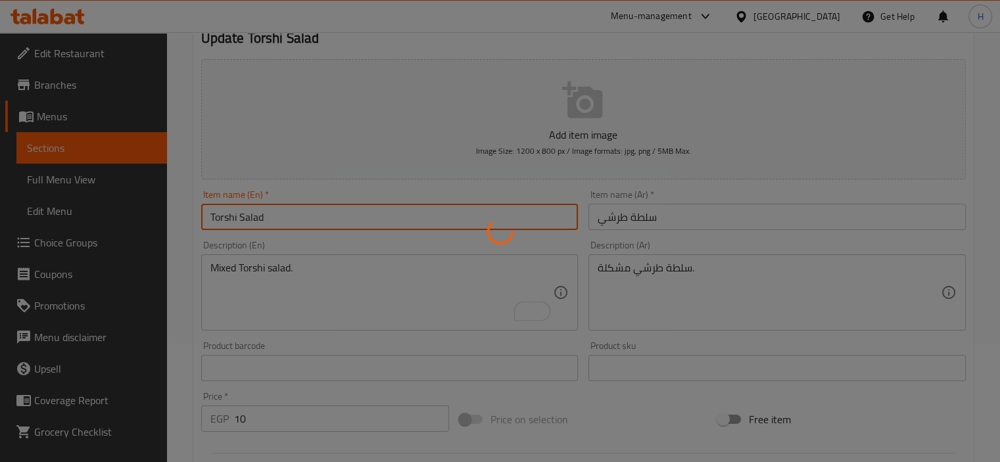
scroll to position [0, 0]
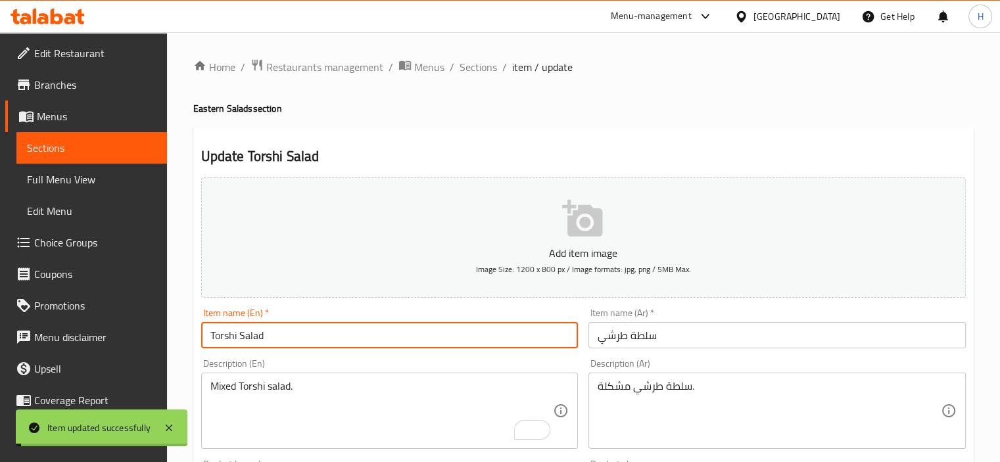
click at [484, 67] on span "Sections" at bounding box center [477, 67] width 37 height 16
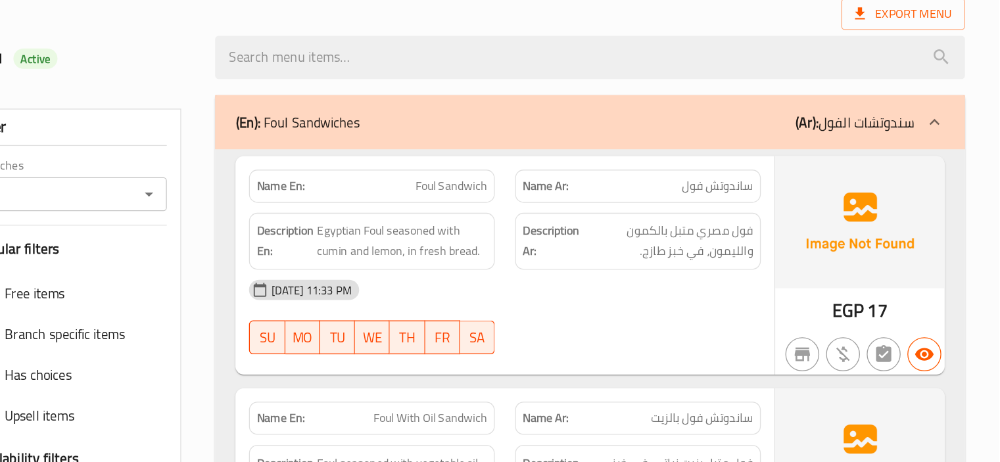
click at [616, 271] on div "Description En: Egyptian Foul seasoned with cumin and lemon, in fresh bread." at bounding box center [513, 290] width 206 height 60
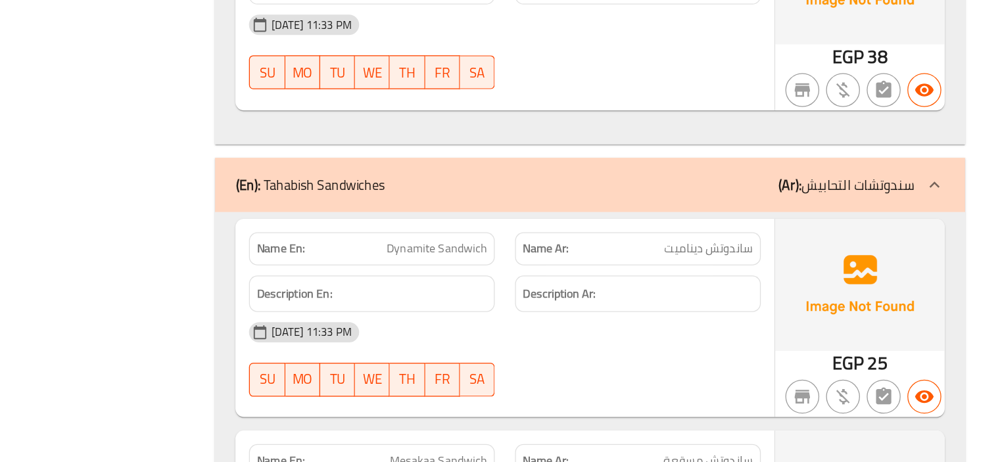
copy span "ساندوتش دینامیت"
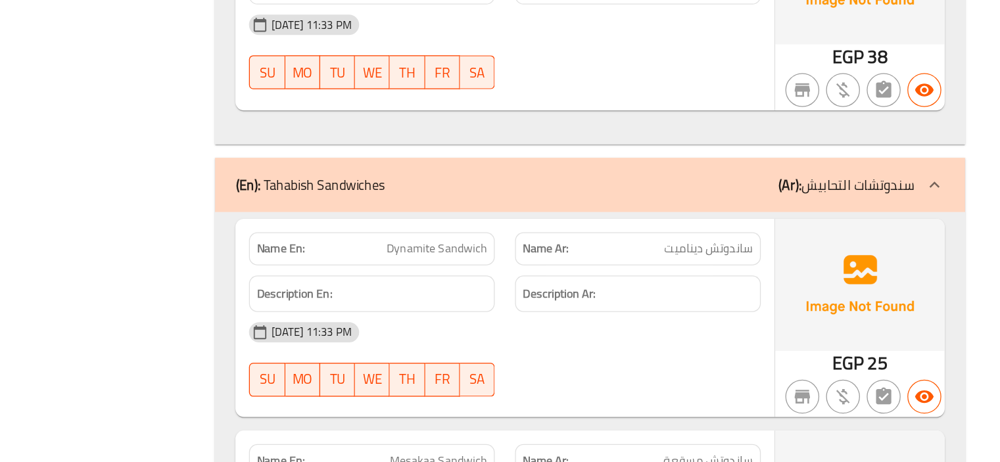
copy span "Dynamite Sandwich"
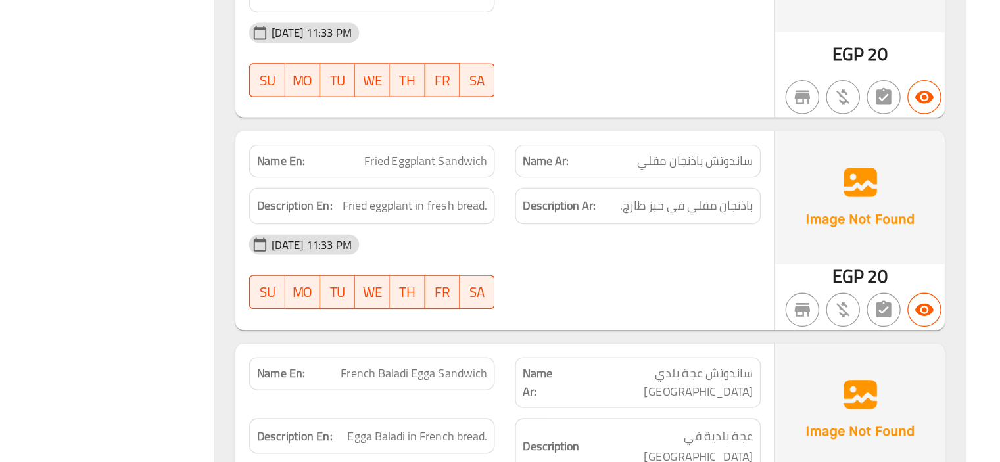
scroll to position [15567, 0]
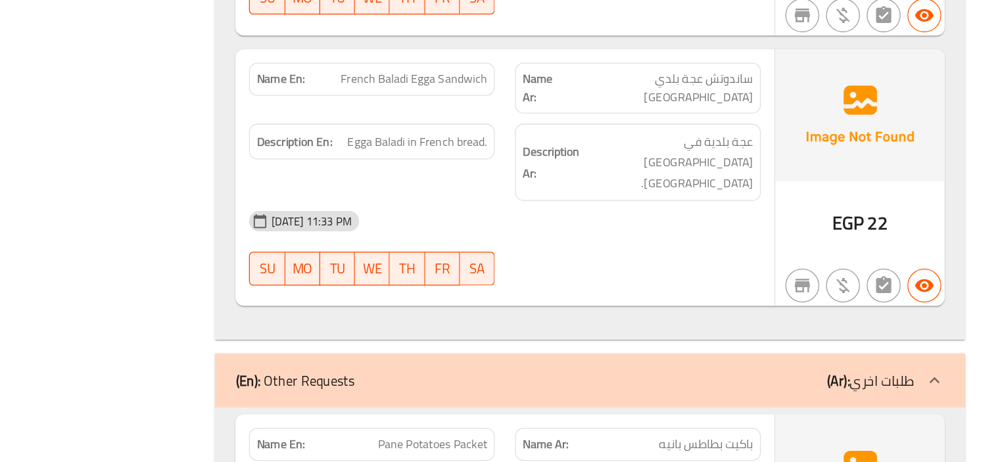
copy span "Pane Potatoes Packet"
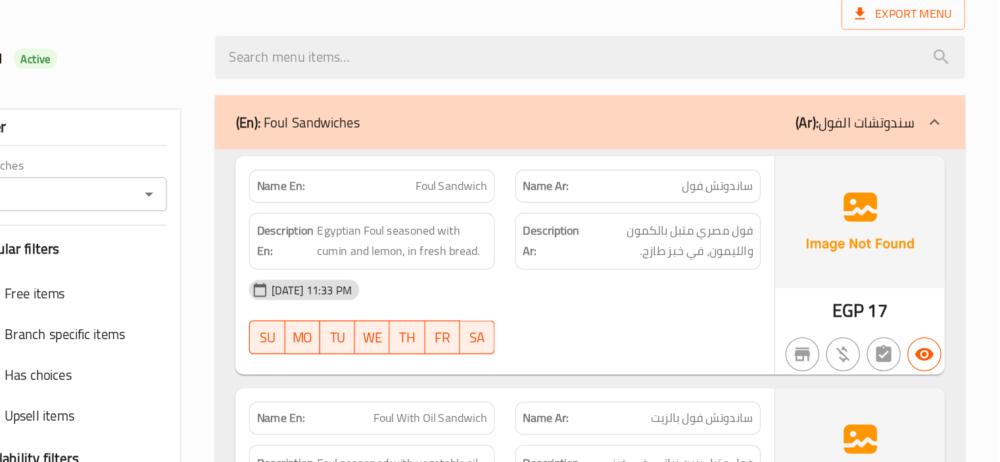
scroll to position [15535, 0]
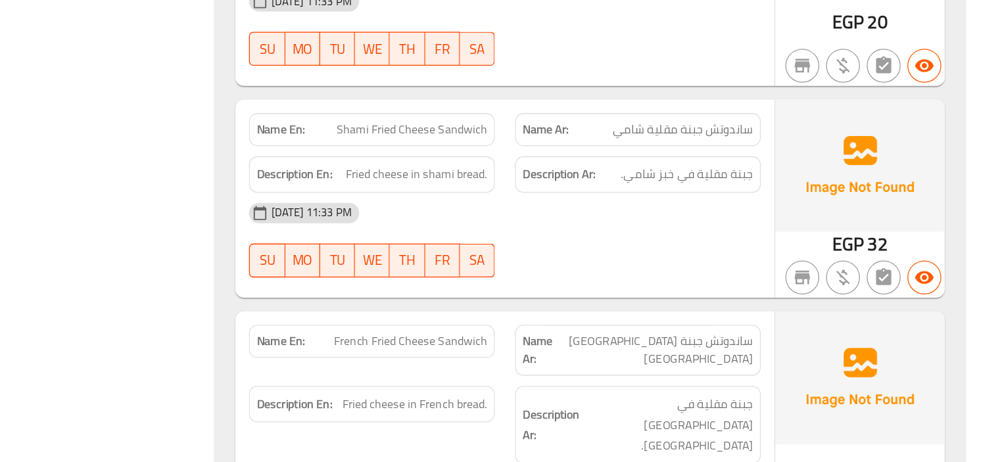
scroll to position [16817, 0]
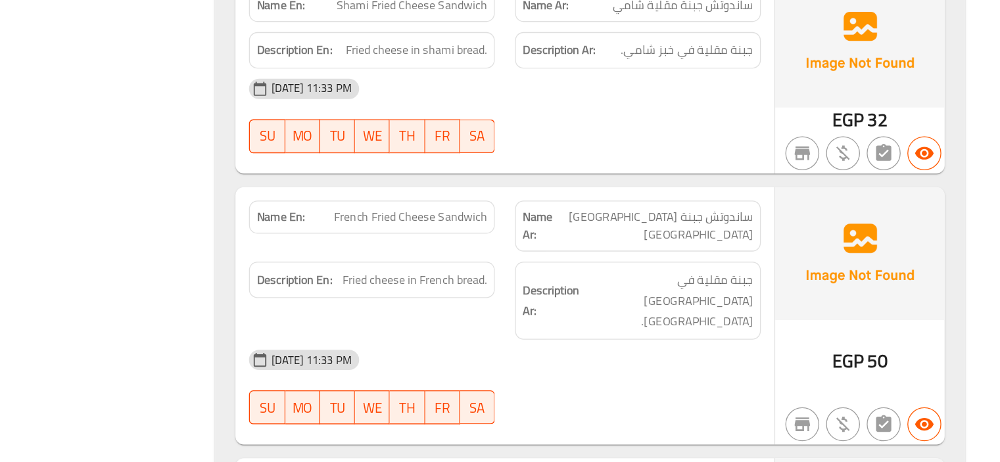
copy span "Fried Cheese Petit Pan Sandwich"
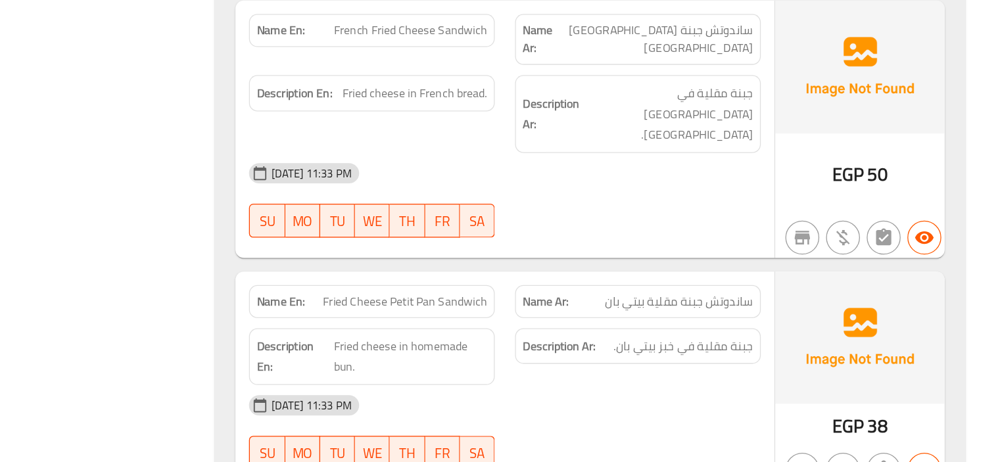
scroll to position [17080, 0]
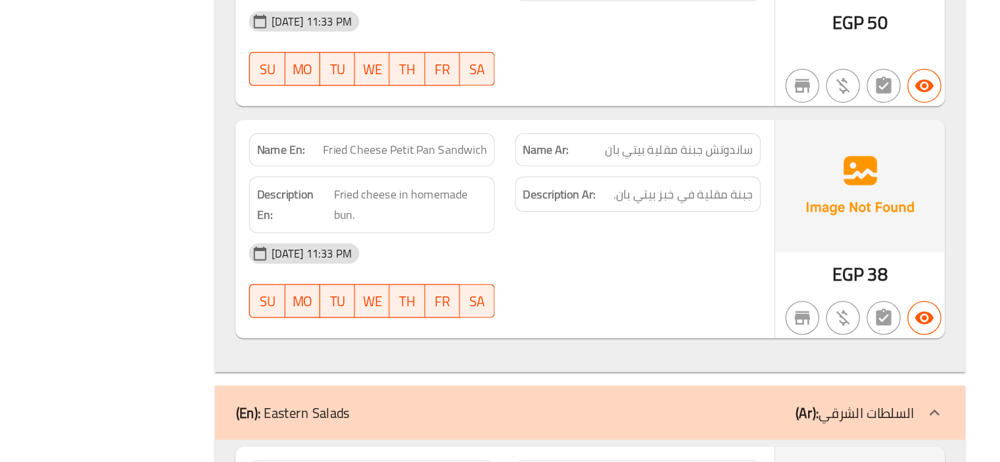
copy span "Torshi Salad"
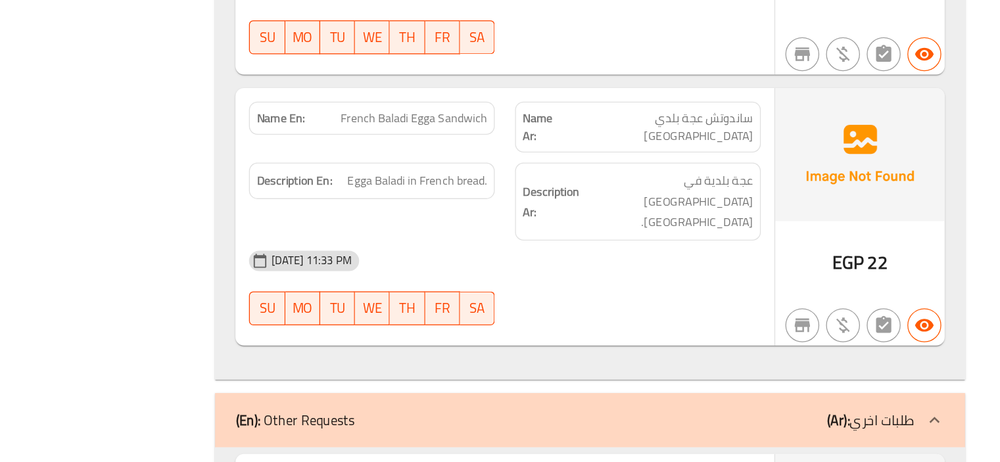
scroll to position [17009, 0]
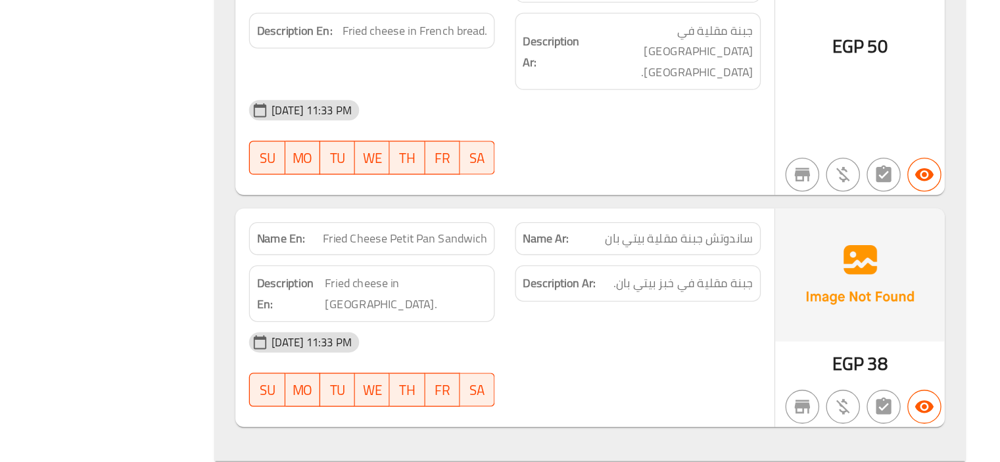
copy span "Torshi Salad"
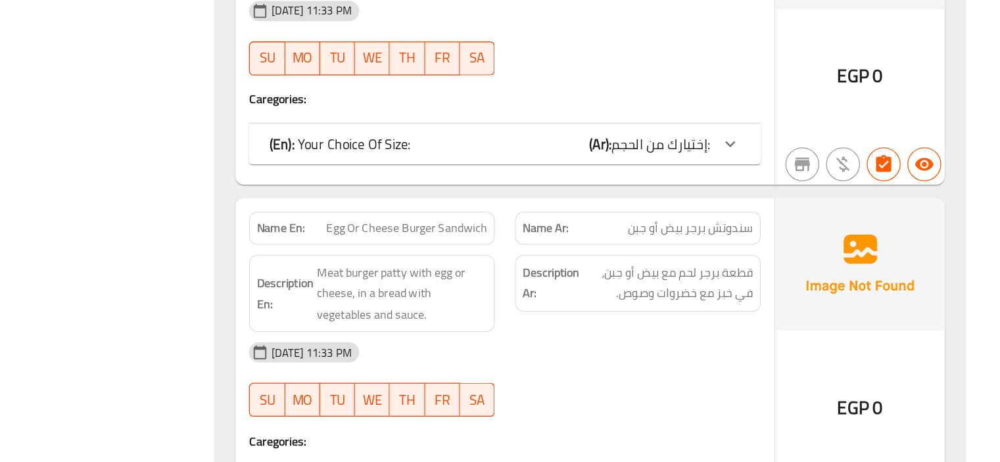
scroll to position [19247, 0]
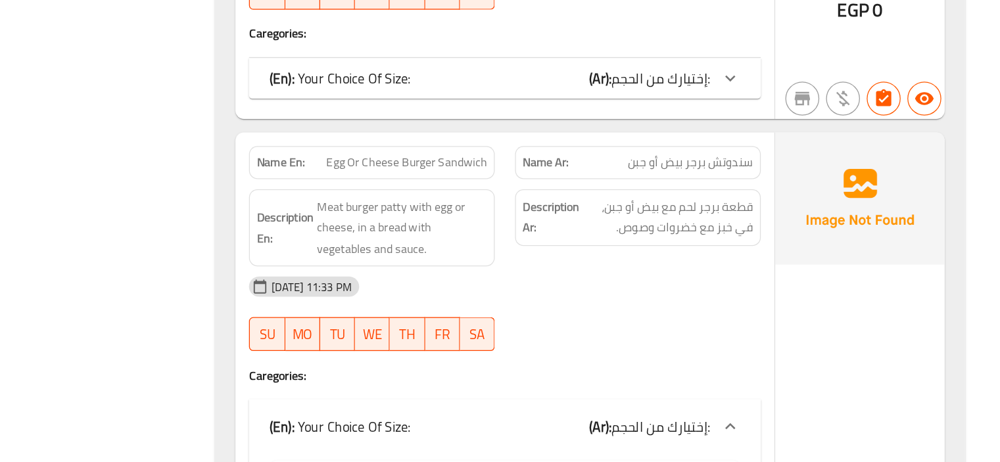
click at [605, 425] on div "(En): Your Choice Of Size: (Ar): إختيارك من الحجم:" at bounding box center [605, 433] width 342 height 16
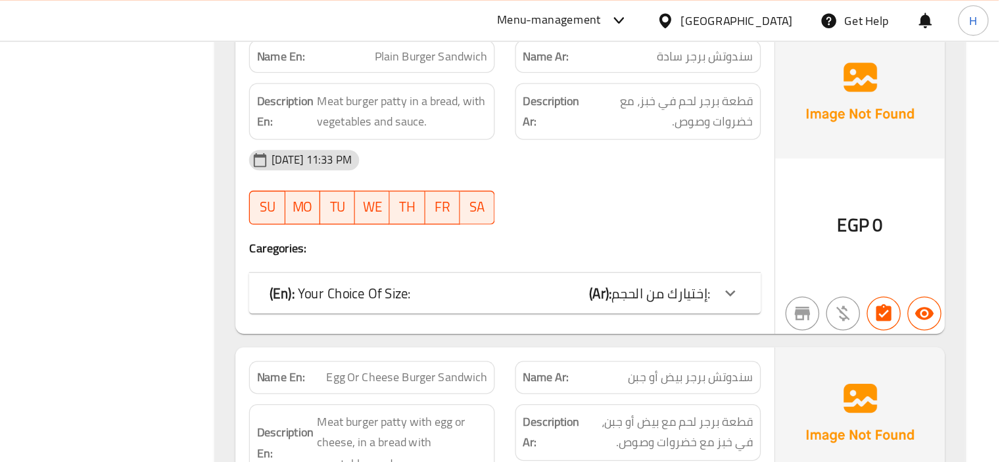
scroll to position [19276, 0]
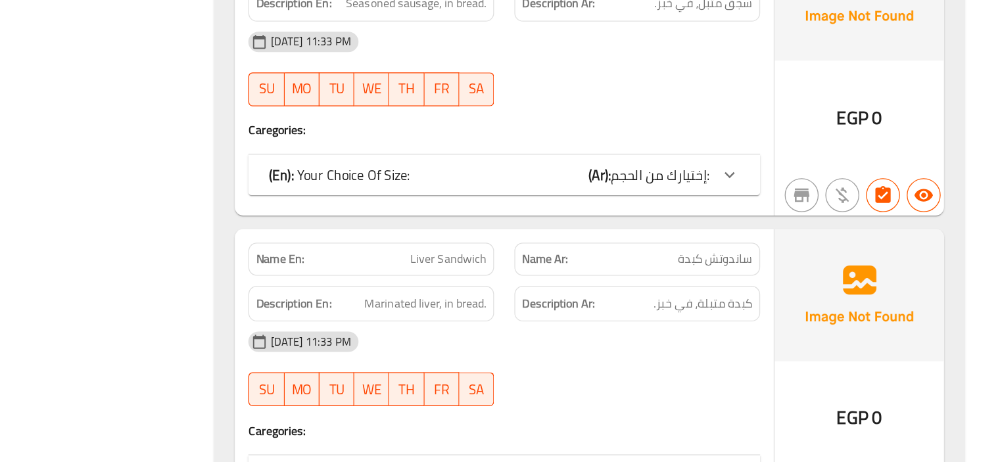
scroll to position [22120, 0]
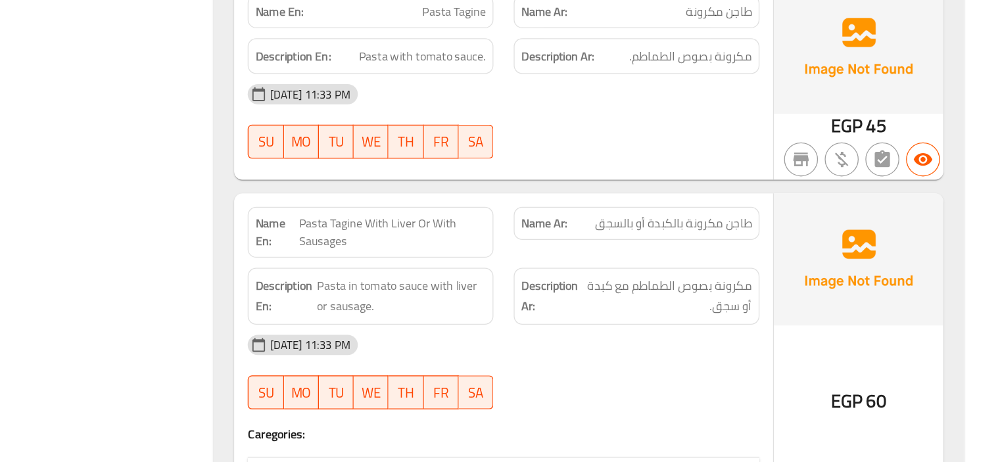
scroll to position [23766, 0]
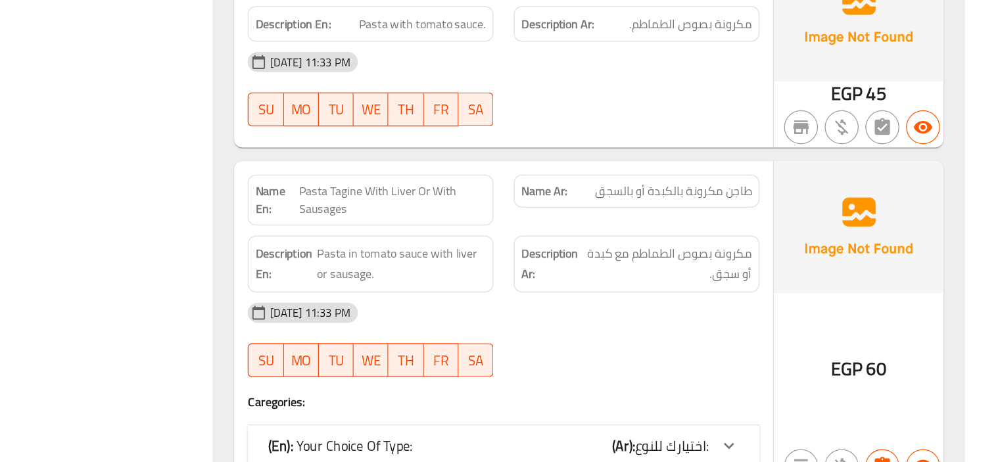
copy span "Fresh Chicken Pane Crepe"
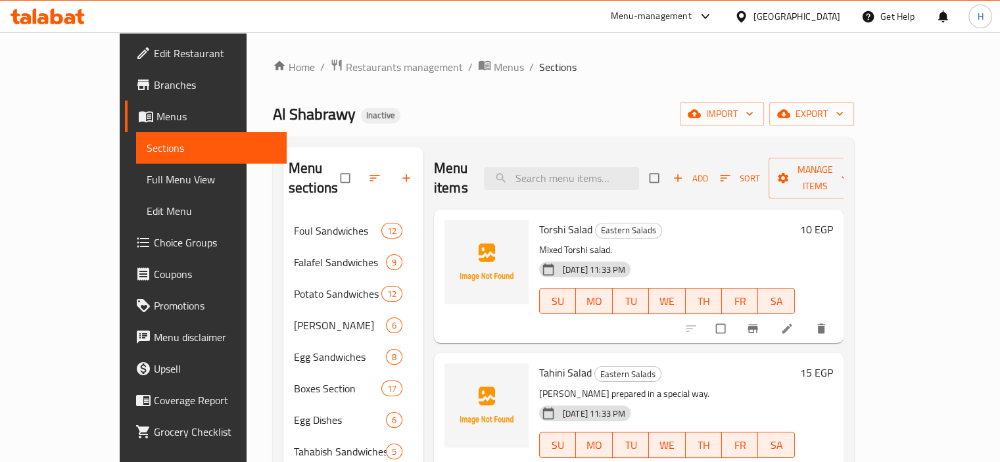
scroll to position [311, 0]
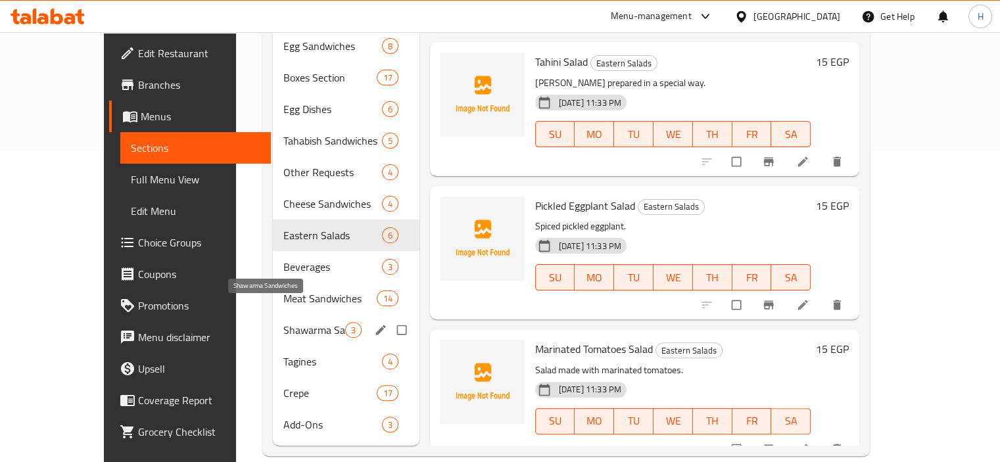
click at [283, 322] on span "Shawarma Sandwiches" at bounding box center [314, 330] width 62 height 16
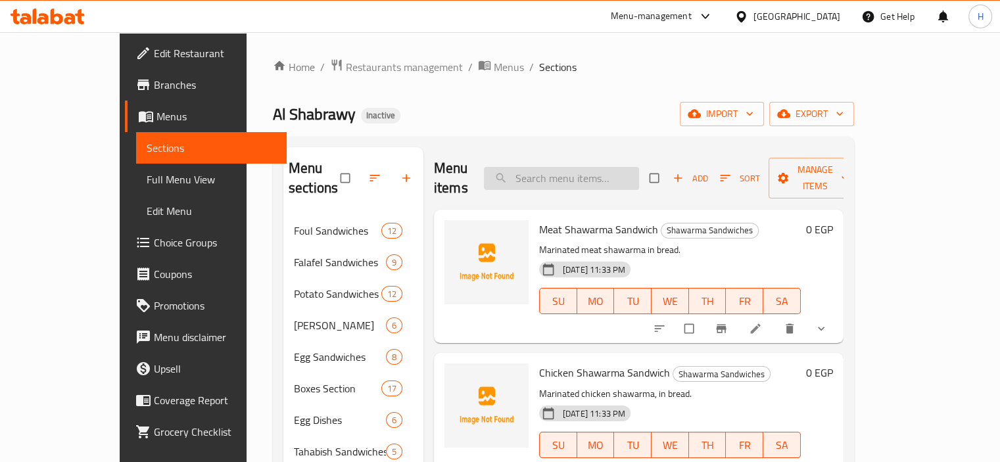
click at [605, 167] on input "search" at bounding box center [561, 178] width 155 height 23
paste input "French Bread"
type input "French Bread"
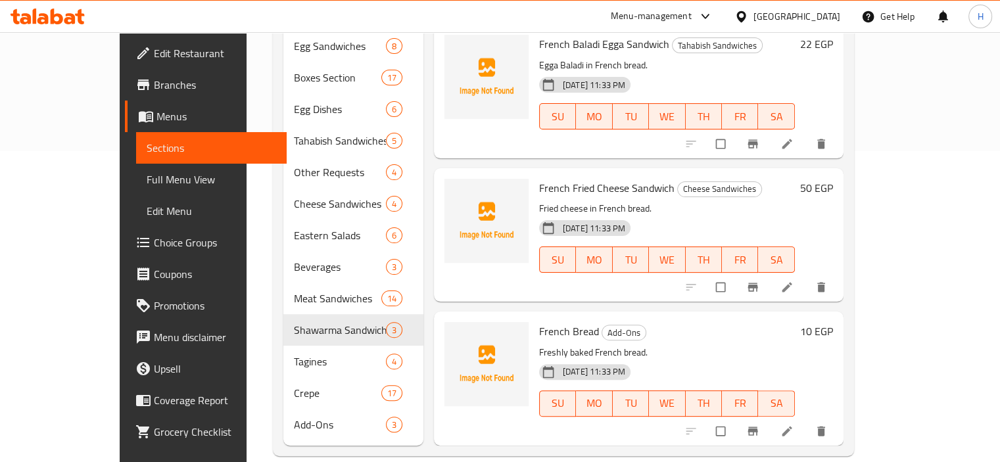
scroll to position [310, 0]
click at [791, 426] on icon at bounding box center [786, 431] width 10 height 10
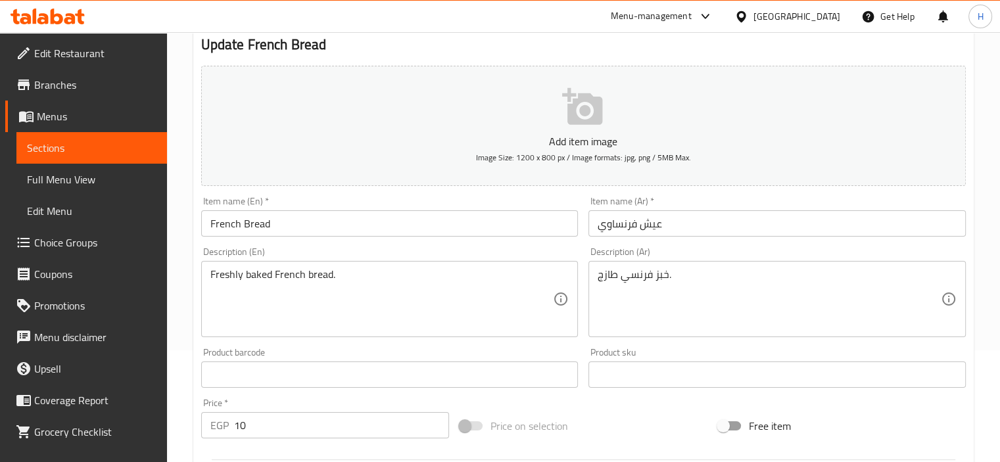
scroll to position [114, 0]
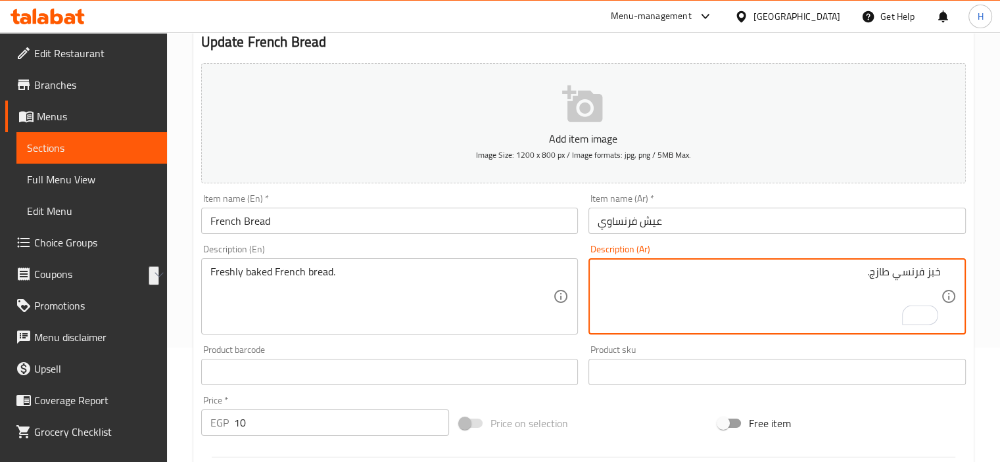
click at [873, 289] on textarea "خبز فرنسي طازج." at bounding box center [768, 296] width 343 height 62
click at [891, 277] on textarea "خبز فرنسي طازج." at bounding box center [768, 296] width 343 height 62
type textarea "خبز فرنسي مخبوز طازج."
click at [540, 223] on input "French Bread" at bounding box center [389, 221] width 377 height 26
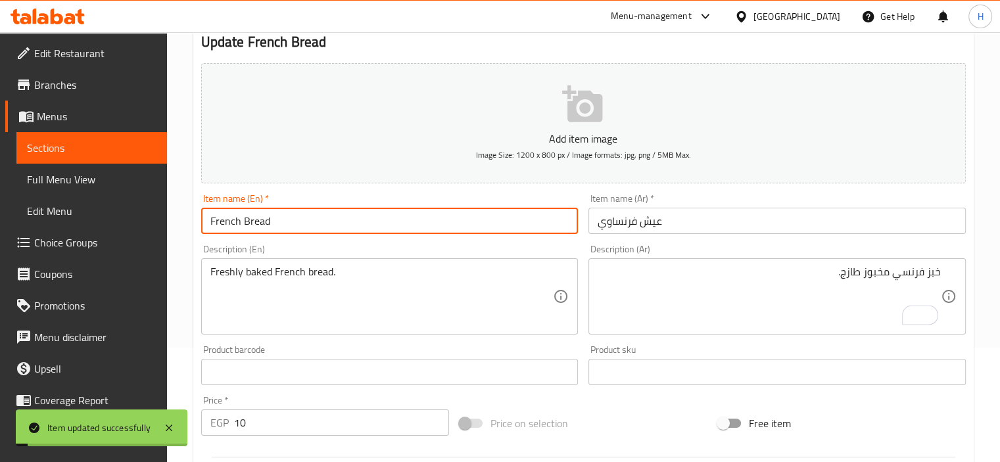
scroll to position [0, 0]
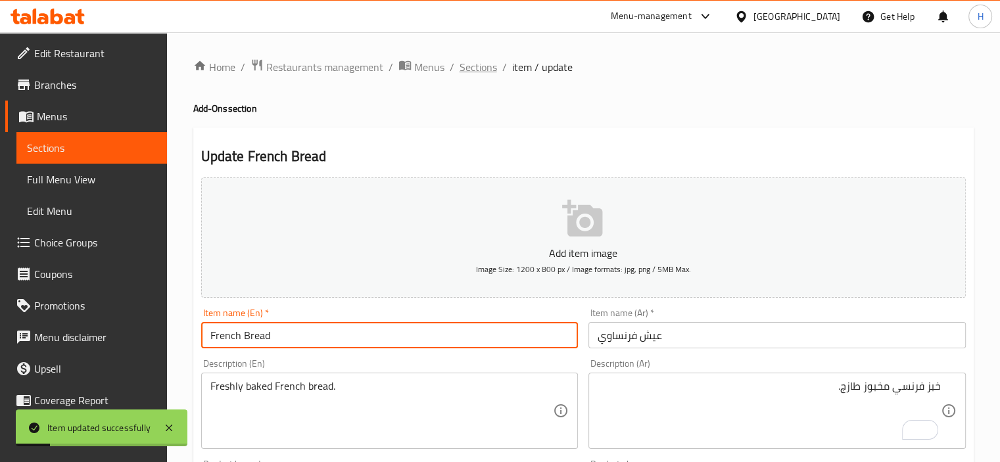
click at [482, 66] on span "Sections" at bounding box center [477, 67] width 37 height 16
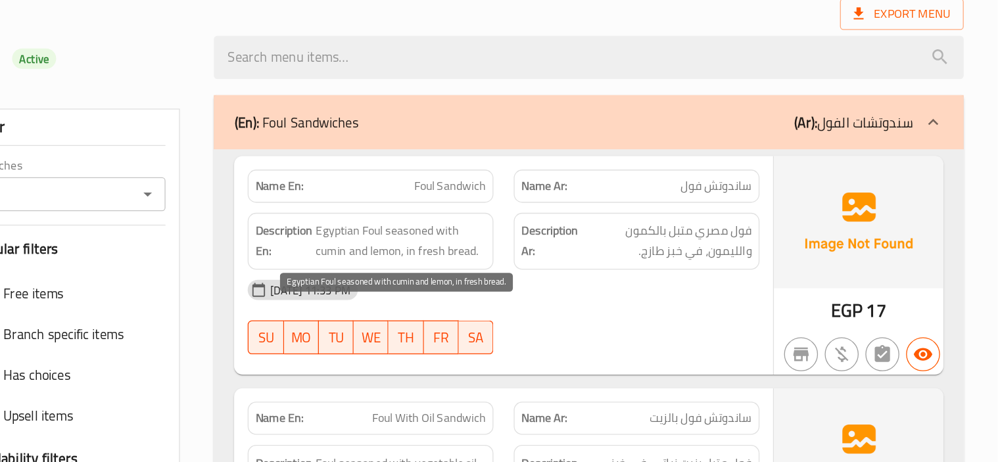
scroll to position [23771, 0]
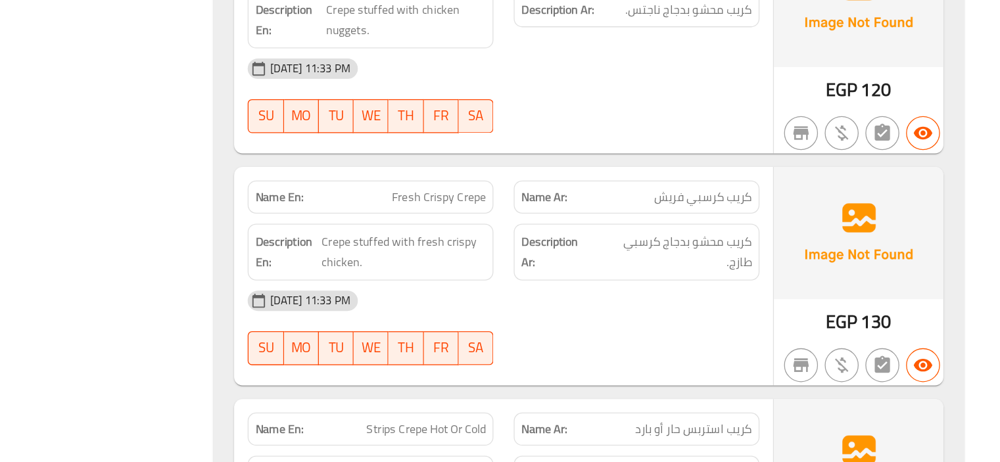
scroll to position [24461, 0]
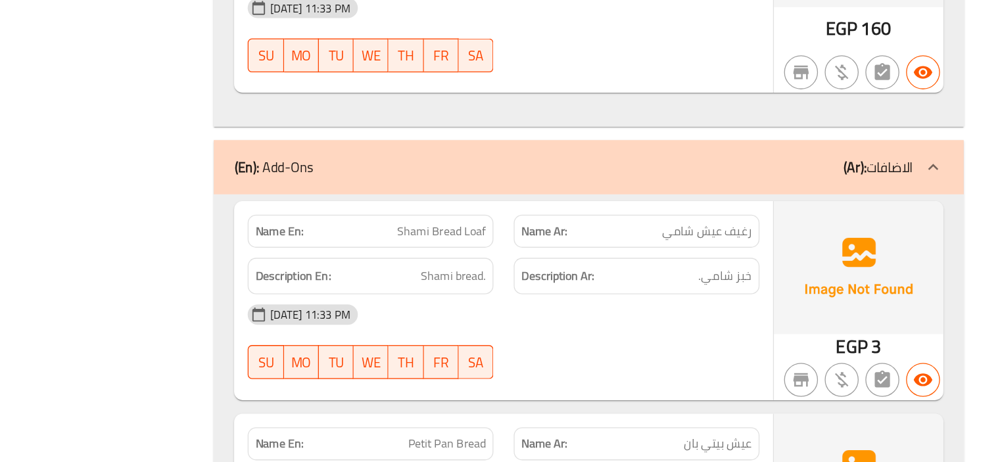
scroll to position [27254, 0]
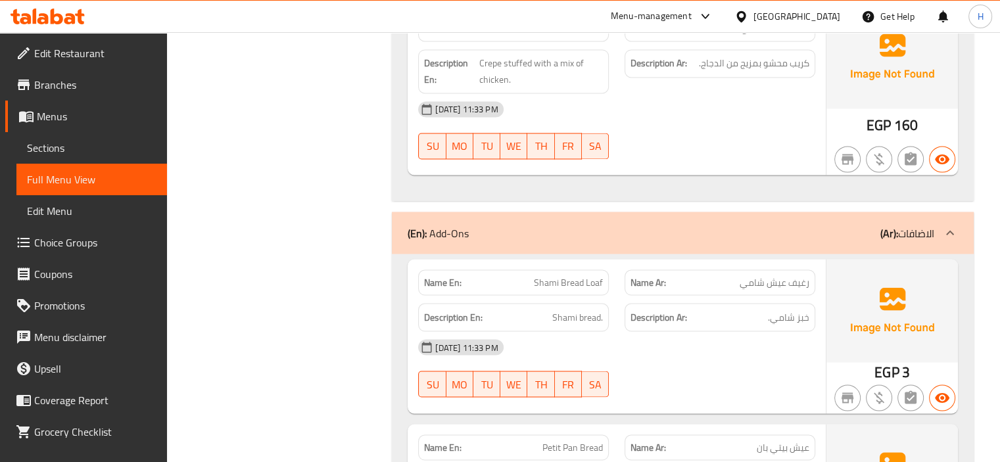
copy span "French Bread"
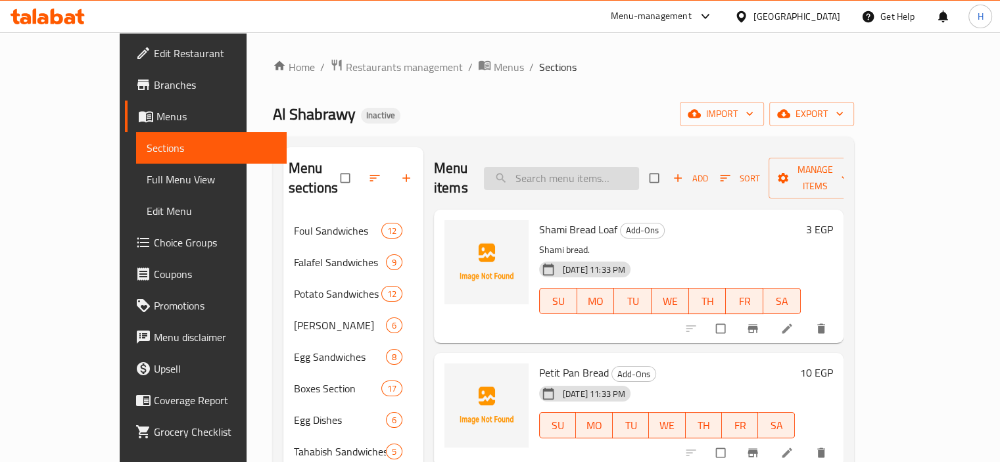
click at [639, 170] on input "search" at bounding box center [561, 178] width 155 height 23
paste input "Shami Bread Loaf"
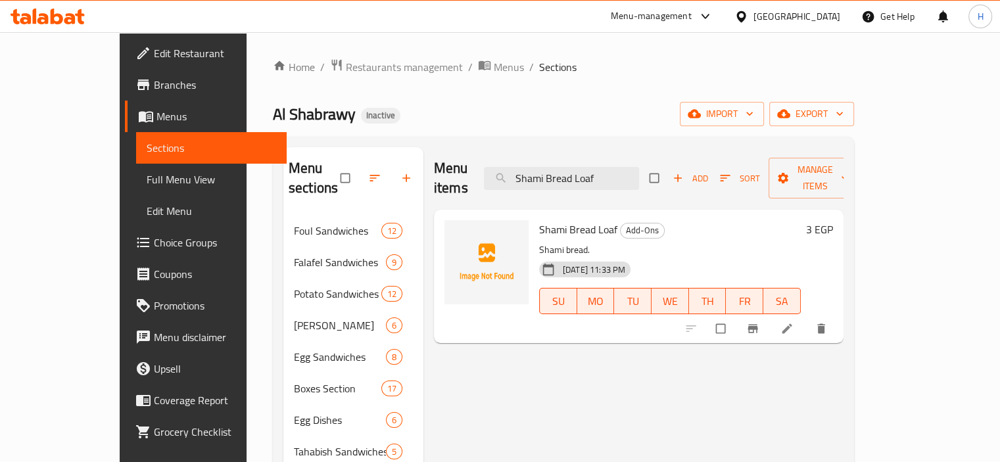
type input "Shami Bread Loaf"
click at [806, 318] on li at bounding box center [788, 328] width 37 height 21
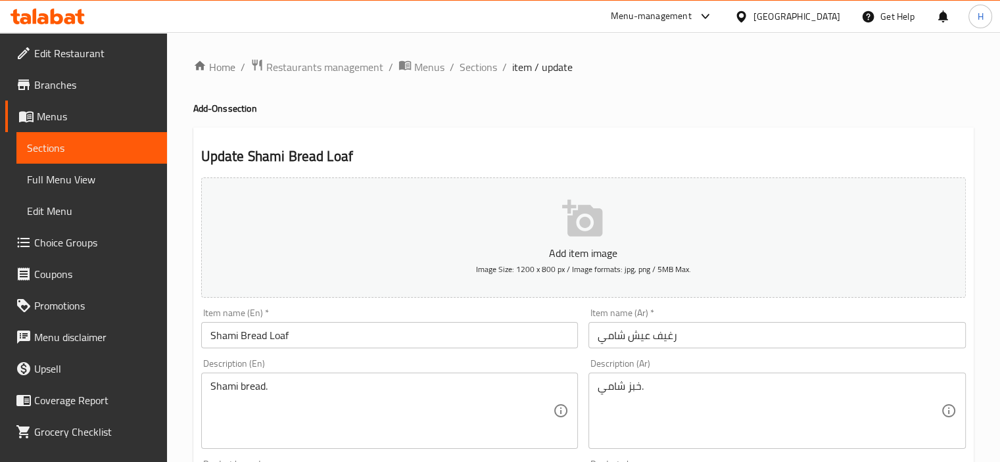
click at [279, 332] on input "Shami Bread Loaf" at bounding box center [389, 335] width 377 height 26
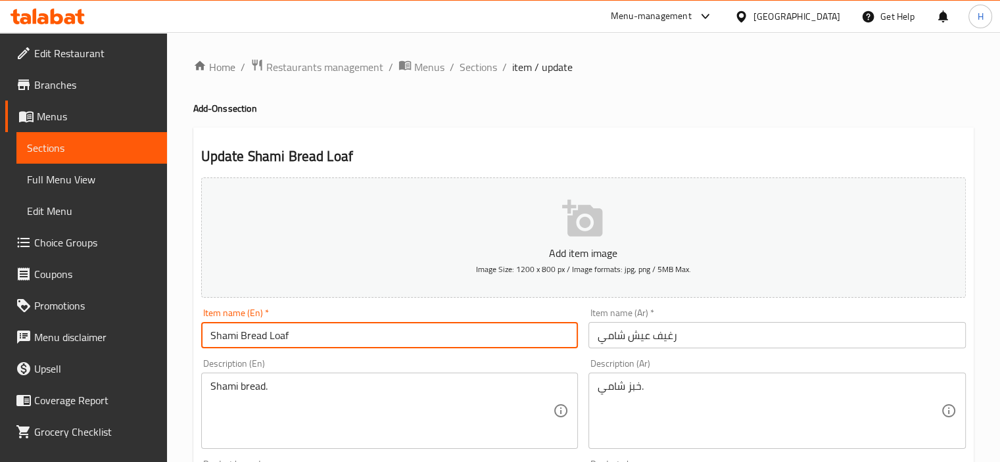
click at [279, 332] on input "Shami Bread Loaf" at bounding box center [389, 335] width 377 height 26
click at [407, 375] on div "[PERSON_NAME] bread. Description (En)" at bounding box center [389, 411] width 377 height 76
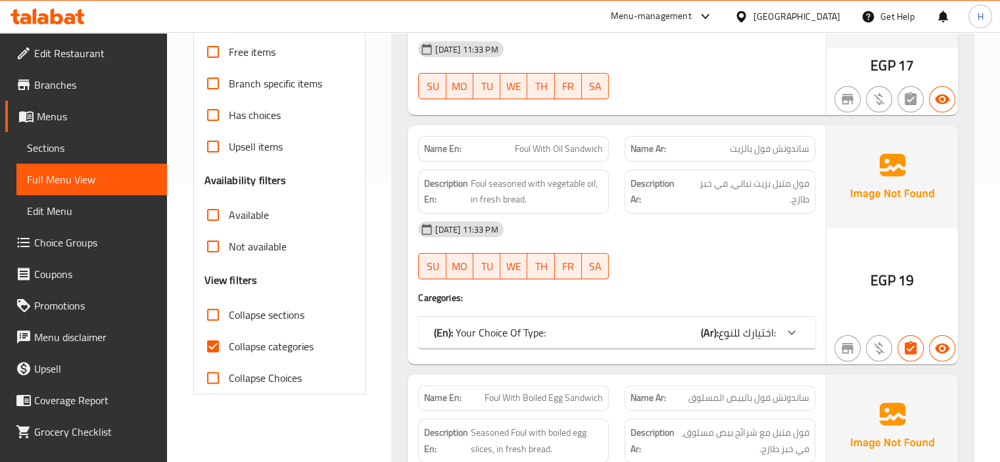
scroll to position [280, 0]
click at [218, 348] on input "Collapse categories" at bounding box center [213, 345] width 32 height 32
click at [618, 254] on div "16-08-2025 11:33 PM SU MO TU WE TH FR SA" at bounding box center [616, 249] width 413 height 74
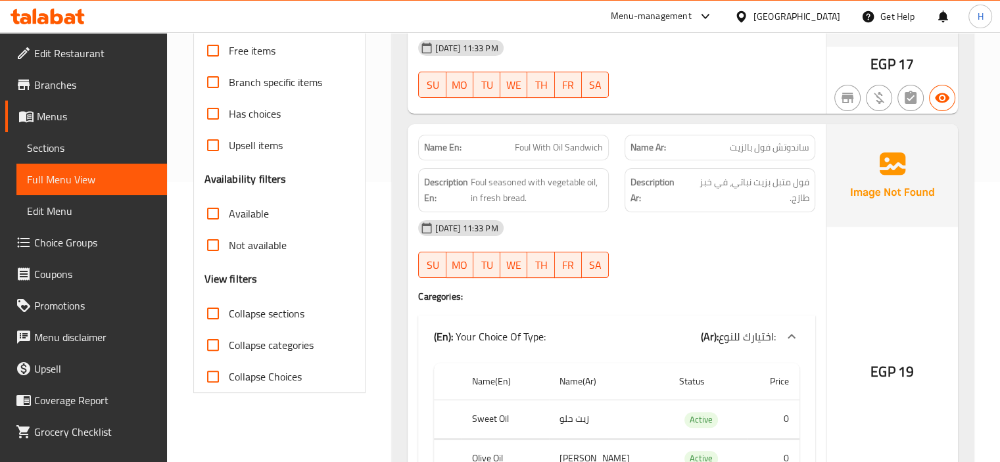
click at [212, 339] on input "Collapse categories" at bounding box center [213, 345] width 32 height 32
checkbox input "true"
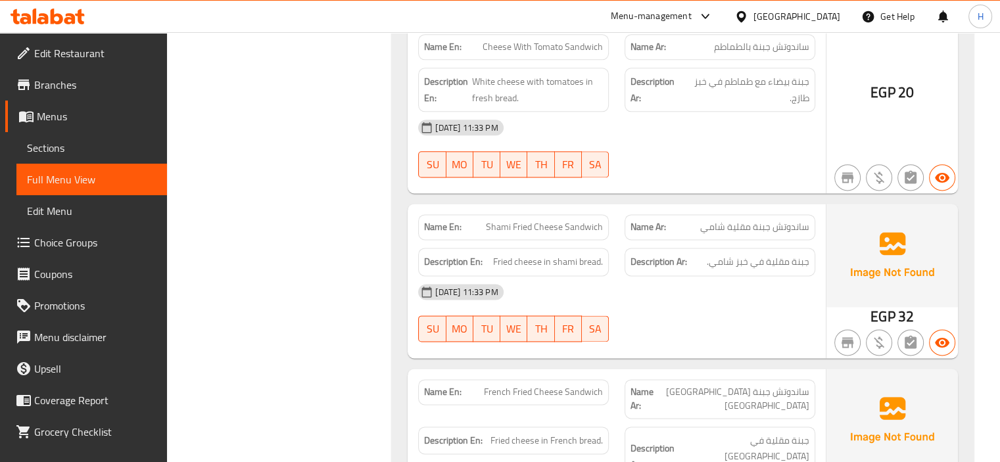
scroll to position [27256, 0]
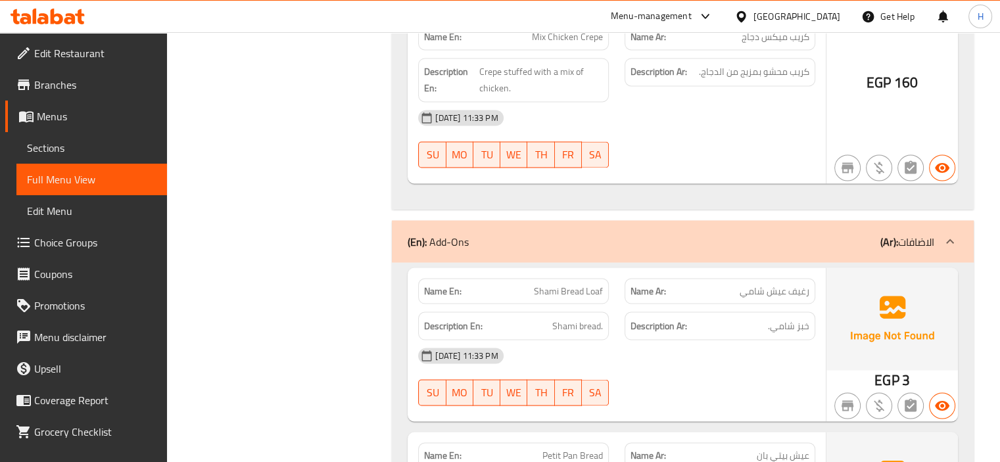
scroll to position [27000, 0]
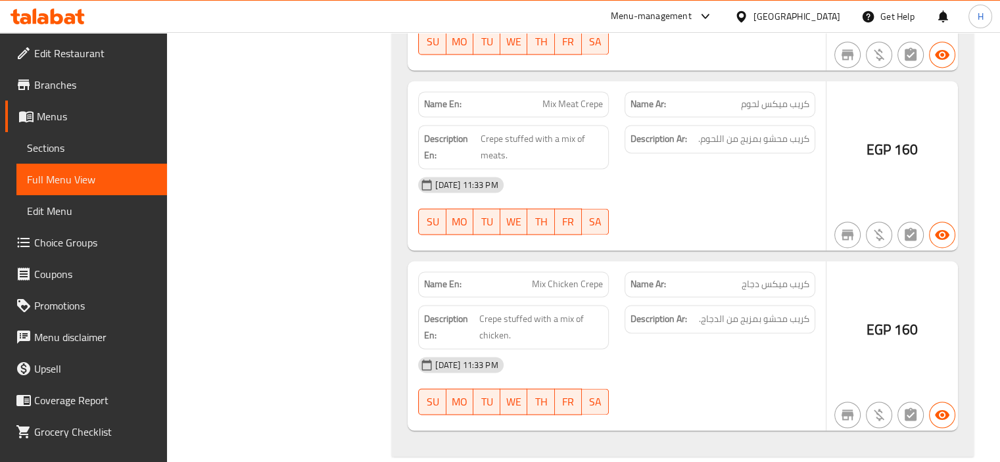
copy span "Shami Bread Loaf"
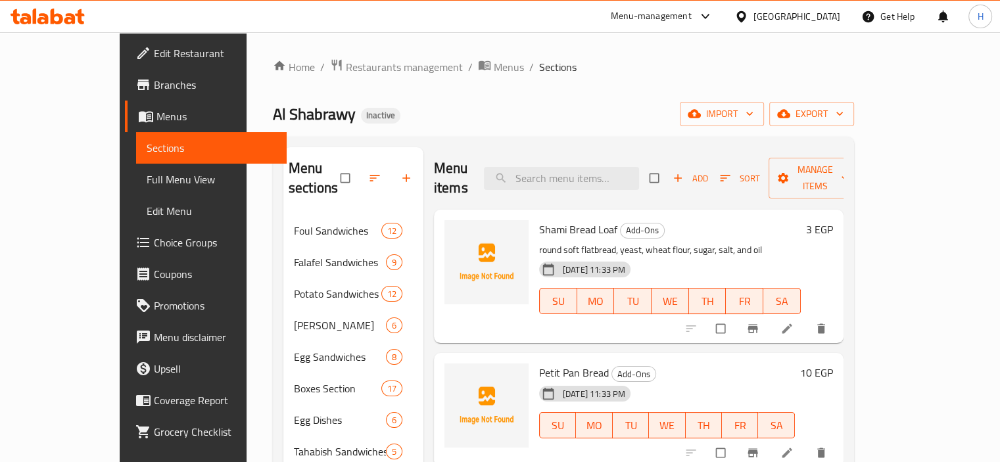
click at [596, 153] on div "Menu items Add Sort Manage items" at bounding box center [638, 178] width 409 height 62
click at [603, 167] on input "search" at bounding box center [561, 178] width 155 height 23
paste input "round soft flatbread"
type input "round soft flatbread"
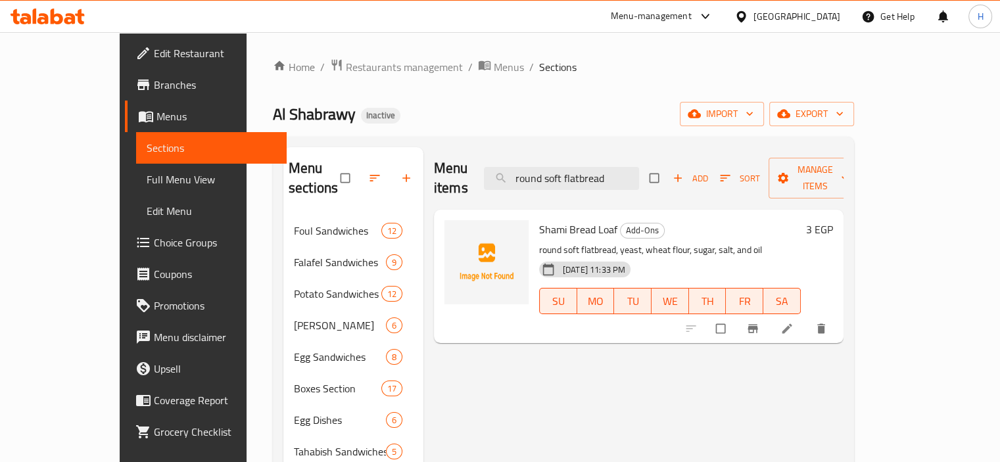
click at [793, 322] on icon at bounding box center [786, 328] width 13 height 13
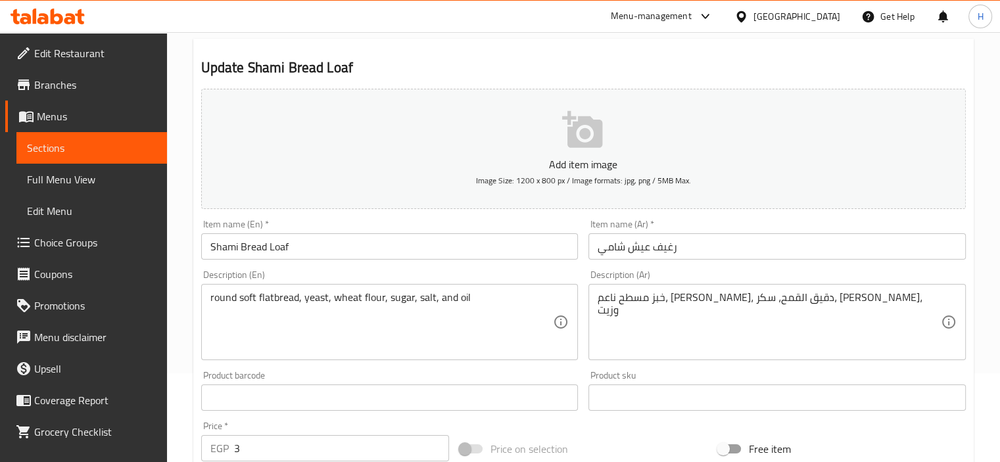
scroll to position [96, 0]
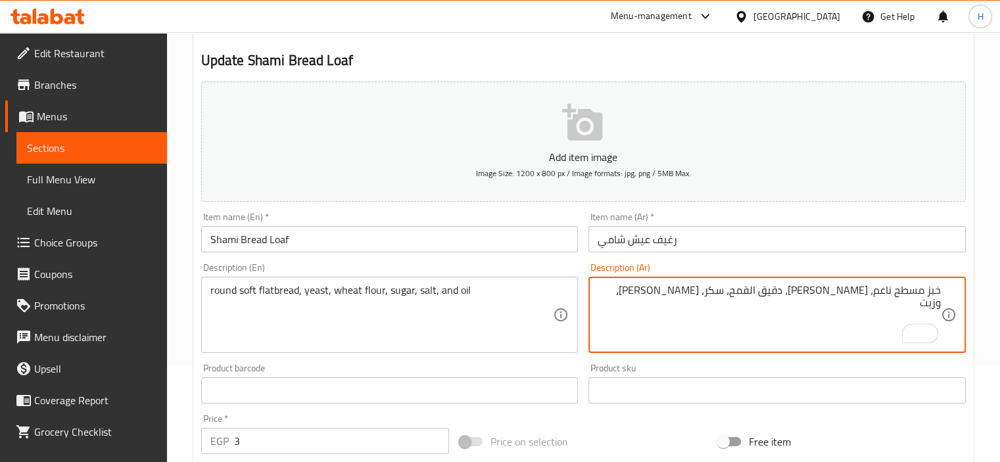
click at [858, 325] on textarea "خبز مسطح ناعم، [PERSON_NAME]، دقيق القمح، سكر، [PERSON_NAME]، وزيت" at bounding box center [768, 315] width 343 height 62
click at [853, 290] on textarea "خبز مسطح ناعم، [PERSON_NAME]، دقيق القمح، سكر، [PERSON_NAME]، وزيت" at bounding box center [768, 315] width 343 height 62
paste textarea "ائري"
type textarea "خبز مسطح ناعم دائري، خميرة، دقيق القمح، سكر، ملح، وزيت"
click at [473, 241] on input "Shami Bread Loaf" at bounding box center [389, 239] width 377 height 26
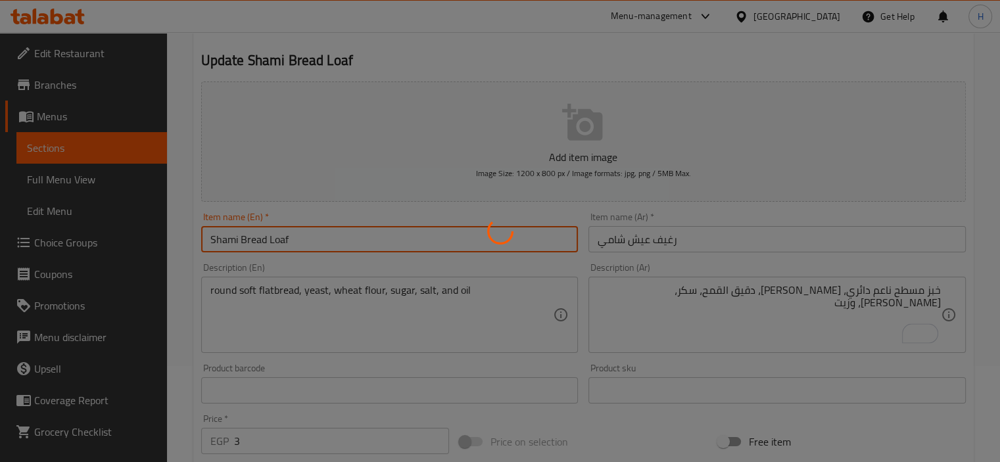
scroll to position [0, 0]
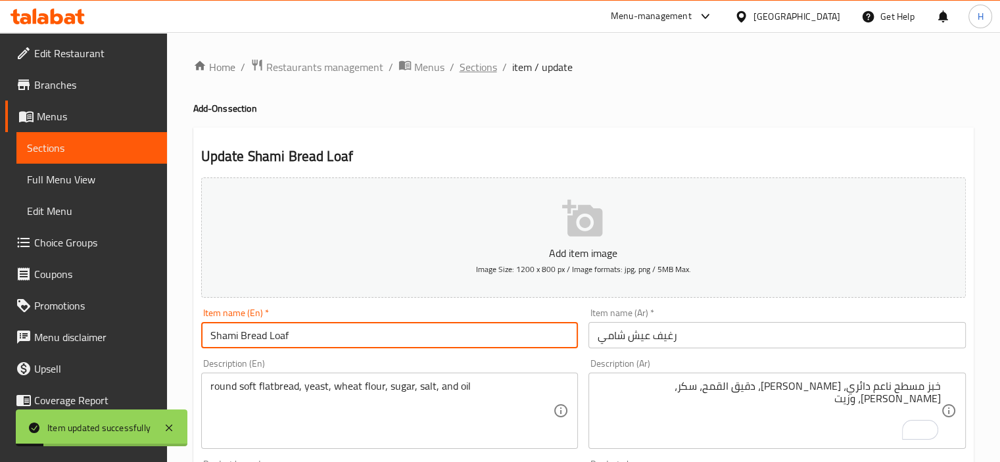
click at [465, 71] on span "Sections" at bounding box center [477, 67] width 37 height 16
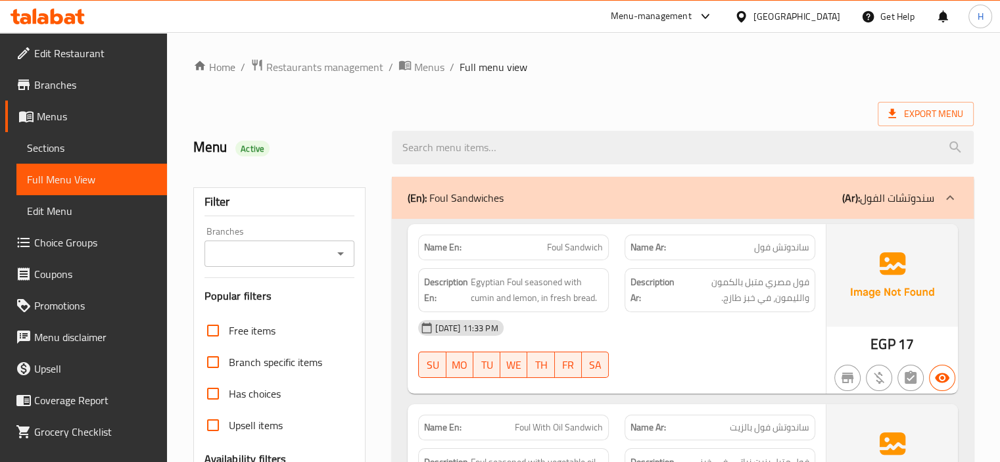
scroll to position [26969, 0]
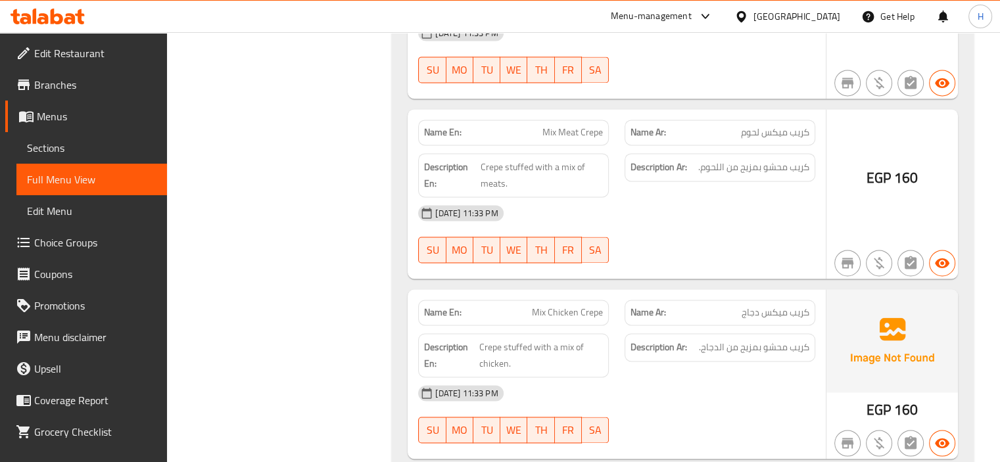
drag, startPoint x: 544, startPoint y: 265, endPoint x: 455, endPoint y: 271, distance: 89.6
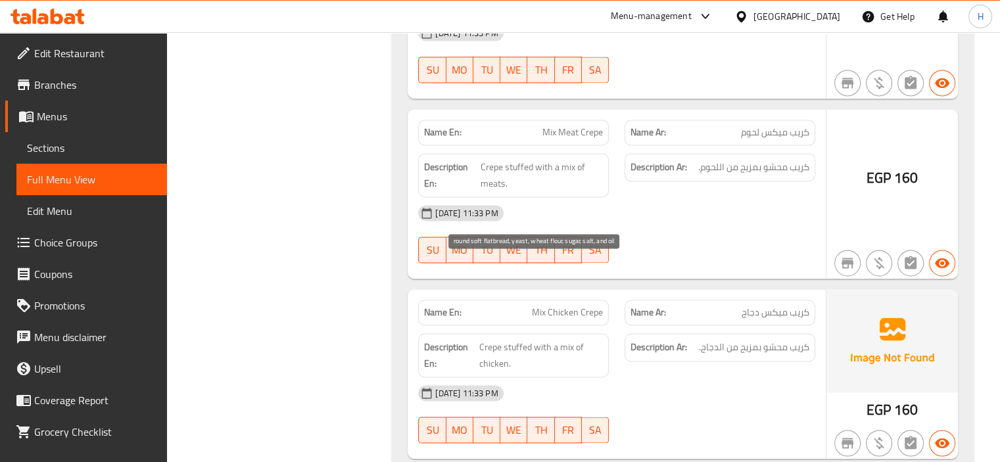
drag, startPoint x: 547, startPoint y: 263, endPoint x: 469, endPoint y: 265, distance: 78.2
copy span "round soft flatbread"
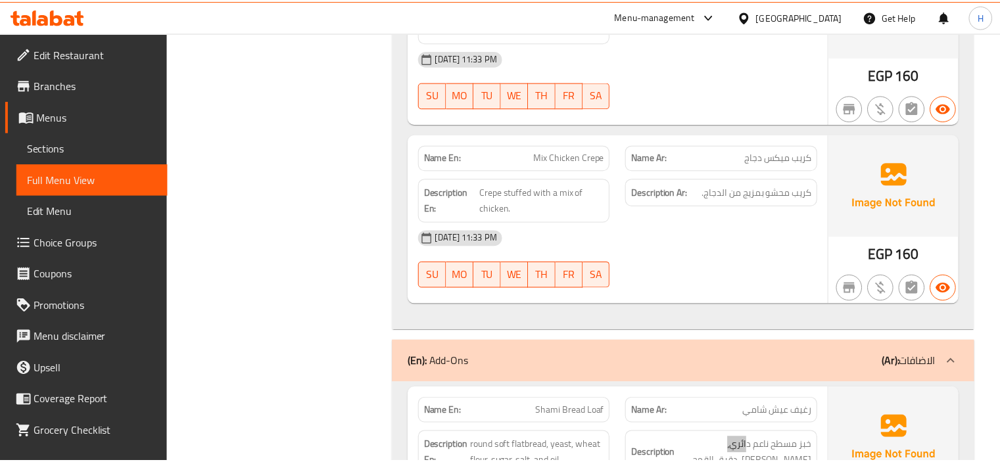
scroll to position [27234, 0]
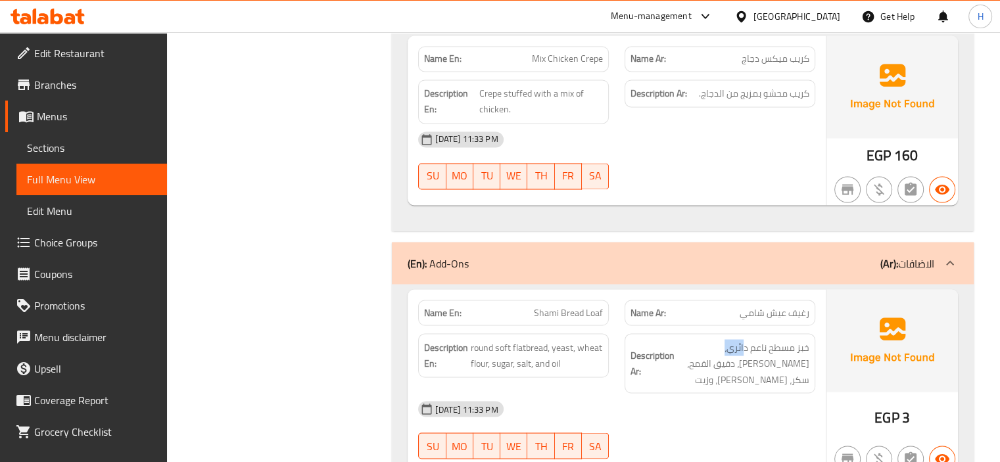
click at [42, 13] on icon at bounding box center [42, 18] width 11 height 11
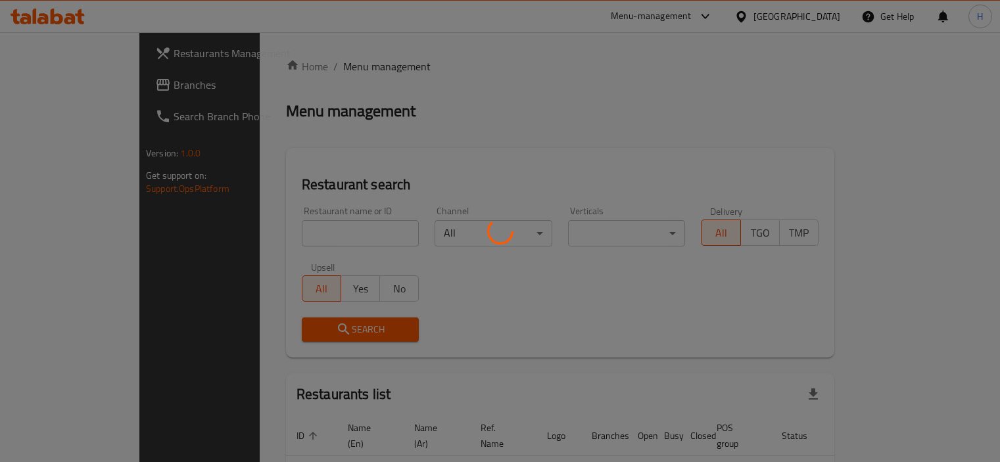
scroll to position [62, 0]
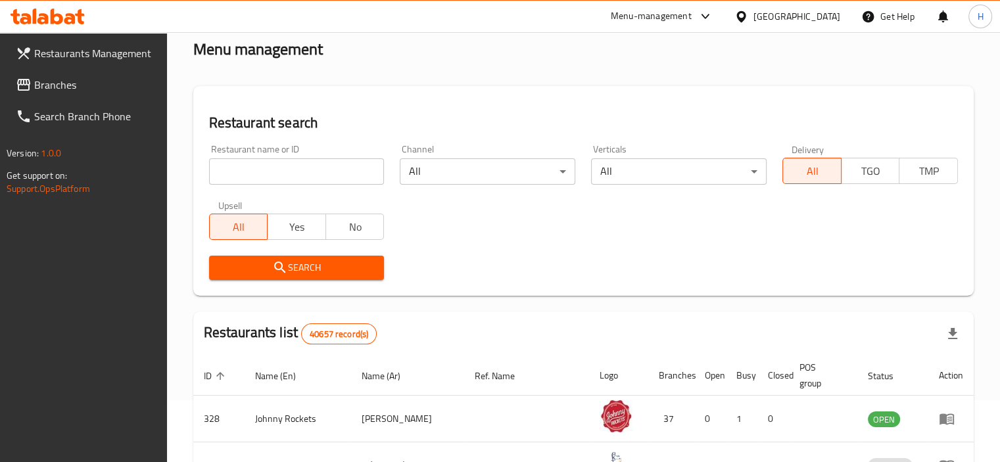
click at [66, 81] on span "Branches" at bounding box center [95, 85] width 122 height 16
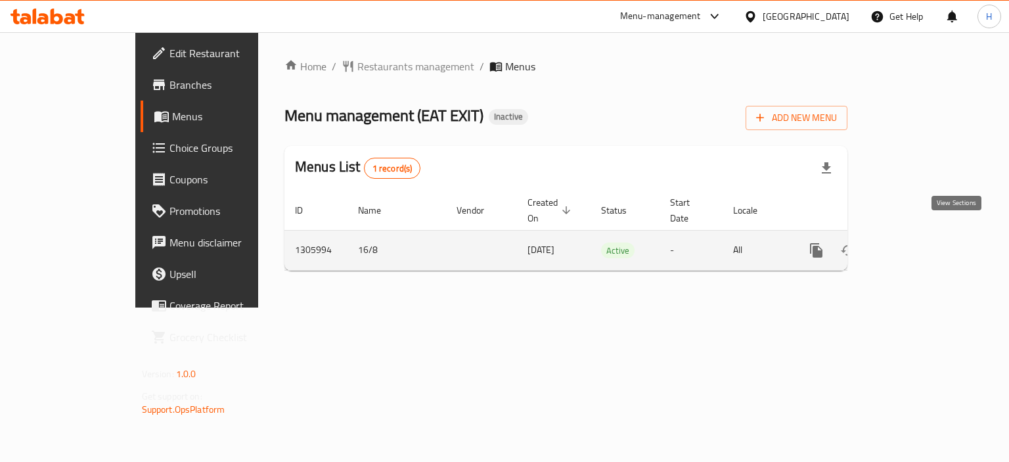
click at [919, 242] on icon "enhanced table" at bounding box center [912, 250] width 16 height 16
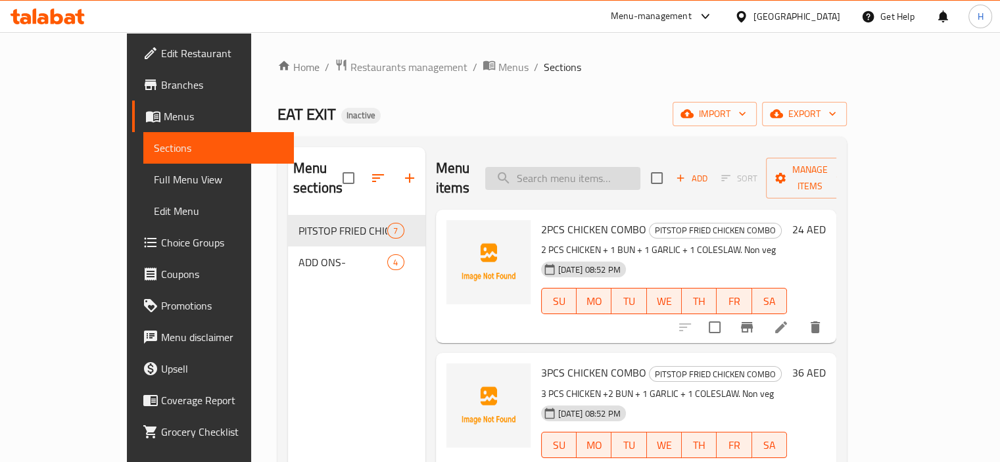
click at [605, 170] on input "search" at bounding box center [562, 178] width 155 height 23
paste input "GARLIC MAYO"
type input "GARLIC MAYO"
click at [599, 149] on div "Menu items Add Sort Manage items" at bounding box center [636, 178] width 401 height 62
